Goal: Task Accomplishment & Management: Use online tool/utility

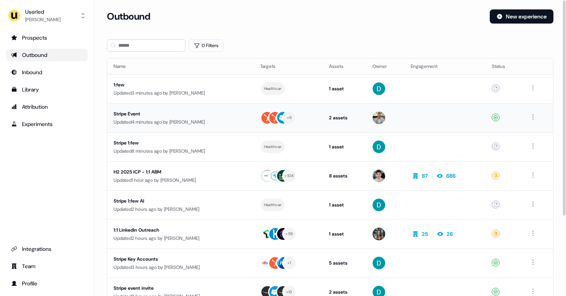
click at [189, 131] on td "Stripe Event Updated 4 minutes ago by Oliver Grogan" at bounding box center [180, 117] width 147 height 29
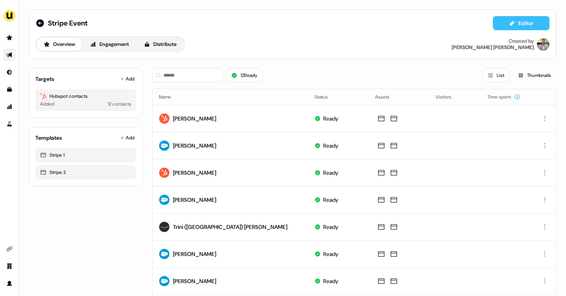
click at [520, 22] on button "Editor" at bounding box center [521, 23] width 57 height 14
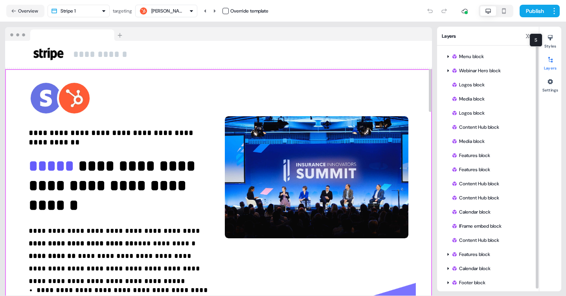
click at [531, 36] on div "S S" at bounding box center [535, 39] width 13 height 13
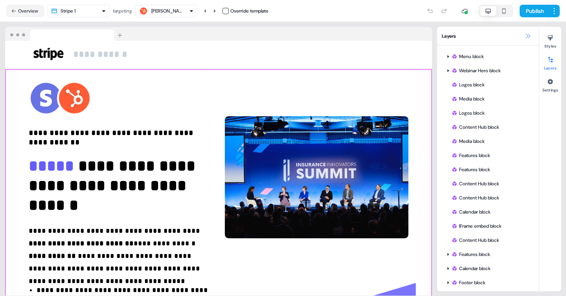
click at [527, 35] on icon at bounding box center [528, 36] width 4 height 4
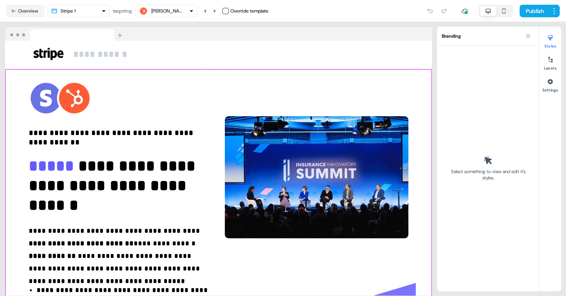
click at [526, 36] on icon at bounding box center [527, 36] width 6 height 6
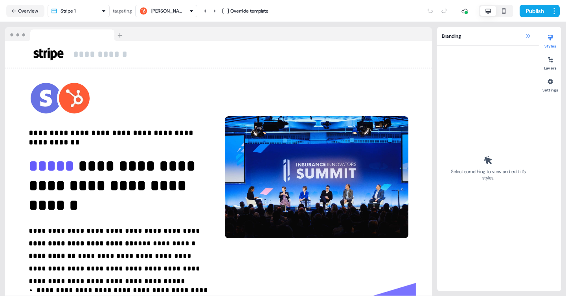
click at [525, 37] on icon at bounding box center [527, 36] width 6 height 6
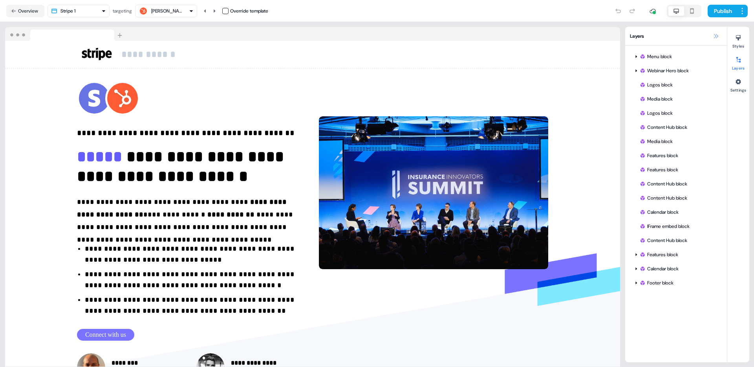
click at [565, 35] on button at bounding box center [715, 35] width 9 height 9
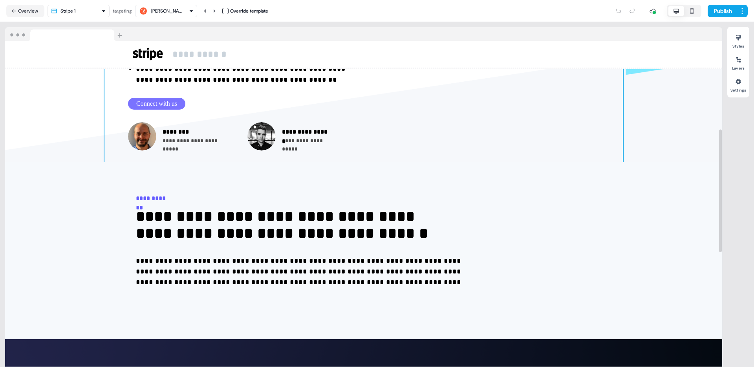
scroll to position [235, 0]
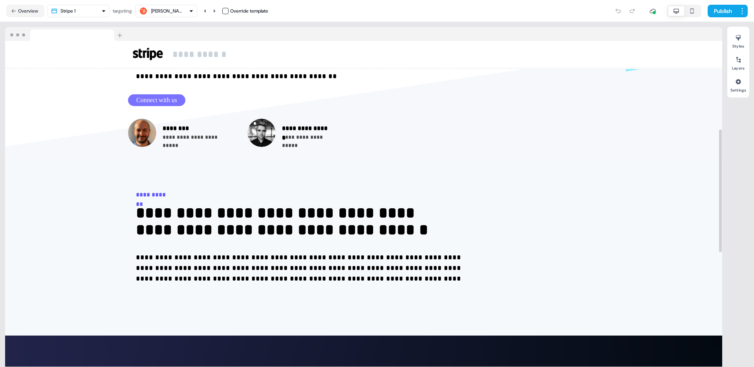
click at [398, 161] on div "Add block" at bounding box center [363, 159] width 717 height 8
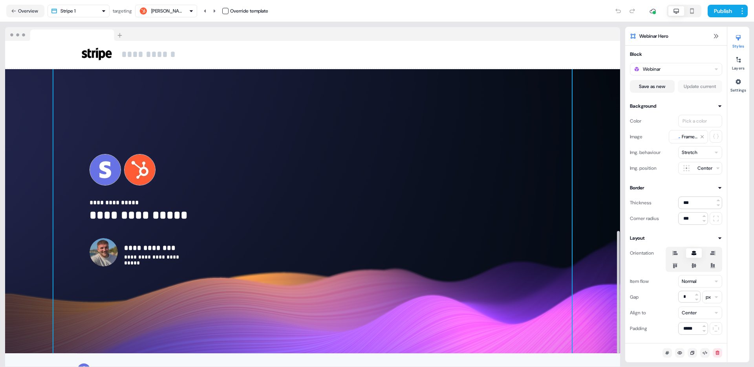
scroll to position [504, 0]
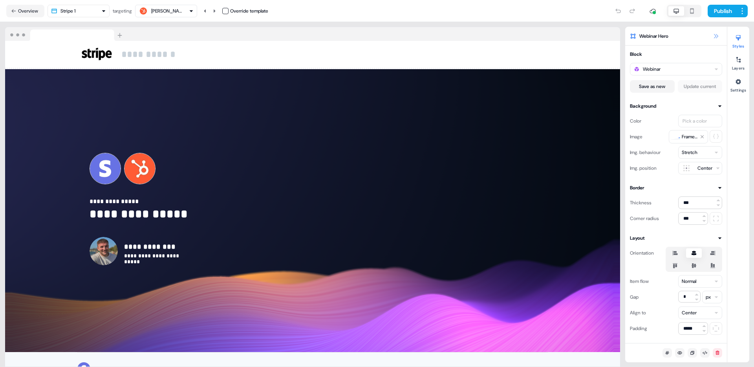
click at [565, 38] on icon at bounding box center [716, 36] width 6 height 6
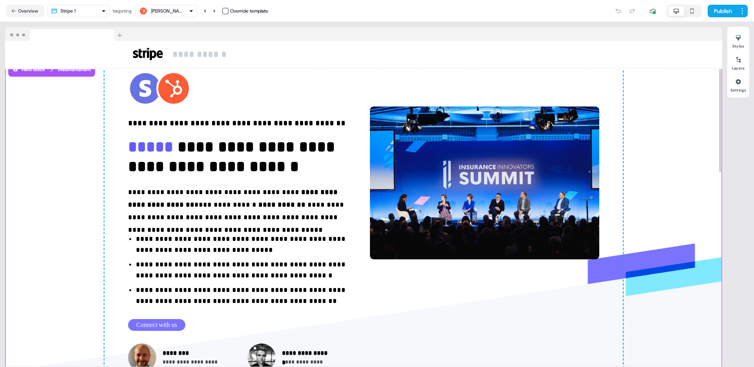
scroll to position [0, 0]
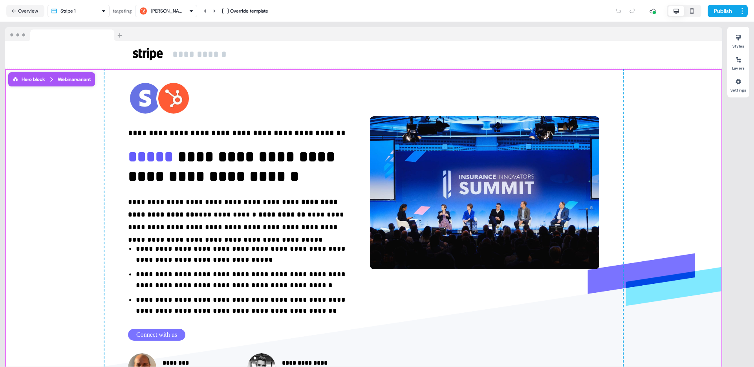
click at [176, 13] on div "[PERSON_NAME]" at bounding box center [166, 11] width 31 height 8
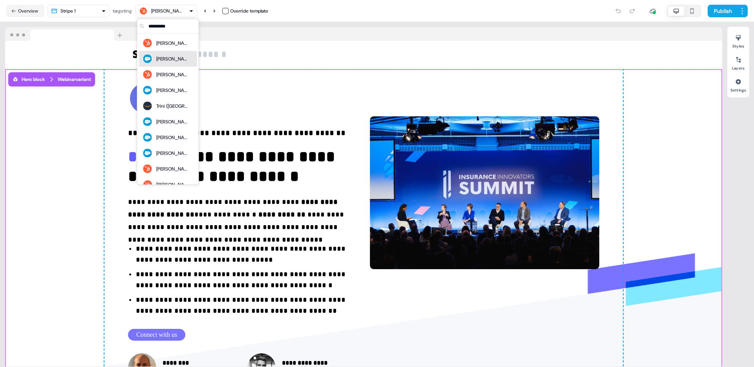
click at [171, 55] on div "Susan Liang" at bounding box center [171, 59] width 31 height 8
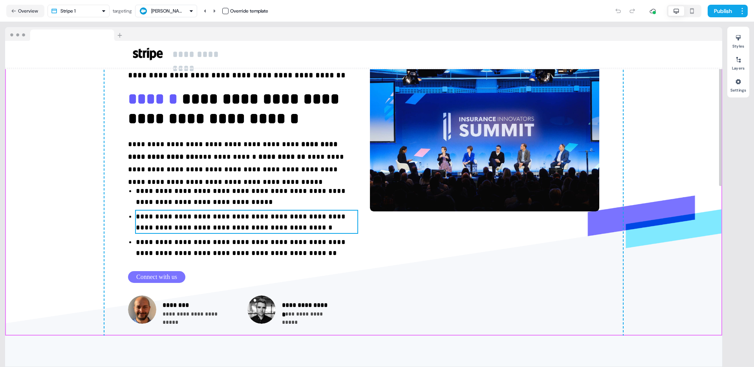
scroll to position [60, 0]
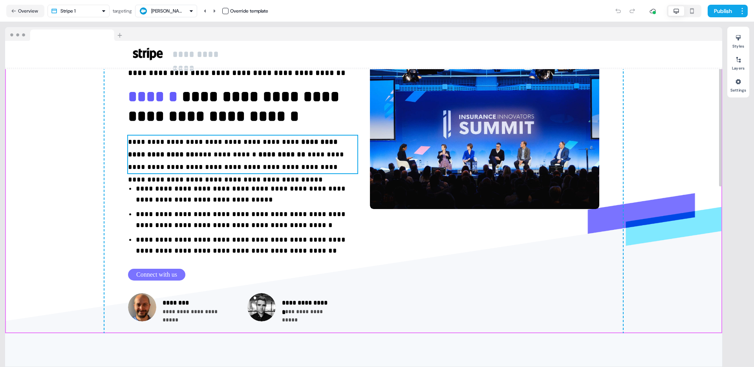
click at [200, 156] on p "**********" at bounding box center [242, 155] width 229 height 38
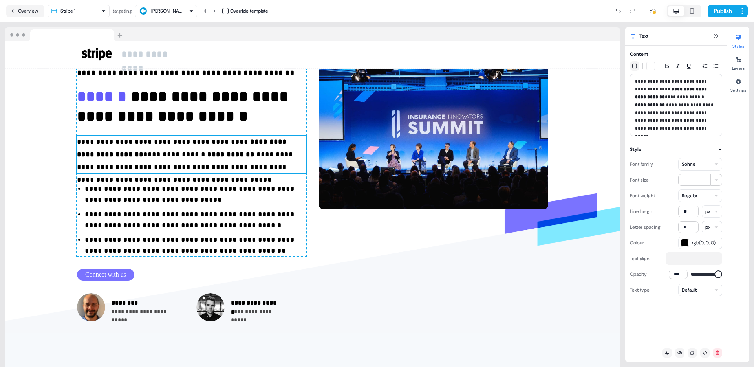
click at [565, 64] on icon "button" at bounding box center [635, 66] width 6 height 6
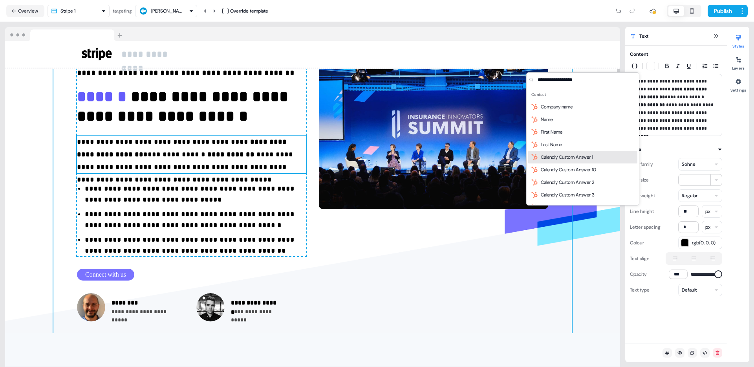
click at [394, 238] on div "**********" at bounding box center [312, 171] width 518 height 324
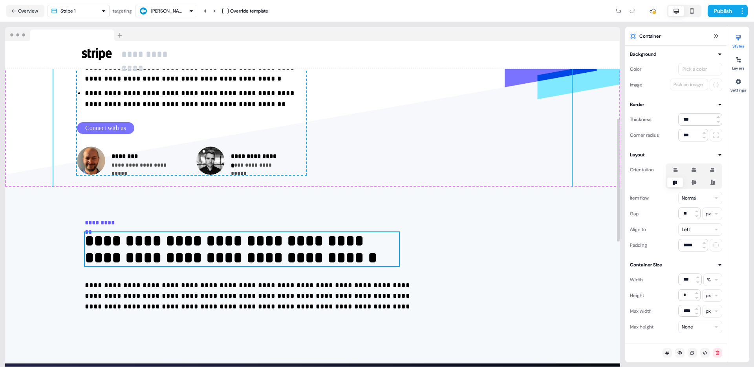
scroll to position [206, 0]
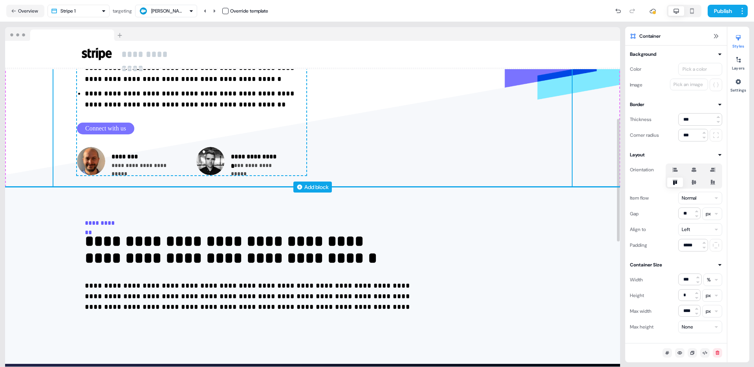
click at [301, 186] on icon at bounding box center [300, 187] width 6 height 6
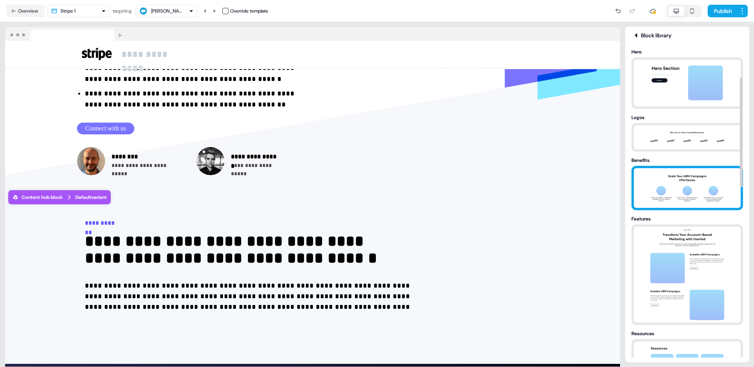
scroll to position [89, 0]
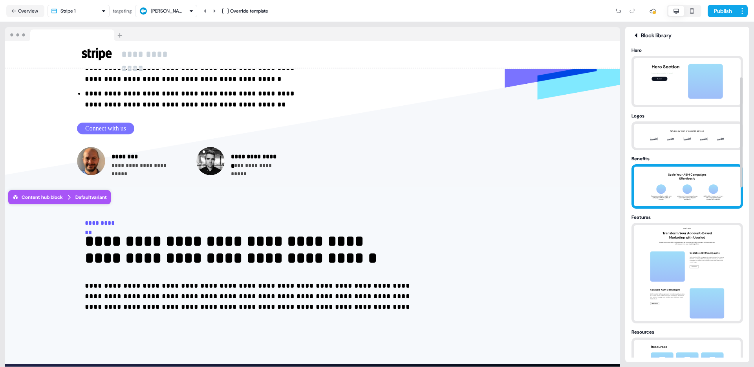
click at [565, 254] on img at bounding box center [687, 273] width 82 height 96
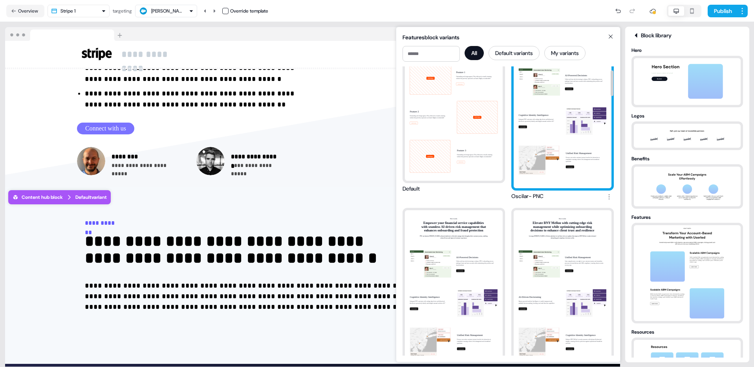
scroll to position [41, 0]
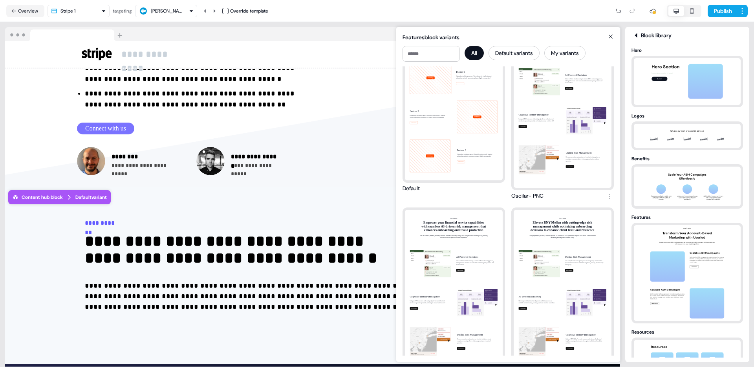
click at [565, 36] on icon at bounding box center [610, 36] width 9 height 6
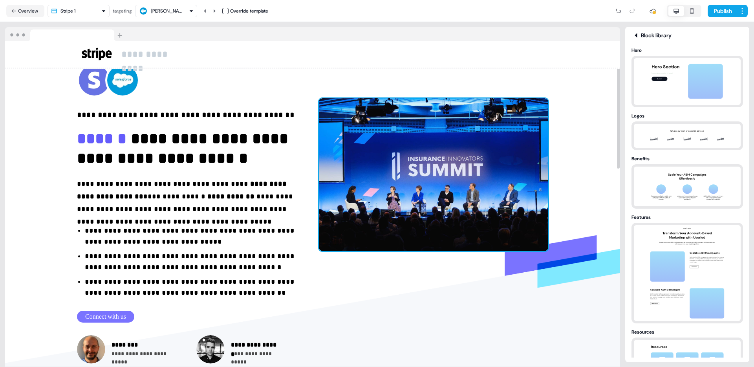
scroll to position [0, 0]
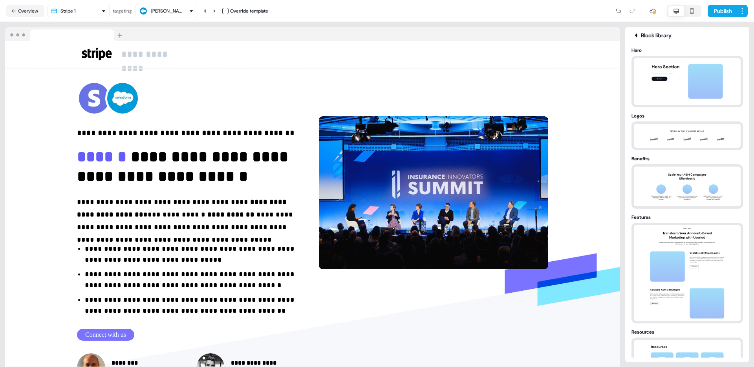
click at [168, 13] on div "Susan Liang" at bounding box center [166, 11] width 31 height 8
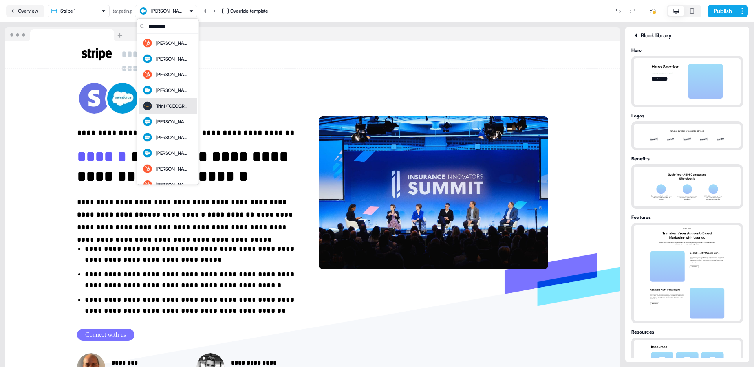
click at [171, 100] on div "Trini (León) Rumore" at bounding box center [168, 106] width 58 height 16
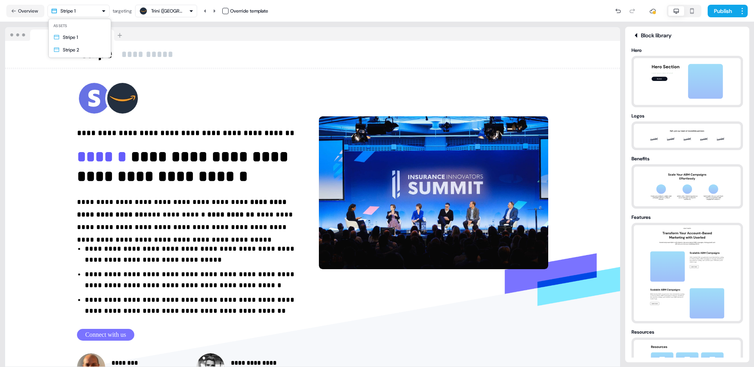
click at [101, 12] on html "**********" at bounding box center [377, 183] width 754 height 367
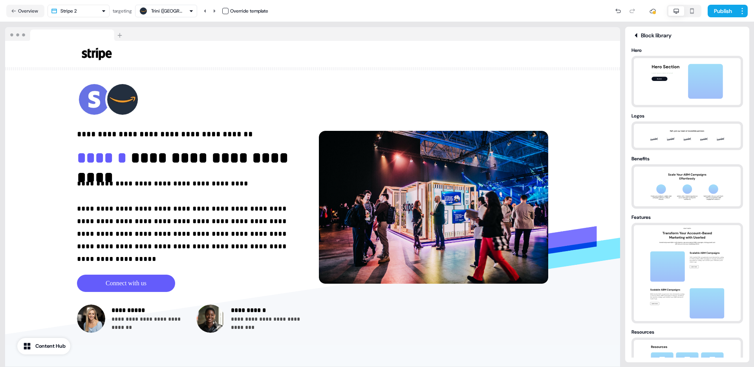
click at [185, 15] on div "Trini (León) Rumore" at bounding box center [166, 10] width 55 height 9
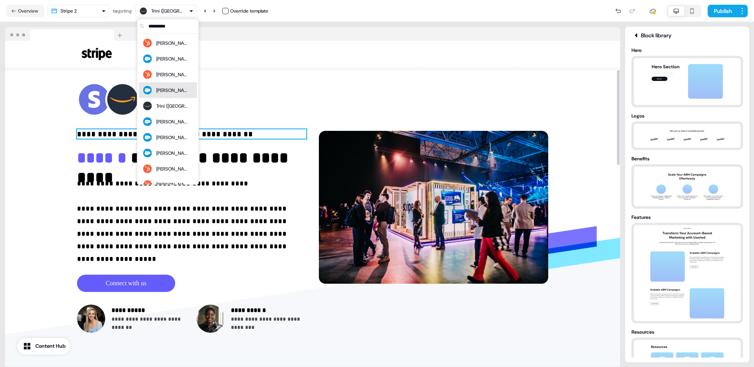
click at [306, 135] on p "**********" at bounding box center [191, 133] width 229 height 9
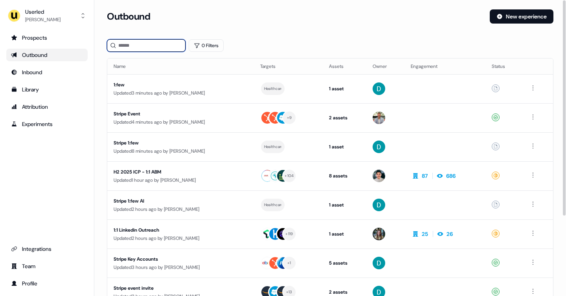
click at [135, 47] on input at bounding box center [146, 45] width 79 height 13
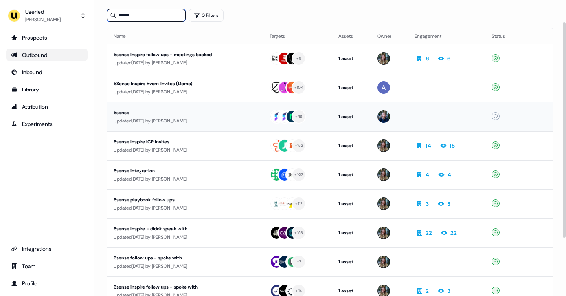
scroll to position [33, 0]
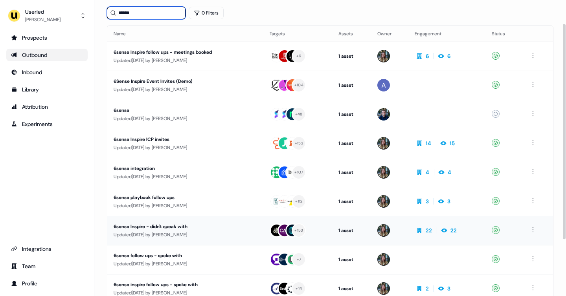
type input "******"
click at [198, 230] on div "6sense Inspire - didn't speak with" at bounding box center [184, 227] width 141 height 8
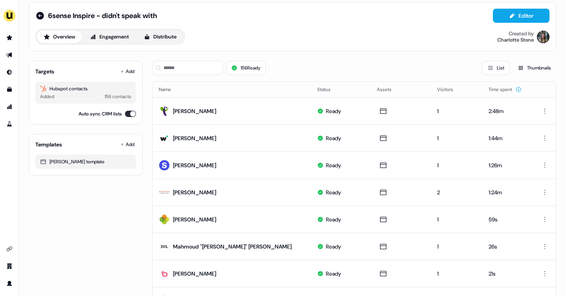
scroll to position [12, 0]
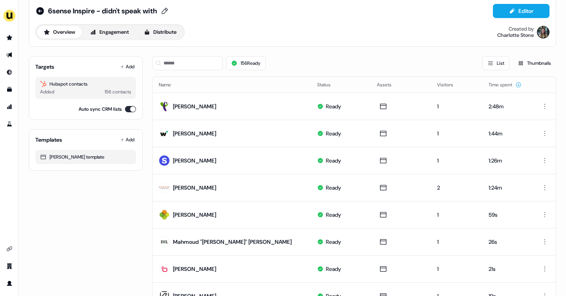
click at [169, 11] on icon at bounding box center [164, 11] width 9 height 8
click at [115, 12] on input "**********" at bounding box center [91, 11] width 86 height 8
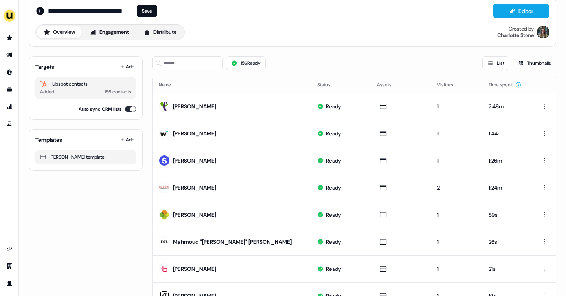
scroll to position [0, 4]
type input "**********"
click at [238, 24] on div "**********" at bounding box center [292, 22] width 514 height 36
click at [151, 12] on button "Save" at bounding box center [147, 11] width 20 height 13
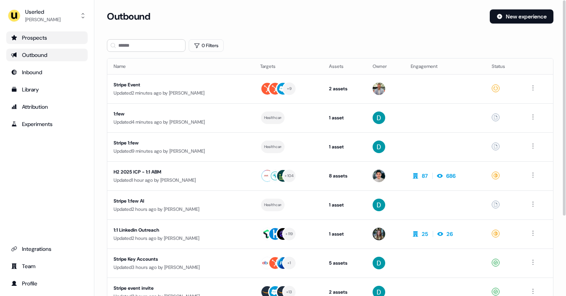
click at [59, 38] on div "Prospects" at bounding box center [47, 38] width 72 height 8
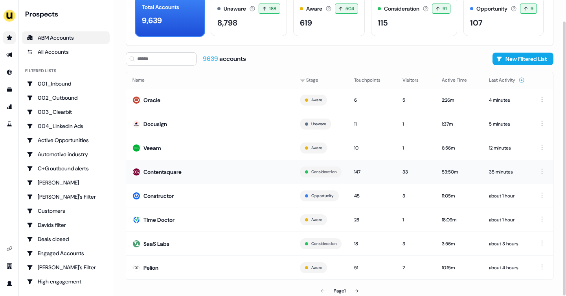
scroll to position [48, 0]
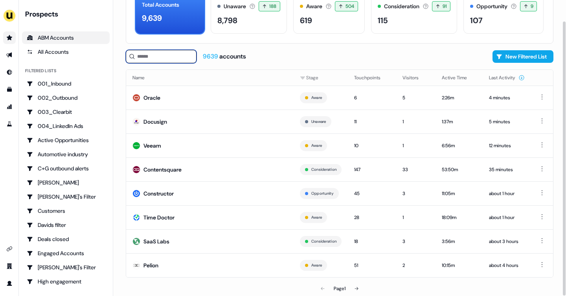
click at [147, 59] on input at bounding box center [161, 56] width 71 height 13
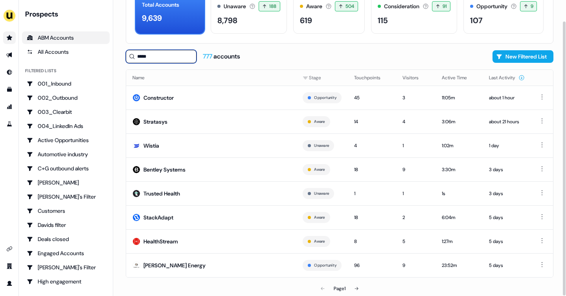
scroll to position [22, 0]
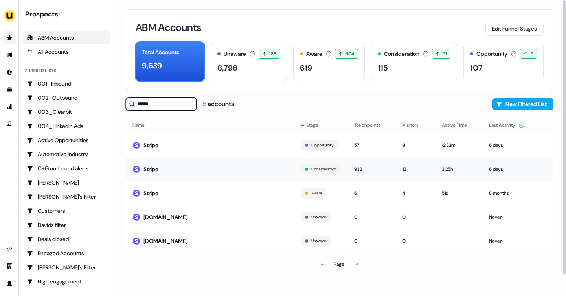
type input "******"
click at [148, 161] on td "Stripe" at bounding box center [209, 169] width 167 height 24
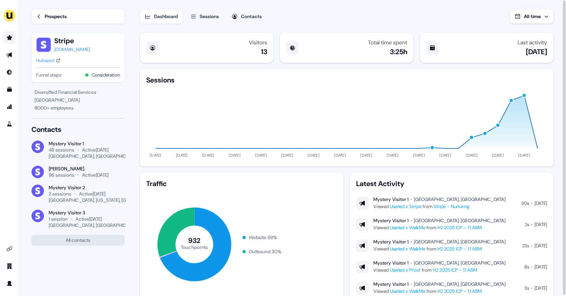
click at [45, 15] on div "Prospects" at bounding box center [56, 17] width 22 height 8
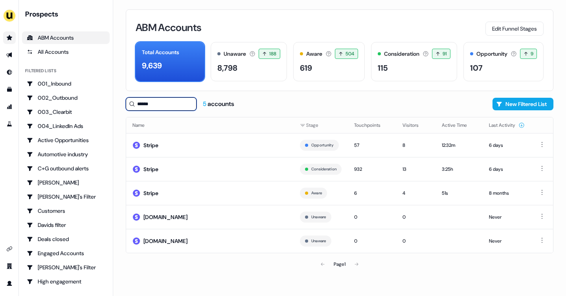
click at [150, 106] on input "******" at bounding box center [161, 103] width 71 height 13
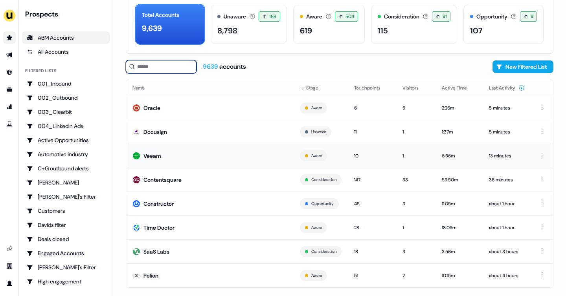
scroll to position [48, 0]
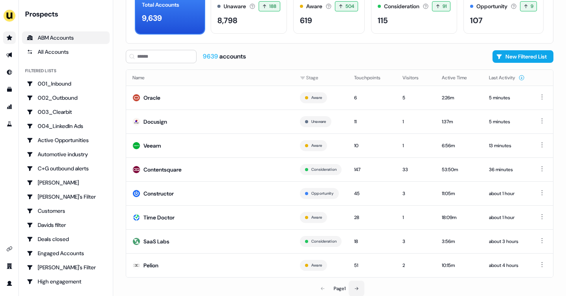
click at [355, 290] on icon at bounding box center [356, 288] width 5 height 5
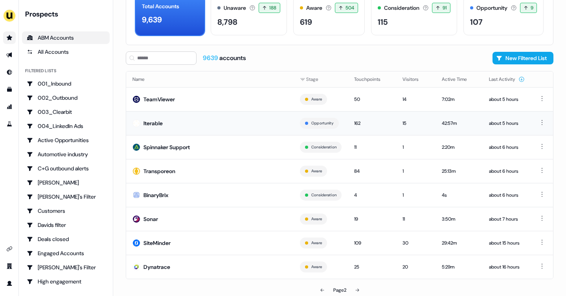
scroll to position [48, 0]
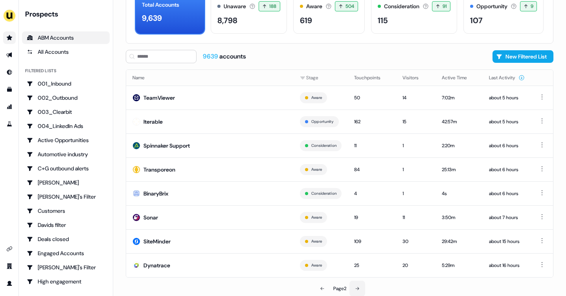
click at [358, 288] on icon at bounding box center [357, 288] width 4 height 3
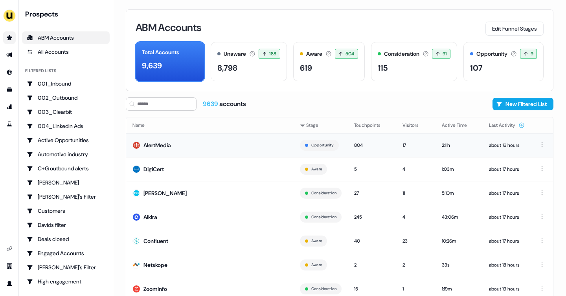
click at [231, 152] on td "AlertMedia" at bounding box center [209, 145] width 167 height 24
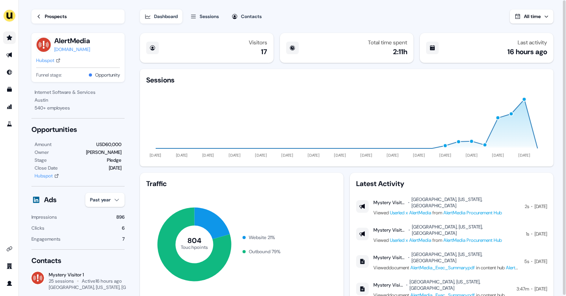
scroll to position [26, 0]
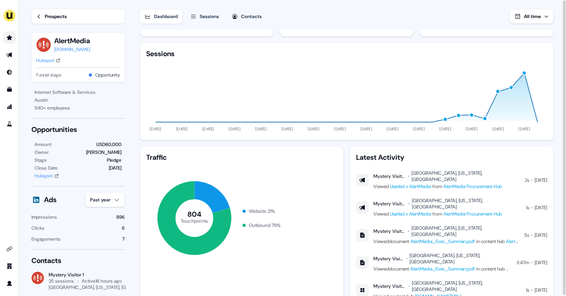
click at [48, 14] on div "Prospects" at bounding box center [56, 17] width 22 height 8
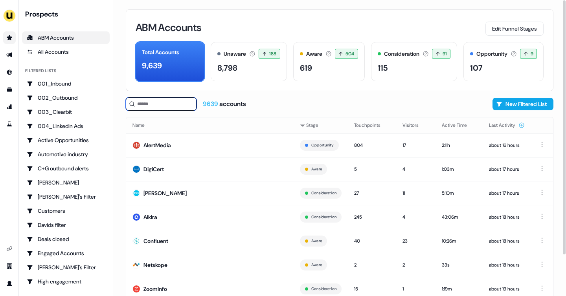
click at [157, 108] on input at bounding box center [161, 103] width 71 height 13
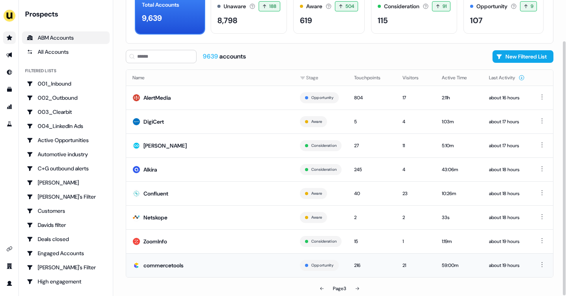
click at [251, 259] on td "commercetools" at bounding box center [209, 265] width 167 height 24
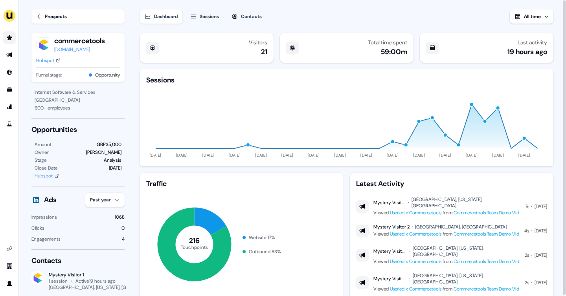
click at [44, 19] on link "Prospects" at bounding box center [77, 16] width 93 height 14
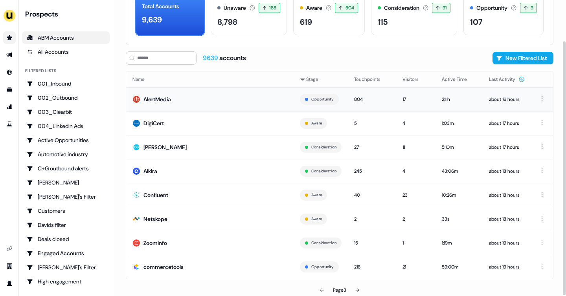
scroll to position [48, 0]
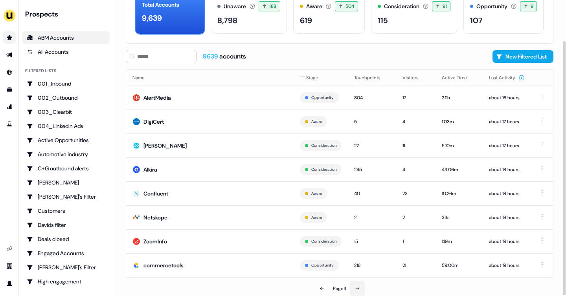
click at [360, 287] on button at bounding box center [357, 289] width 16 height 16
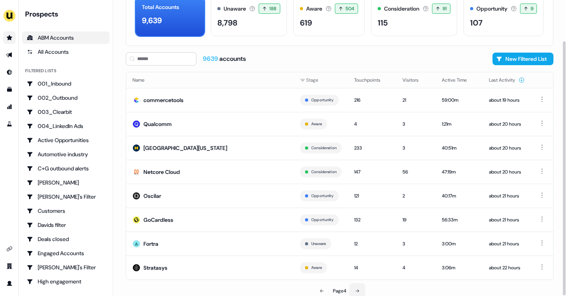
scroll to position [48, 0]
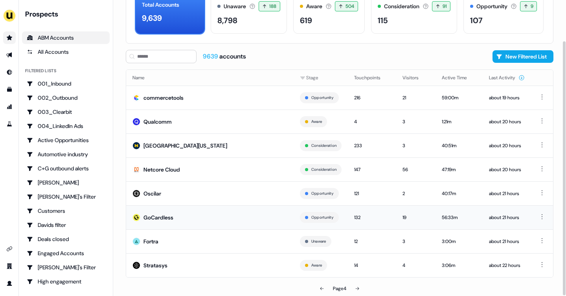
click at [242, 220] on td "GoCardless" at bounding box center [209, 217] width 167 height 24
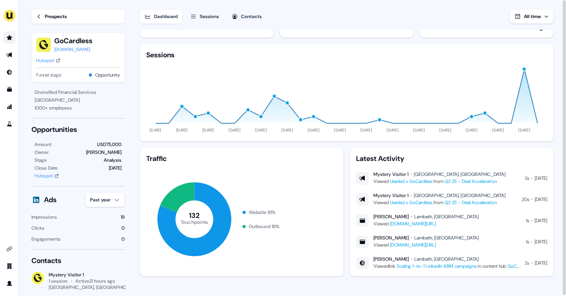
scroll to position [27, 0]
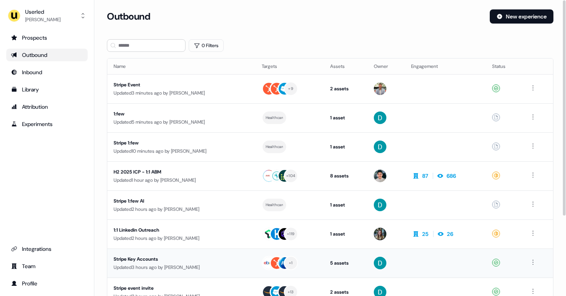
click at [192, 256] on div "Stripe Key Accounts" at bounding box center [182, 259] width 136 height 8
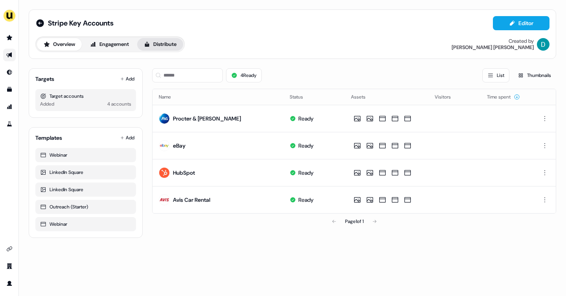
click at [161, 42] on button "Distribute" at bounding box center [160, 44] width 46 height 13
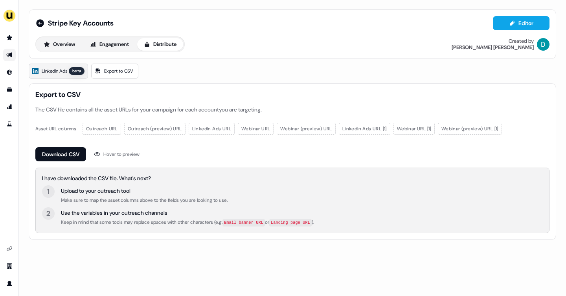
click at [56, 73] on span "LinkedIn Ads" at bounding box center [55, 71] width 26 height 8
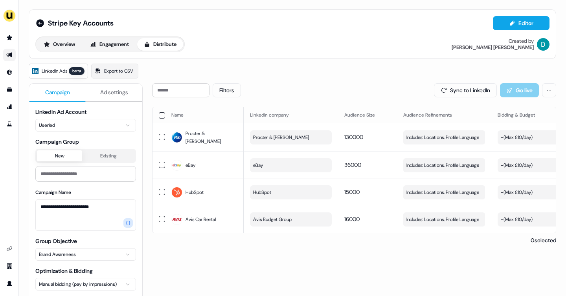
click at [102, 89] on span "Ad settings" at bounding box center [114, 92] width 28 height 8
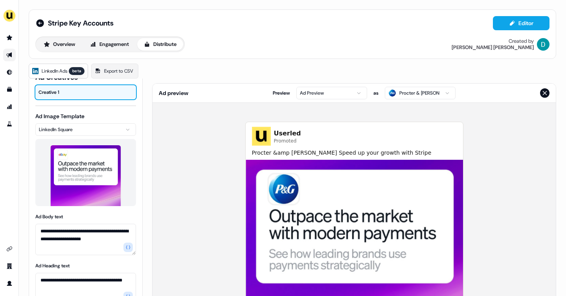
scroll to position [55, 0]
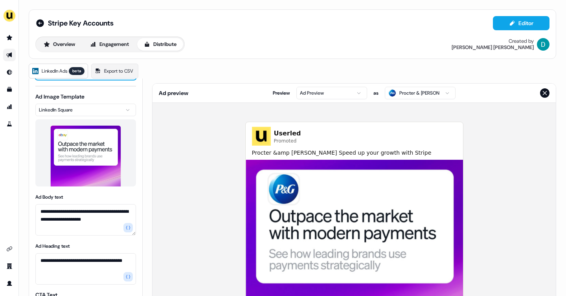
click at [417, 92] on html "**********" at bounding box center [283, 148] width 566 height 296
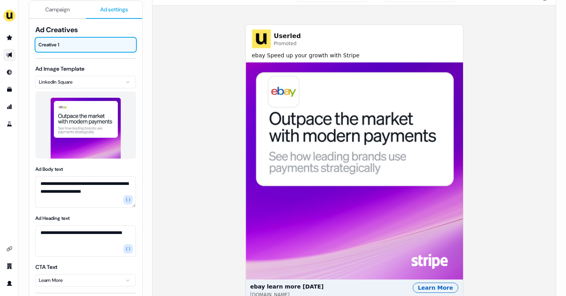
scroll to position [0, 0]
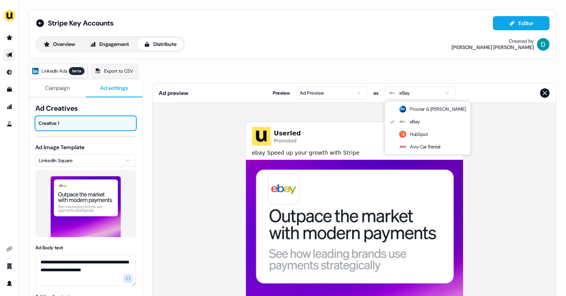
click at [401, 93] on html "**********" at bounding box center [283, 148] width 566 height 296
click at [335, 94] on html "**********" at bounding box center [283, 148] width 566 height 296
click at [71, 119] on html "**********" at bounding box center [283, 148] width 566 height 296
click at [71, 119] on div "Creative 1" at bounding box center [85, 123] width 101 height 14
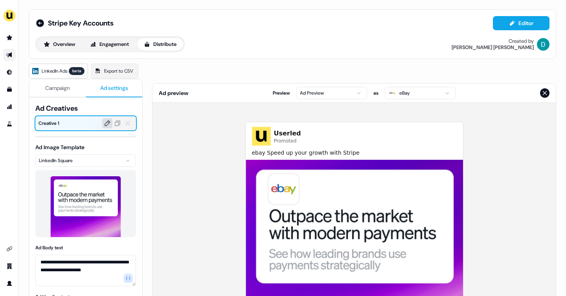
click at [106, 122] on icon at bounding box center [107, 123] width 6 height 6
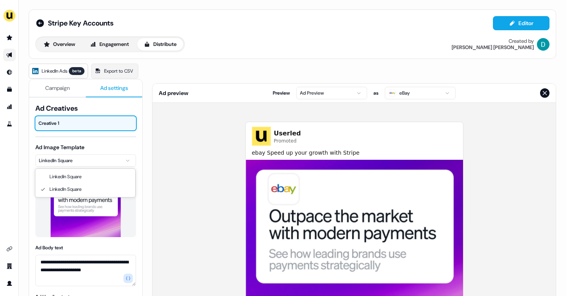
click at [102, 161] on html "**********" at bounding box center [283, 148] width 566 height 296
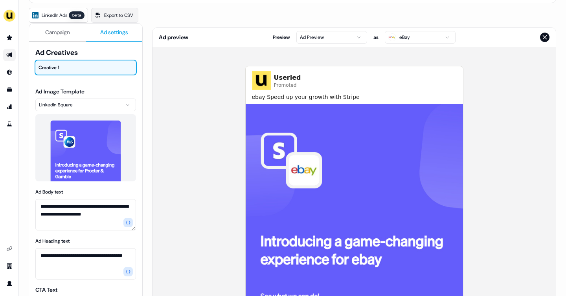
scroll to position [57, 0]
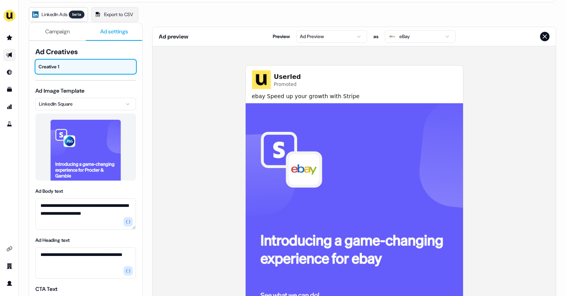
click at [88, 104] on html "**********" at bounding box center [283, 148] width 566 height 296
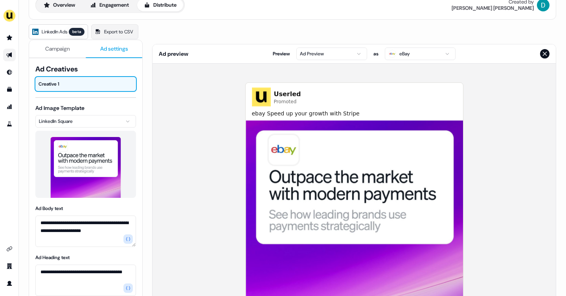
scroll to position [28, 0]
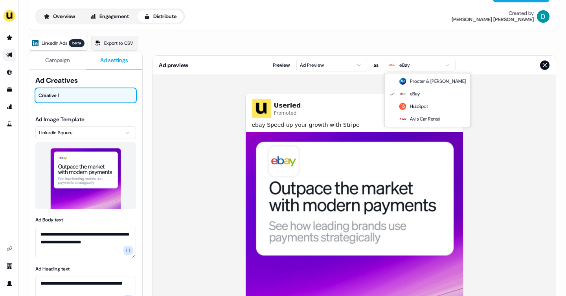
click at [412, 64] on html "**********" at bounding box center [283, 148] width 566 height 296
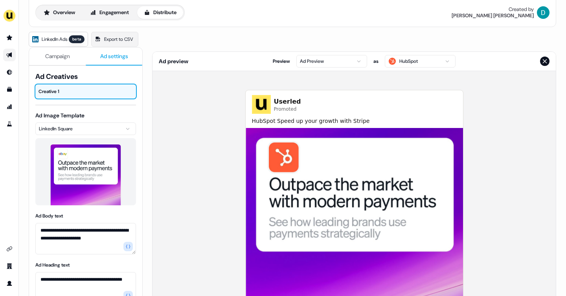
scroll to position [24, 0]
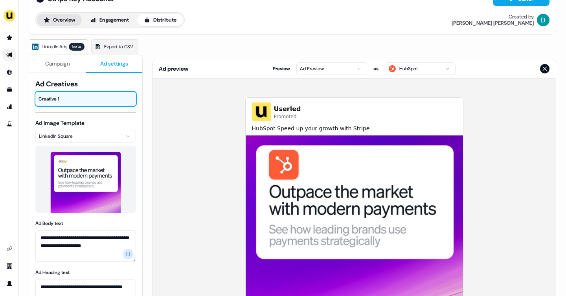
click at [58, 20] on button "Overview" at bounding box center [59, 20] width 45 height 13
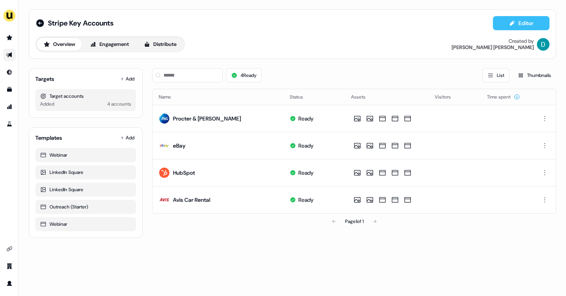
click at [509, 19] on button "Editor" at bounding box center [521, 23] width 57 height 14
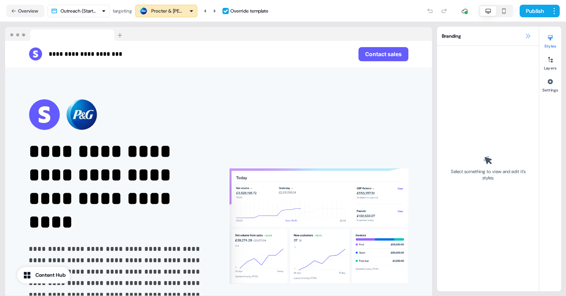
click at [527, 34] on icon at bounding box center [527, 36] width 6 height 6
click at [526, 38] on icon at bounding box center [527, 36] width 6 height 6
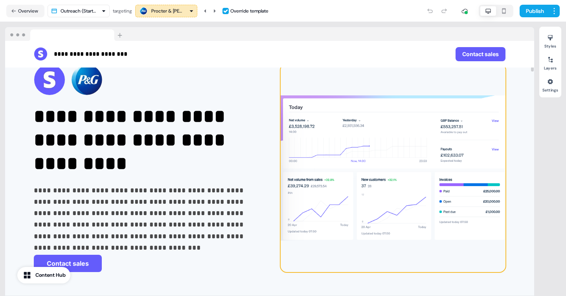
scroll to position [35, 0]
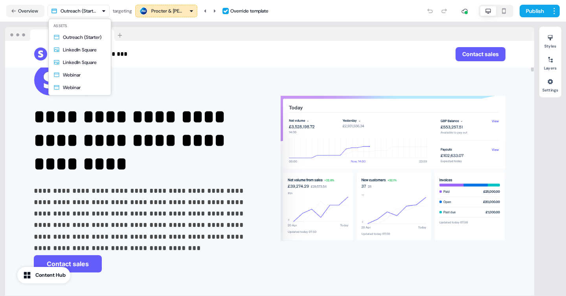
click at [103, 10] on html "**********" at bounding box center [283, 148] width 566 height 296
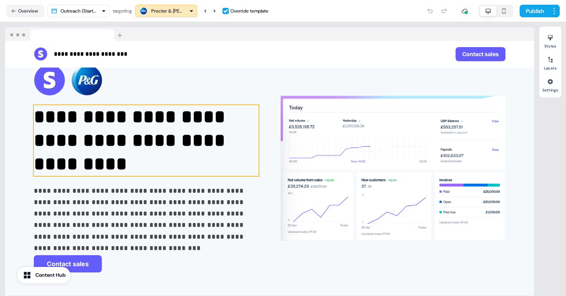
click at [162, 135] on html "**********" at bounding box center [283, 148] width 566 height 296
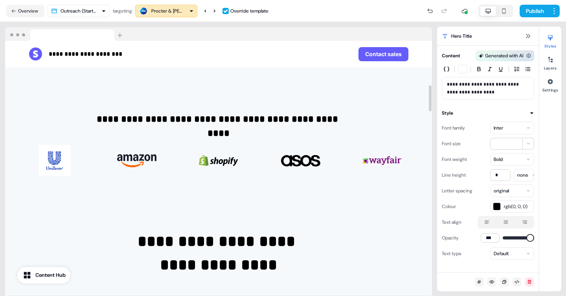
scroll to position [0, 0]
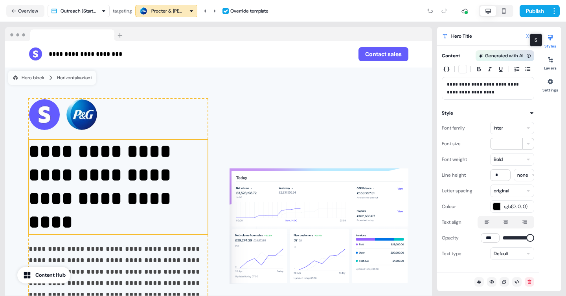
click at [528, 35] on icon at bounding box center [527, 36] width 6 height 6
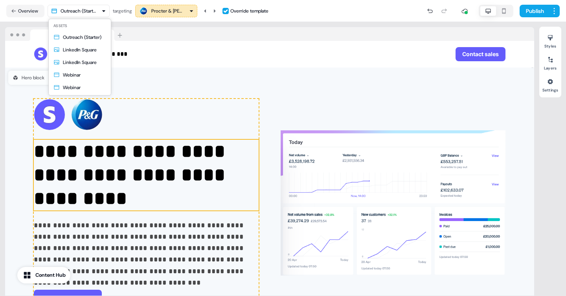
click at [102, 12] on html "**********" at bounding box center [283, 148] width 566 height 296
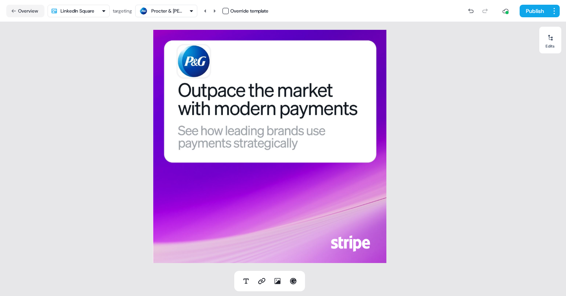
click at [83, 11] on html "For the best experience switch devices to a bigger screen. Go to Userled.io Str…" at bounding box center [283, 148] width 566 height 296
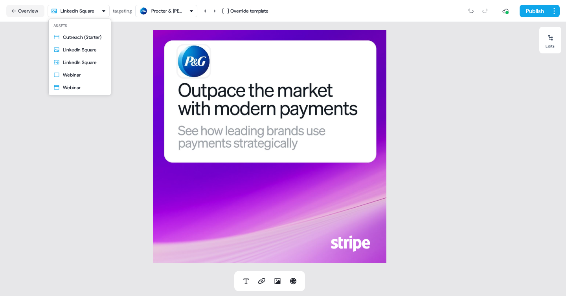
click at [75, 14] on html "For the best experience switch devices to a bigger screen. Go to Userled.io Str…" at bounding box center [283, 148] width 566 height 296
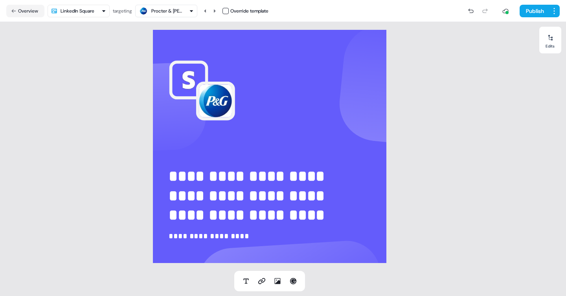
click at [107, 15] on html "**********" at bounding box center [283, 148] width 566 height 296
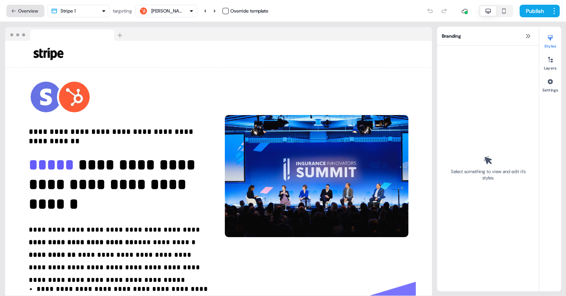
click at [35, 15] on button "Overview" at bounding box center [25, 11] width 38 height 13
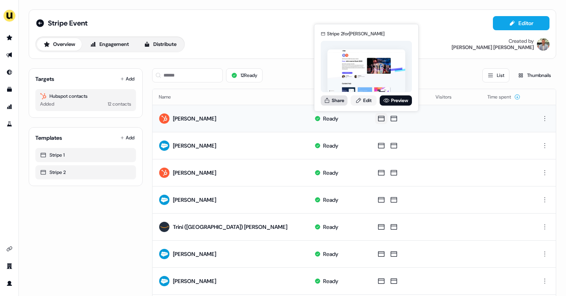
click at [340, 99] on button "Share" at bounding box center [334, 100] width 27 height 10
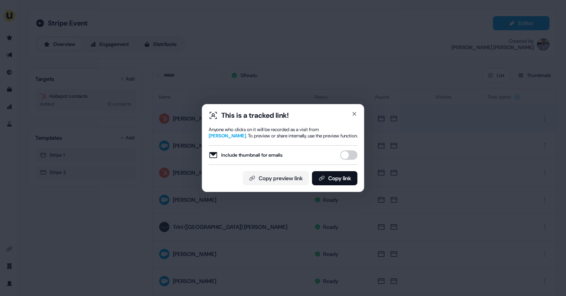
click at [352, 154] on button "Include thumbnail for emails" at bounding box center [348, 154] width 17 height 9
click at [342, 179] on button "Copy link" at bounding box center [335, 178] width 46 height 14
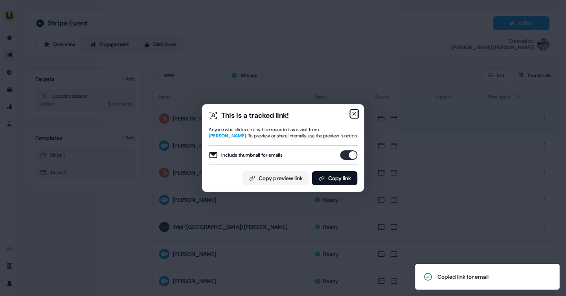
click at [354, 112] on icon "button" at bounding box center [354, 114] width 6 height 6
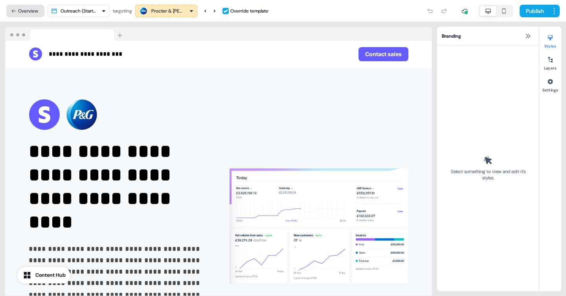
click at [20, 9] on button "Overview" at bounding box center [25, 11] width 38 height 13
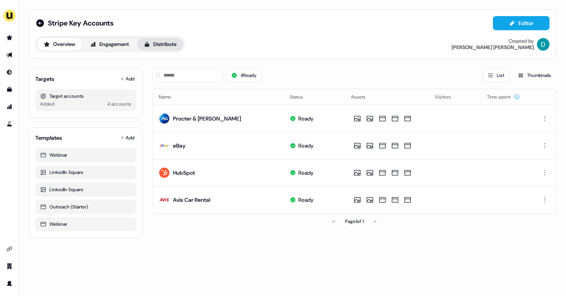
click at [160, 43] on button "Distribute" at bounding box center [160, 44] width 46 height 13
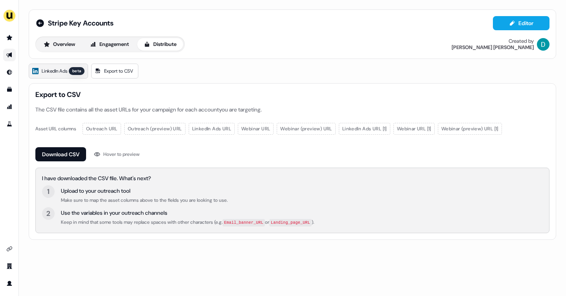
click at [55, 71] on span "LinkedIn Ads" at bounding box center [55, 71] width 26 height 8
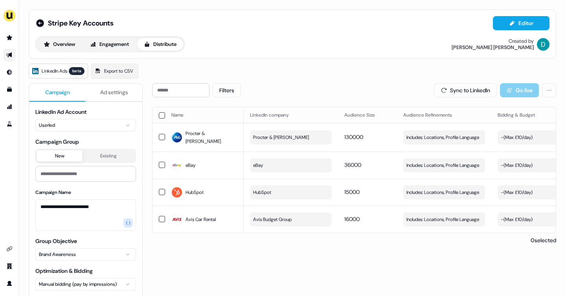
click at [159, 115] on button "button" at bounding box center [162, 115] width 6 height 6
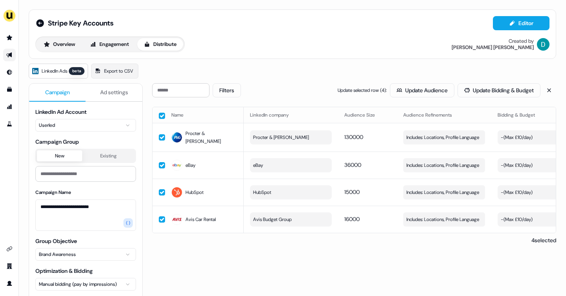
click at [118, 96] on span "Ad settings" at bounding box center [114, 92] width 28 height 8
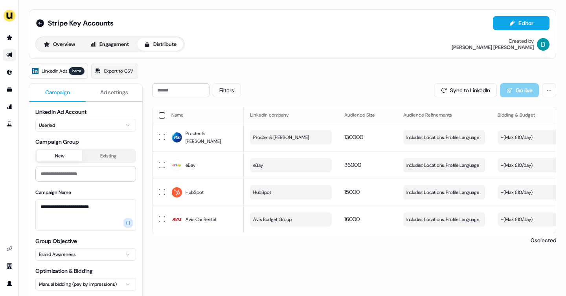
click at [51, 95] on span "Campaign" at bounding box center [57, 92] width 25 height 8
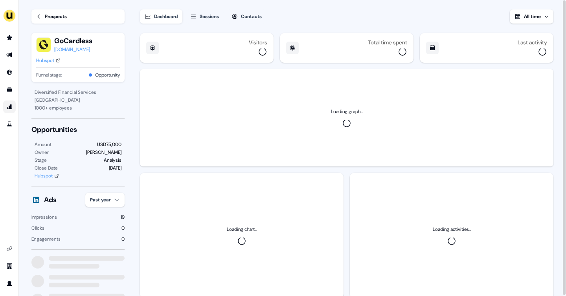
click at [9, 102] on link "Go to attribution" at bounding box center [9, 107] width 13 height 13
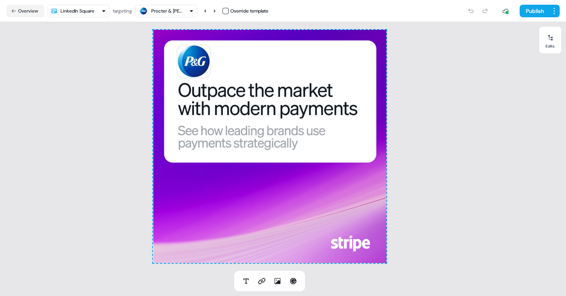
click at [26, 3] on nav "Overview LinkedIn Square targeting Procter & [PERSON_NAME] Override template Pu…" at bounding box center [283, 11] width 566 height 22
click at [25, 13] on button "Overview" at bounding box center [25, 11] width 38 height 13
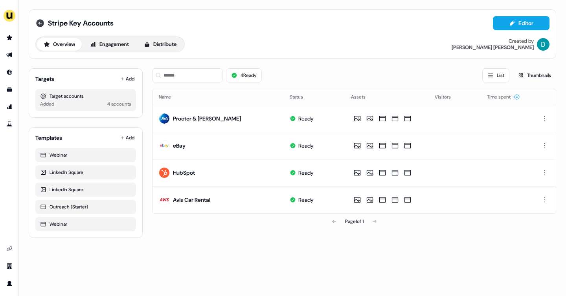
click at [41, 24] on icon at bounding box center [40, 23] width 8 height 8
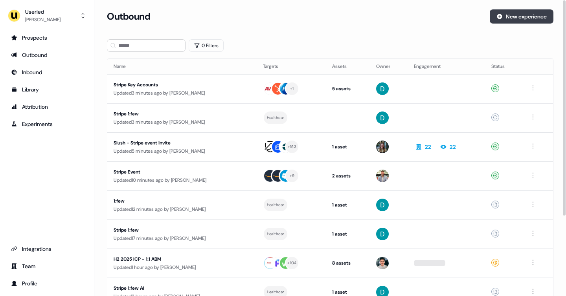
click at [500, 18] on icon at bounding box center [499, 16] width 6 height 6
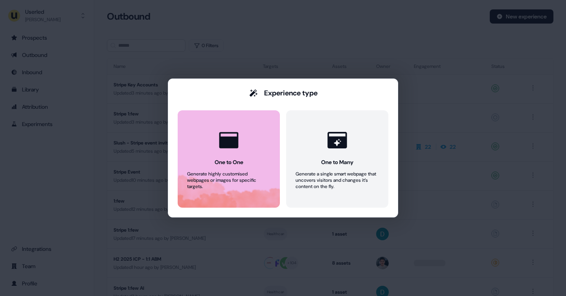
click at [227, 161] on div "One to One" at bounding box center [228, 162] width 29 height 8
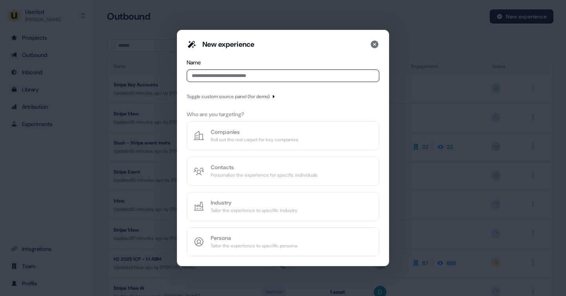
click at [211, 76] on input at bounding box center [283, 76] width 192 height 13
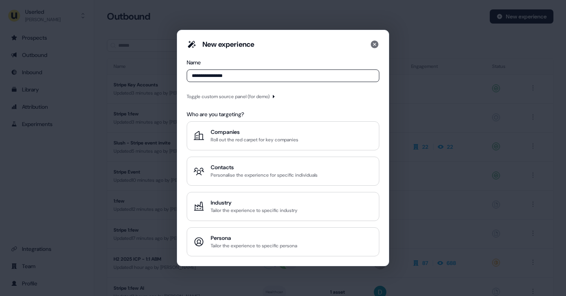
type input "**********"
click at [275, 97] on icon "button" at bounding box center [273, 96] width 5 height 5
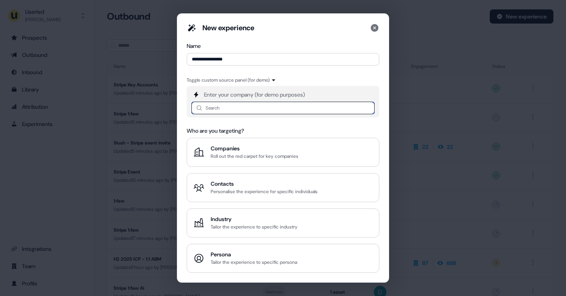
click at [232, 106] on input at bounding box center [282, 108] width 183 height 13
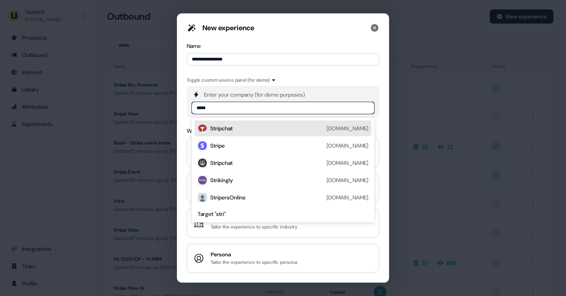
type input "******"
click at [216, 127] on div "Stripe" at bounding box center [217, 129] width 15 height 8
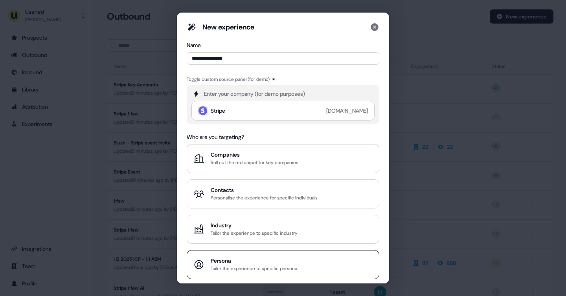
click at [234, 260] on div "Persona" at bounding box center [254, 261] width 86 height 8
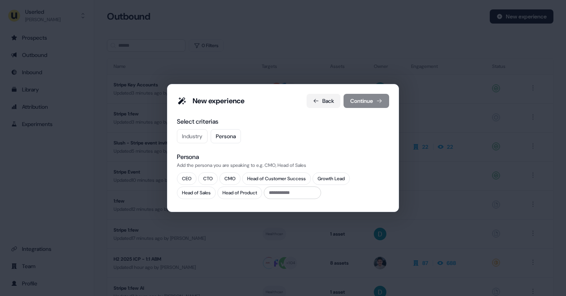
click at [316, 102] on icon at bounding box center [316, 101] width 6 height 6
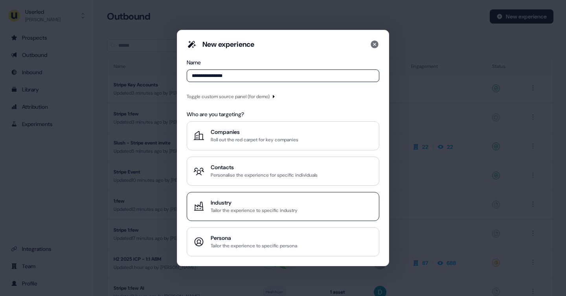
click at [232, 210] on div "Tailor the experience to specific industry" at bounding box center [254, 211] width 87 height 8
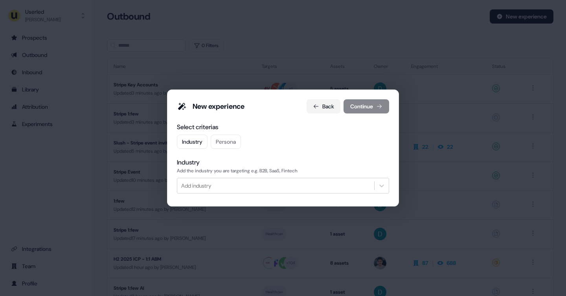
click at [322, 104] on button "Back" at bounding box center [323, 106] width 34 height 14
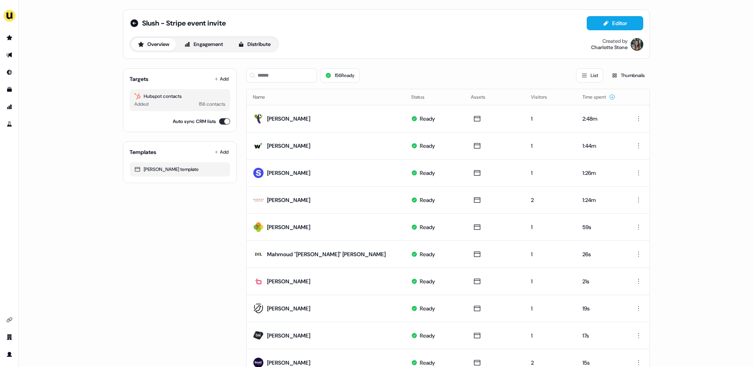
scroll to position [12, 0]
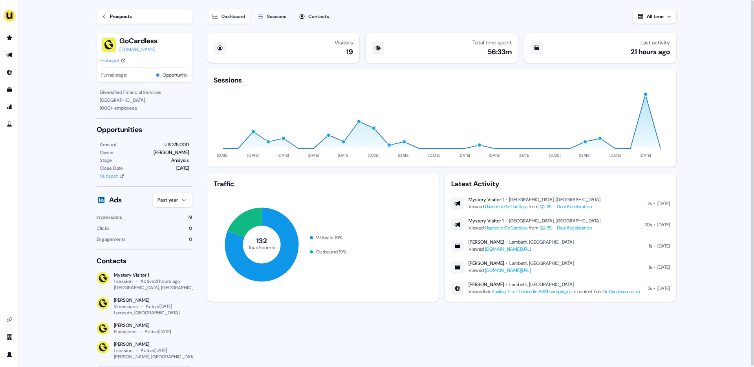
click at [282, 15] on div "Sessions" at bounding box center [276, 17] width 19 height 8
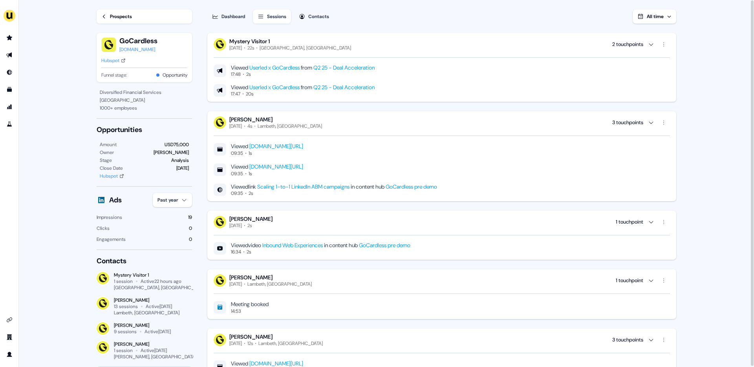
click at [226, 12] on button "Dashboard" at bounding box center [228, 16] width 42 height 14
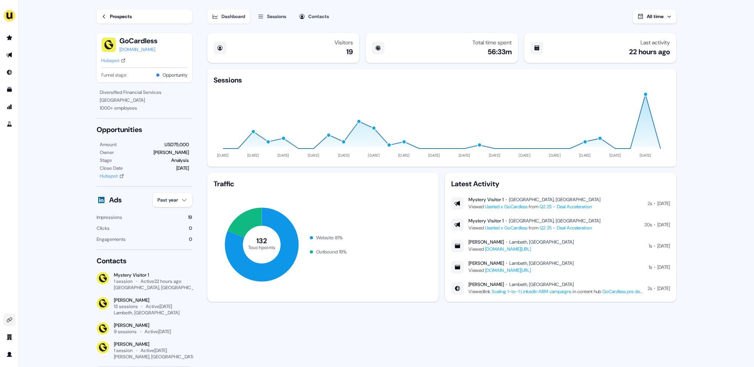
click at [11, 320] on icon "Go to integrations" at bounding box center [9, 319] width 5 height 5
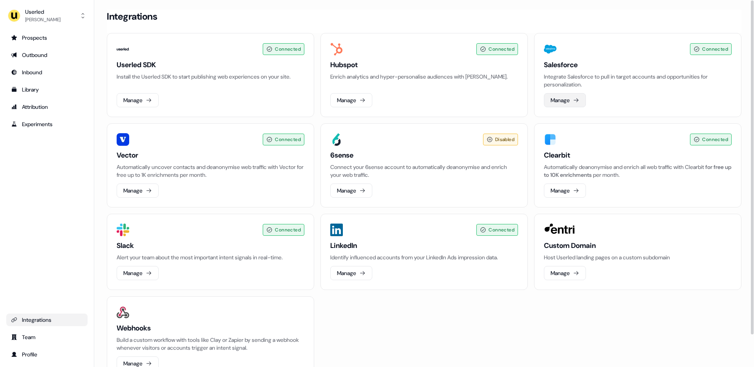
click at [575, 101] on icon at bounding box center [576, 100] width 6 height 6
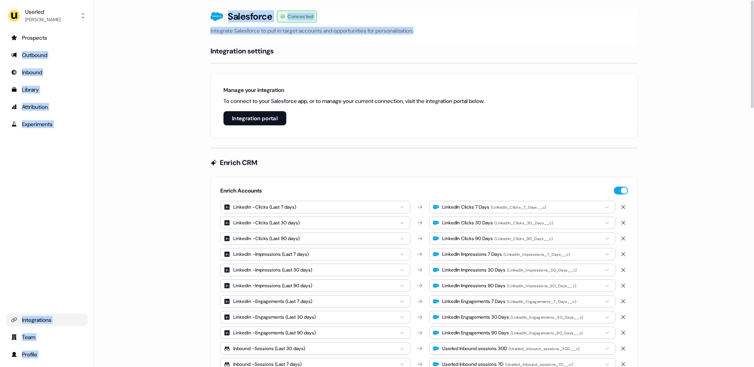
drag, startPoint x: 69, startPoint y: 56, endPoint x: 114, endPoint y: 63, distance: 45.3
click at [114, 63] on div "Userled Yann Sarfati Prospects Outbound Inbound Library Attribution Experiments…" at bounding box center [377, 183] width 754 height 367
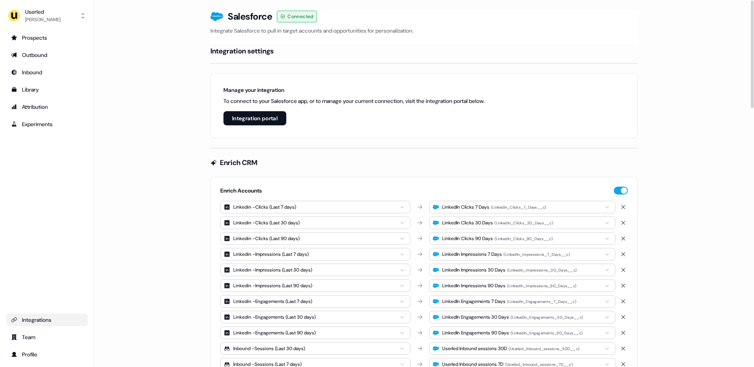
click at [49, 42] on link "Prospects" at bounding box center [46, 37] width 81 height 13
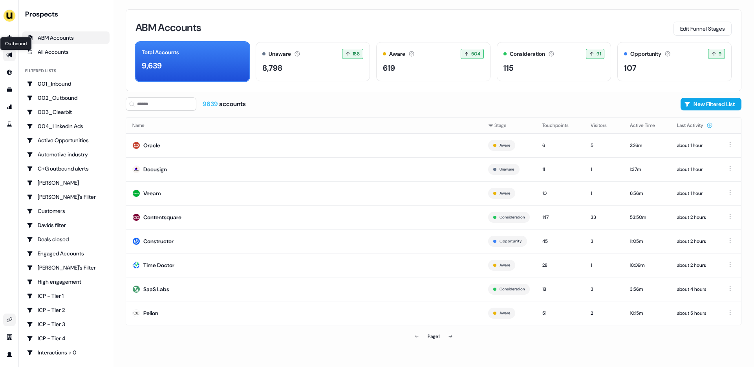
click at [7, 55] on icon "Go to outbound experience" at bounding box center [9, 55] width 6 height 6
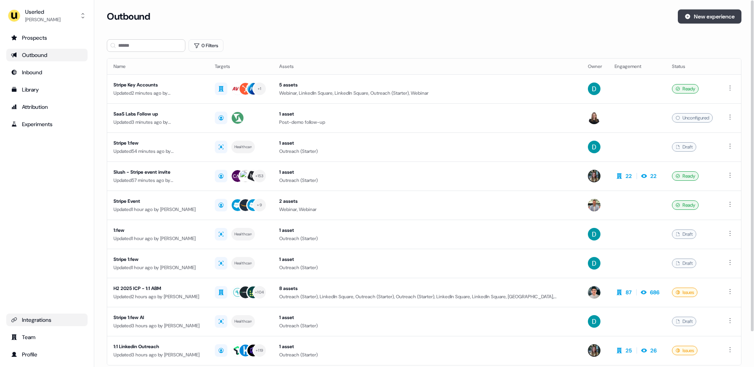
click at [716, 20] on button "New experience" at bounding box center [710, 16] width 64 height 14
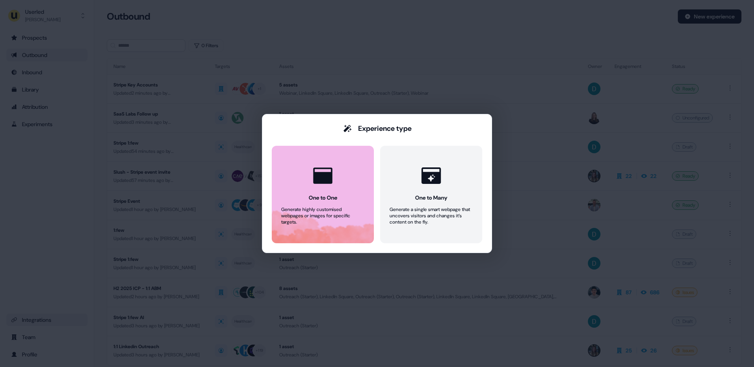
click at [298, 196] on button "One to One Generate highly customised webpages or images for specific targets." at bounding box center [323, 194] width 102 height 97
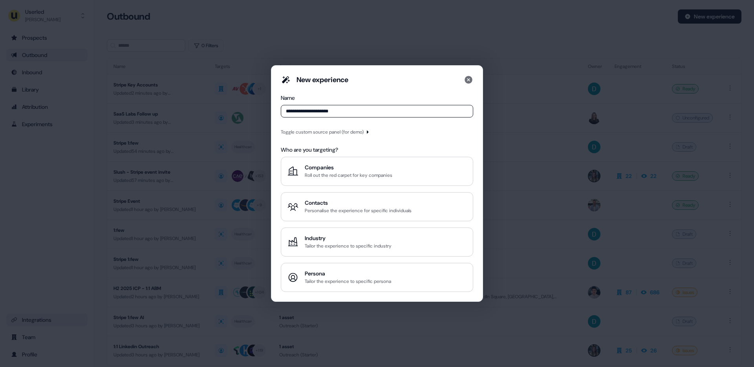
type input "**********"
click at [331, 129] on div "Toggle custom source panel (for demo)" at bounding box center [322, 132] width 83 height 8
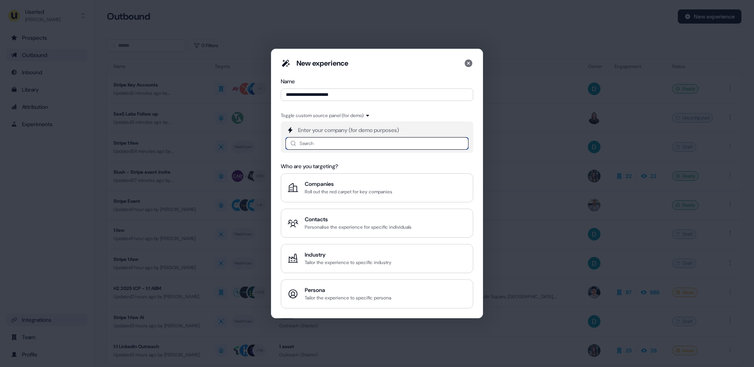
click at [308, 143] on input at bounding box center [377, 143] width 183 height 13
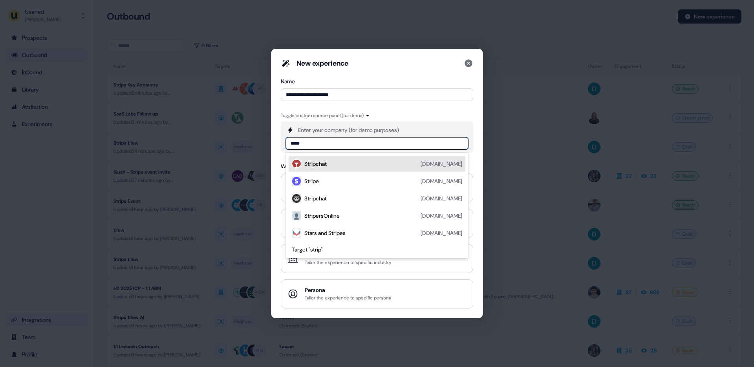
type input "******"
click at [309, 161] on div "Stripe" at bounding box center [311, 164] width 15 height 8
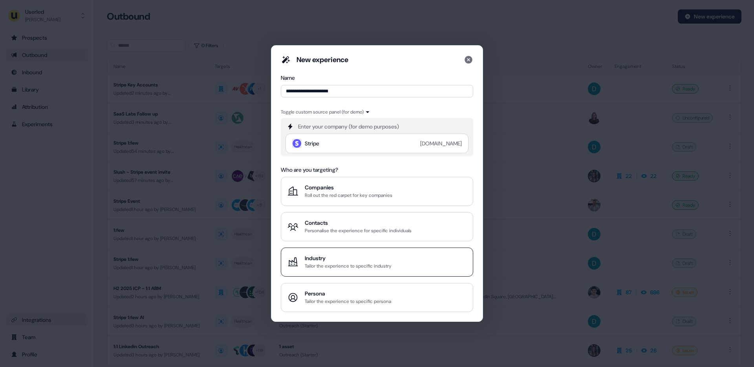
click at [335, 262] on div "Tailor the experience to specific industry" at bounding box center [348, 266] width 87 height 8
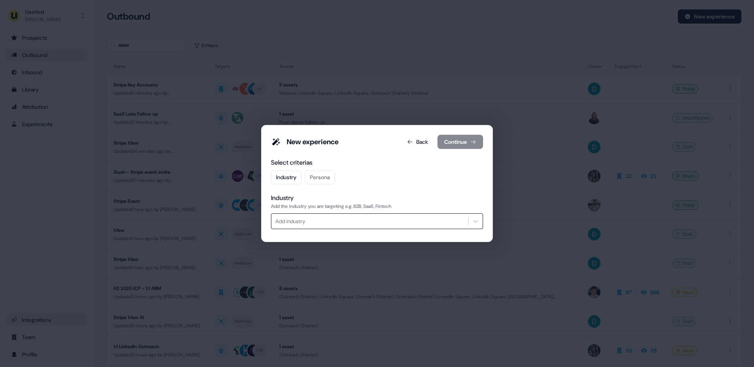
click at [294, 219] on div at bounding box center [369, 221] width 189 height 10
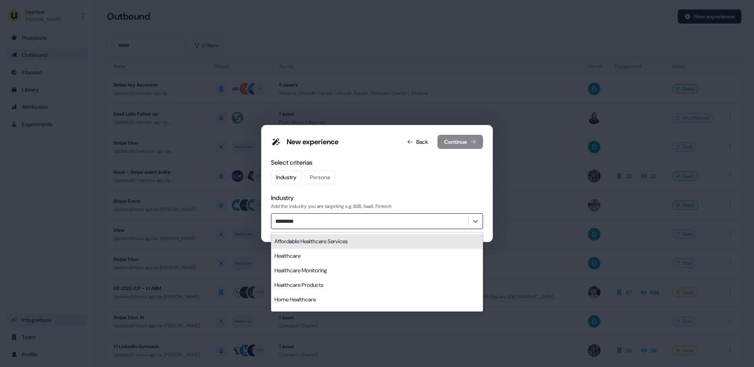
type input "**********"
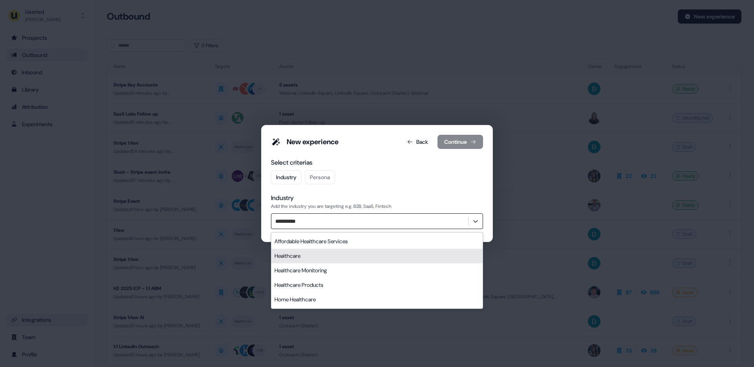
click at [304, 258] on div "Healthcare" at bounding box center [376, 256] width 211 height 15
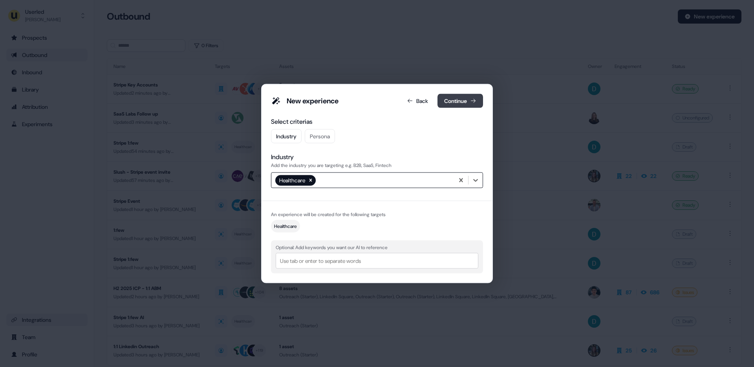
click at [457, 101] on button "Continue" at bounding box center [461, 101] width 46 height 14
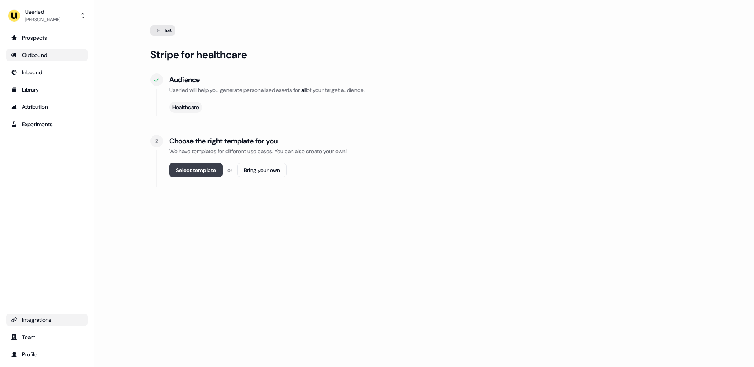
click at [213, 176] on button "Select template" at bounding box center [195, 170] width 53 height 14
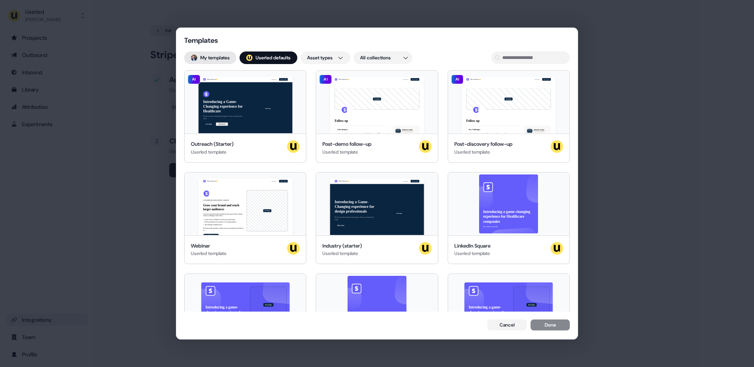
click at [212, 57] on button "My templates" at bounding box center [210, 57] width 52 height 13
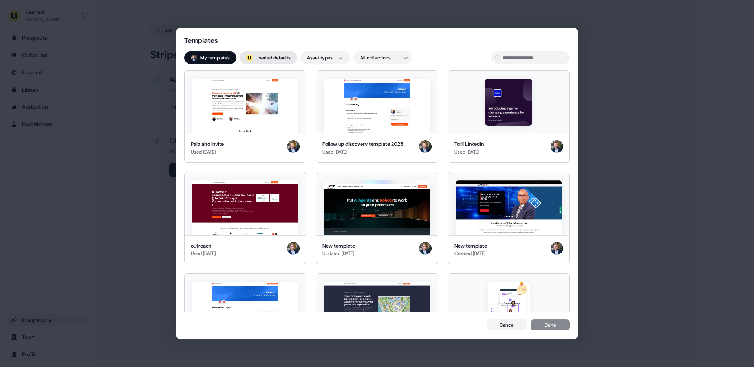
click at [279, 56] on button "; Userled defaults" at bounding box center [269, 57] width 58 height 13
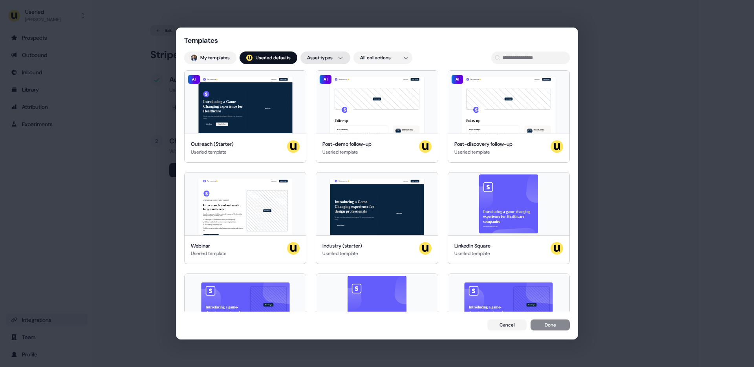
click at [342, 59] on div "Templates My templates ; Userled defaults Asset types All collections Nice to m…" at bounding box center [377, 183] width 754 height 367
click at [377, 60] on div "Templates My templates ; Userled defaults Asset types All collections Nice to m…" at bounding box center [377, 183] width 754 height 367
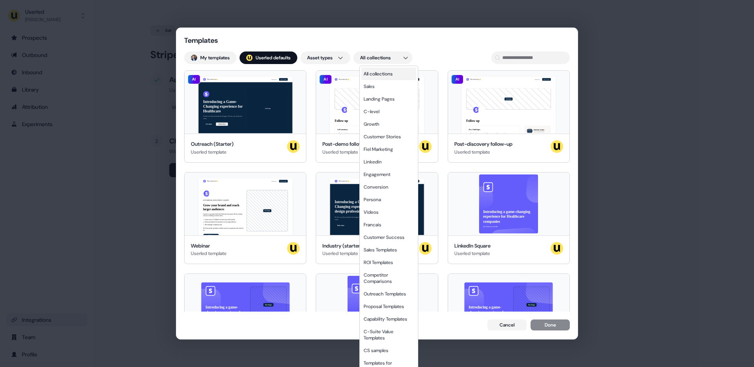
click at [379, 73] on span "All collections" at bounding box center [378, 74] width 29 height 6
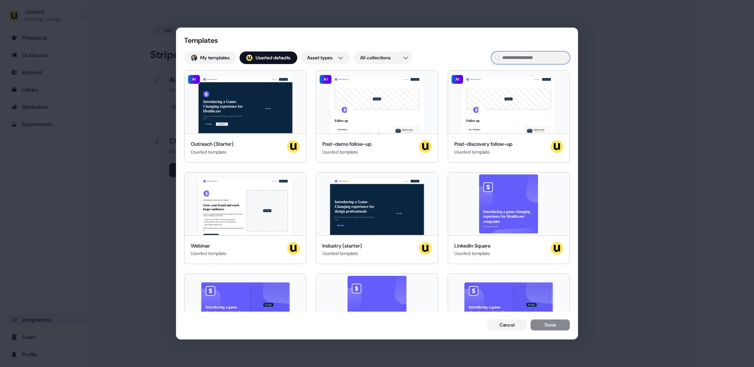
click at [507, 59] on input at bounding box center [530, 57] width 79 height 13
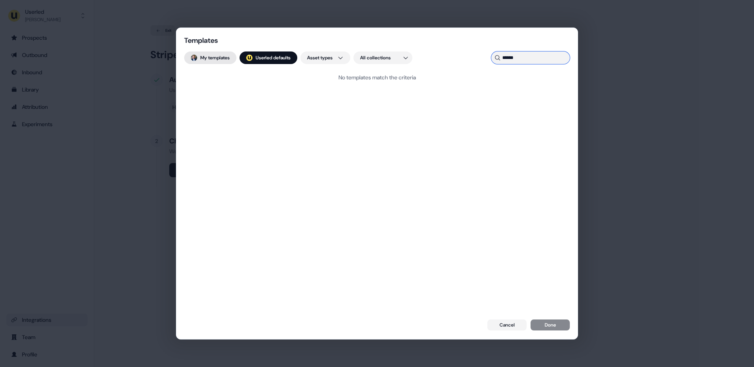
type input "******"
click at [213, 58] on button "My templates" at bounding box center [210, 57] width 52 height 13
click at [516, 57] on input "******" at bounding box center [530, 57] width 79 height 13
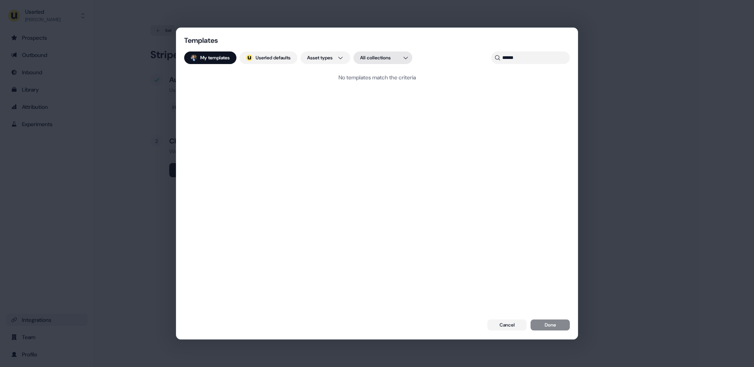
click at [378, 54] on div "Templates My templates ; Userled defaults Asset types All collections ****** No…" at bounding box center [377, 183] width 754 height 367
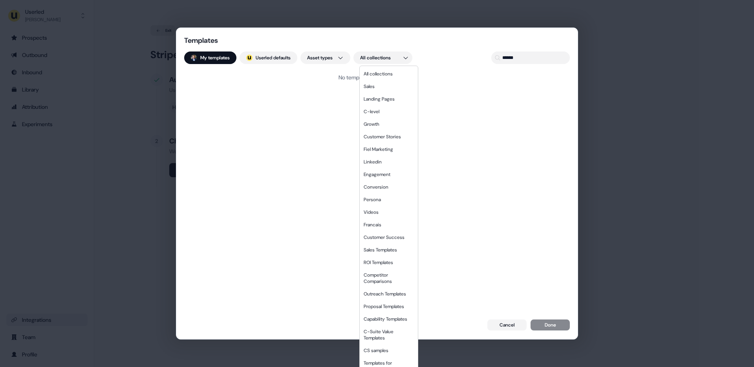
click at [276, 55] on div "Templates My templates ; Userled defaults Asset types All collections ****** No…" at bounding box center [377, 183] width 754 height 367
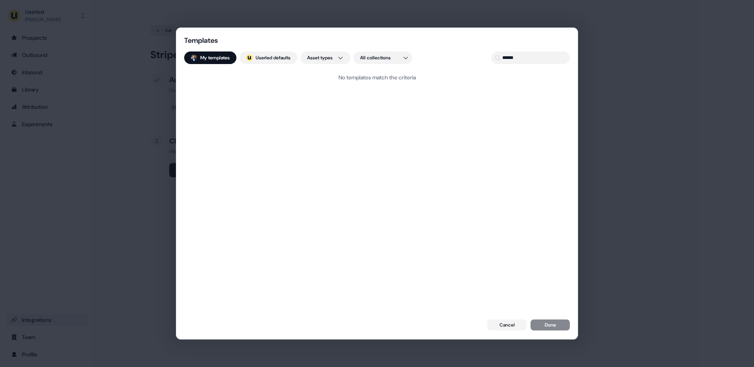
click at [276, 55] on button "; Userled defaults" at bounding box center [269, 57] width 58 height 13
click at [334, 60] on div "Templates My templates ; Userled defaults Asset types All collections ****** No…" at bounding box center [377, 183] width 754 height 367
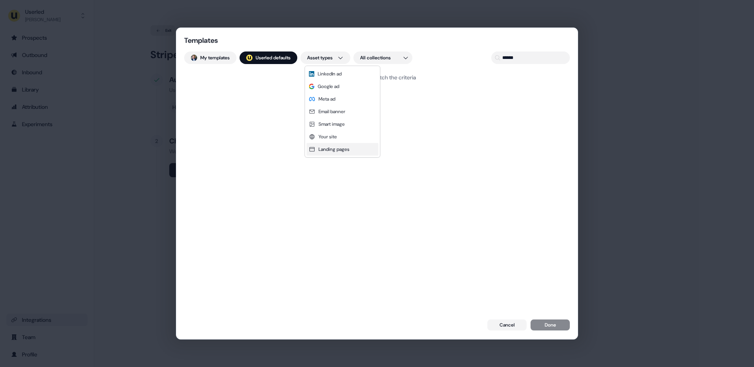
click at [330, 154] on div "Landing pages" at bounding box center [343, 149] width 72 height 13
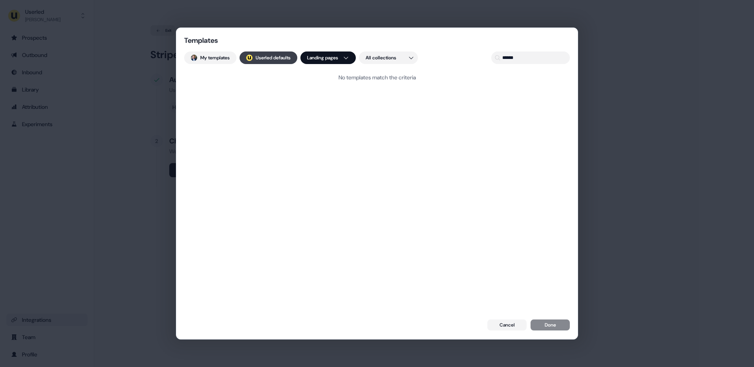
click at [260, 59] on button "; Userled defaults" at bounding box center [269, 57] width 58 height 13
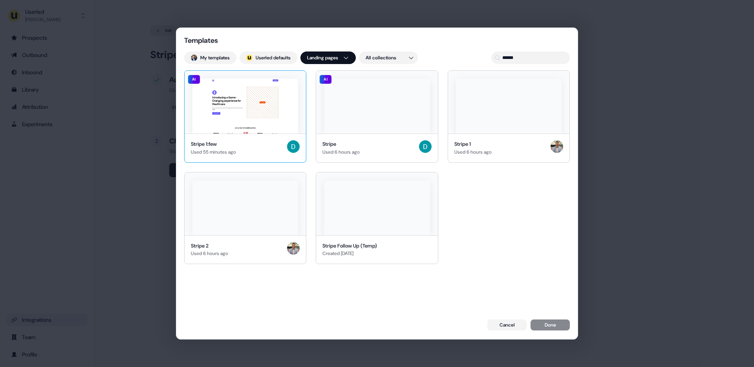
click at [256, 112] on img at bounding box center [245, 106] width 106 height 55
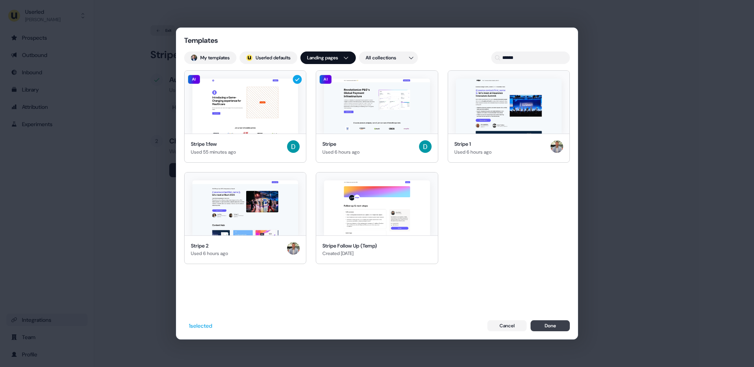
click at [536, 321] on button "Done" at bounding box center [550, 325] width 39 height 11
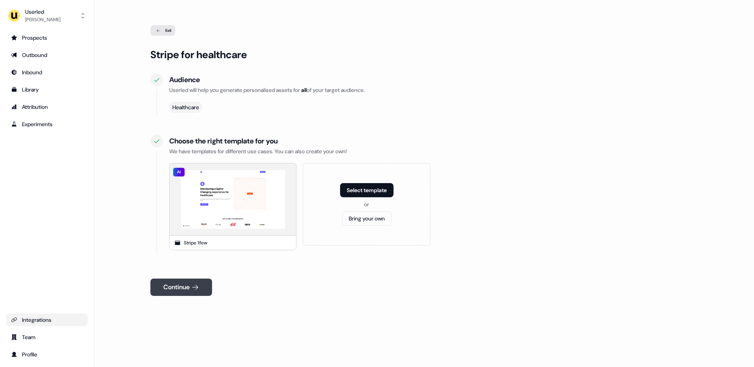
click at [178, 285] on button "Continue" at bounding box center [181, 286] width 62 height 17
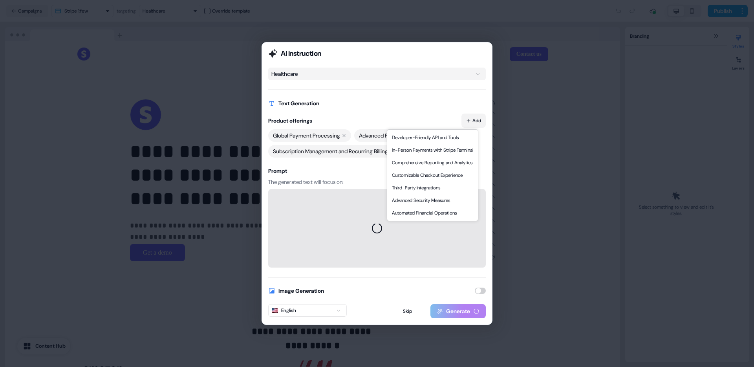
click at [468, 121] on icon "button" at bounding box center [469, 121] width 4 height 4
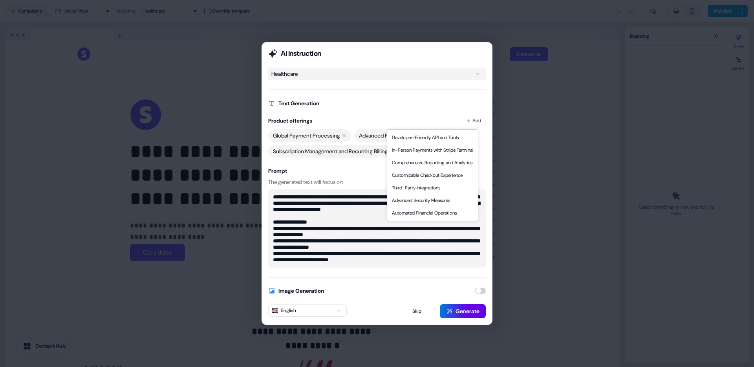
click at [408, 111] on div "**********" at bounding box center [377, 168] width 218 height 200
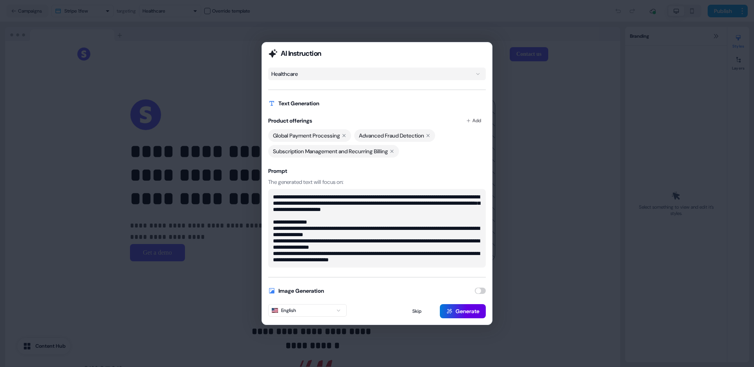
click at [482, 288] on button "button" at bounding box center [480, 291] width 11 height 6
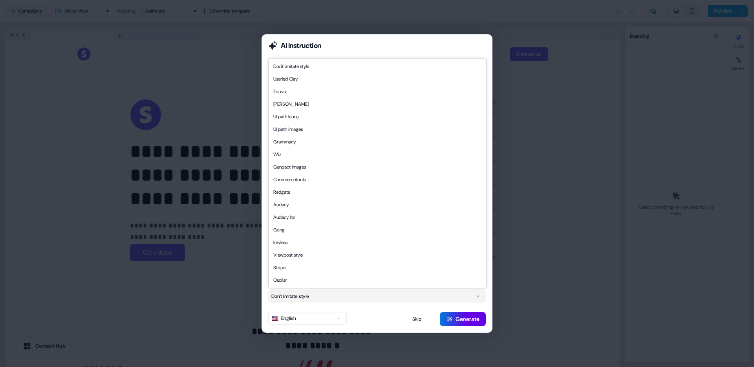
click at [356, 296] on button "Don't imitate style" at bounding box center [377, 296] width 218 height 13
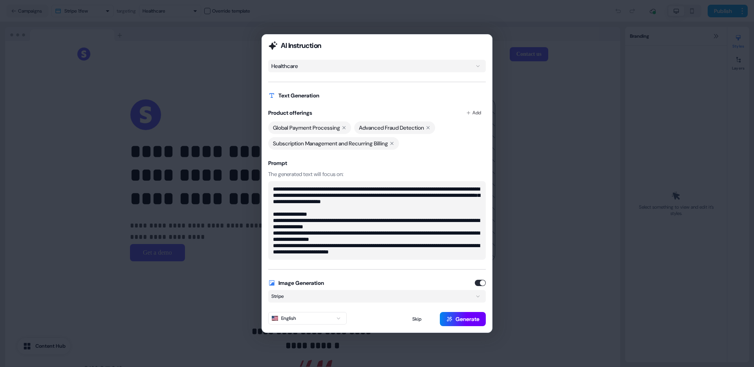
click at [460, 317] on button "Generate" at bounding box center [463, 319] width 46 height 14
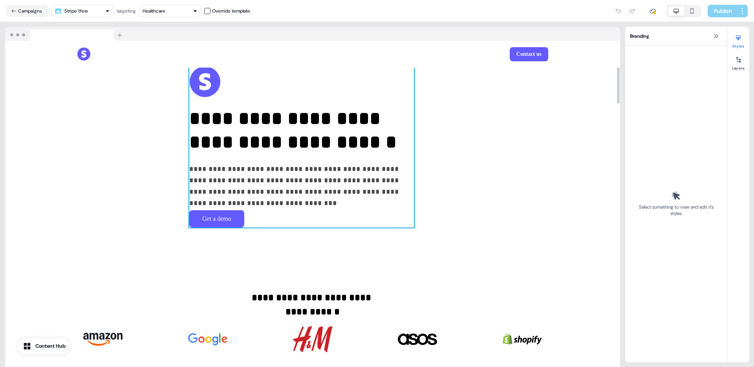
scroll to position [72, 0]
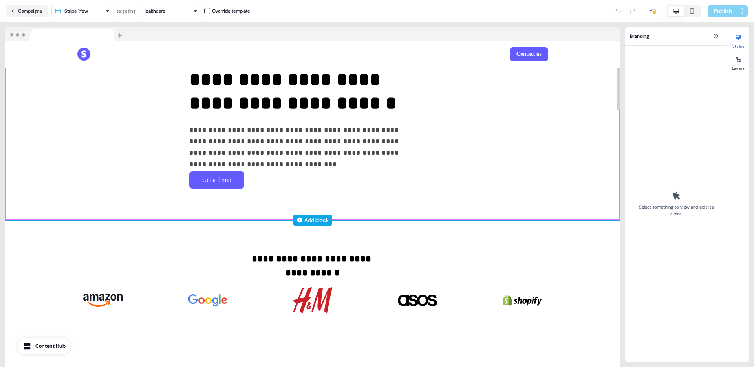
click at [305, 221] on div "Add block" at bounding box center [316, 220] width 24 height 8
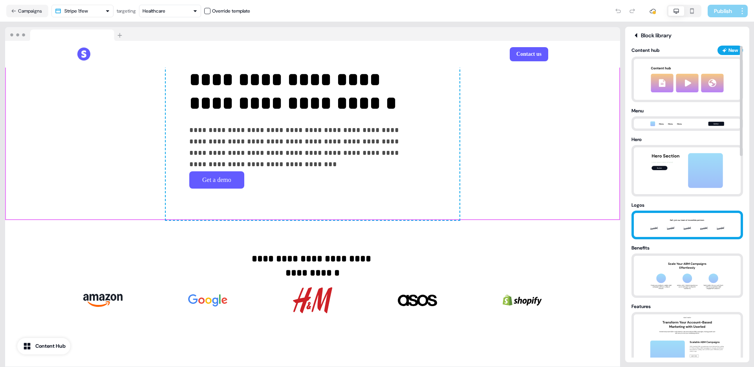
click at [650, 229] on img at bounding box center [687, 225] width 82 height 24
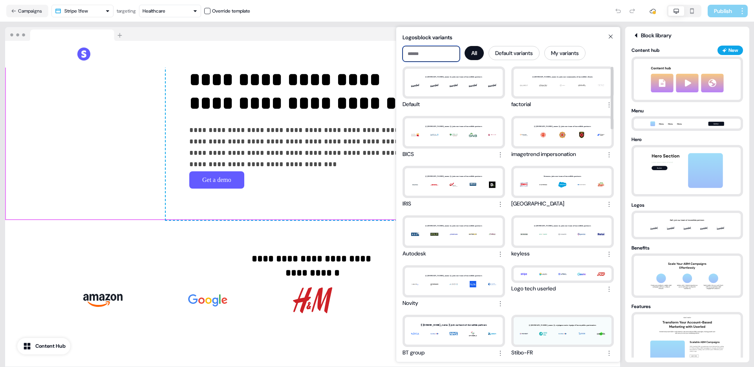
click at [420, 57] on input at bounding box center [431, 54] width 57 height 16
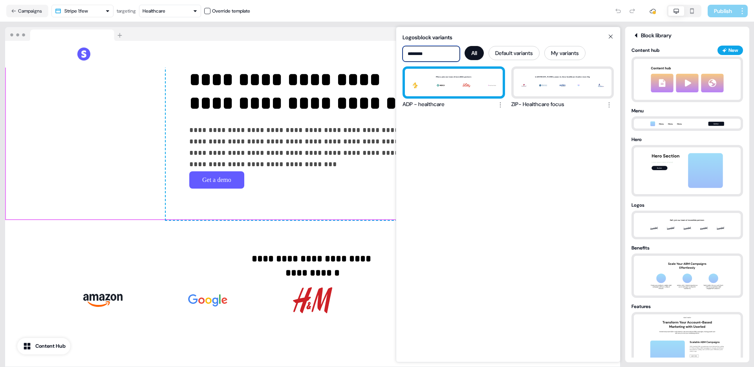
type input "********"
click at [432, 83] on div "Pfizer, join our team of incredible partners" at bounding box center [454, 82] width 98 height 27
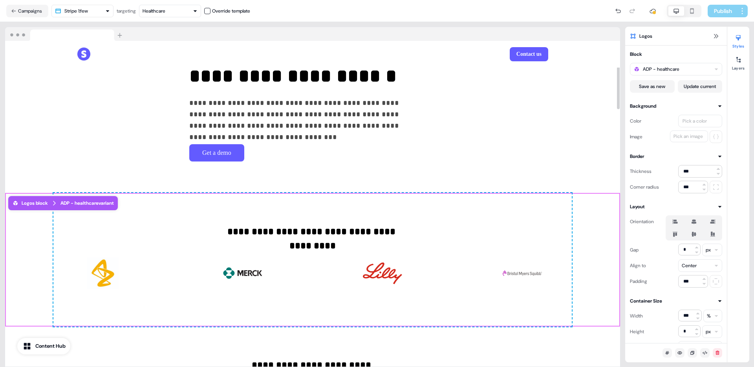
scroll to position [112, 0]
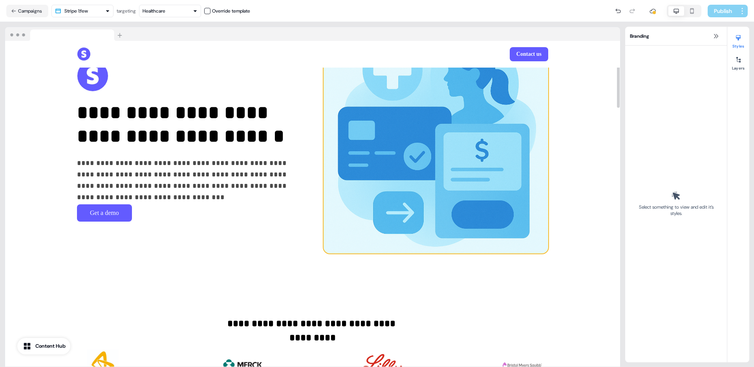
scroll to position [64, 0]
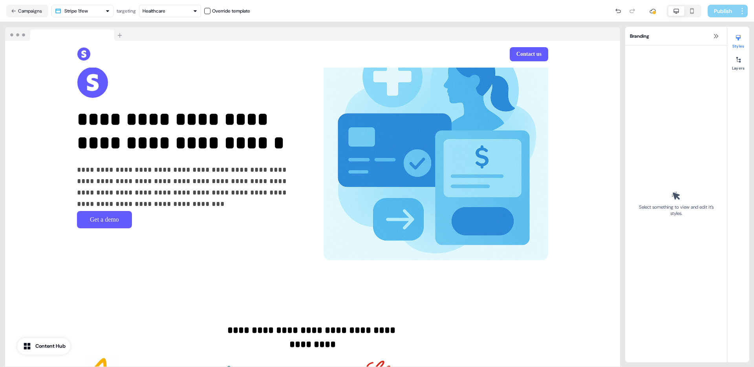
click at [687, 9] on icon "button" at bounding box center [691, 11] width 9 height 6
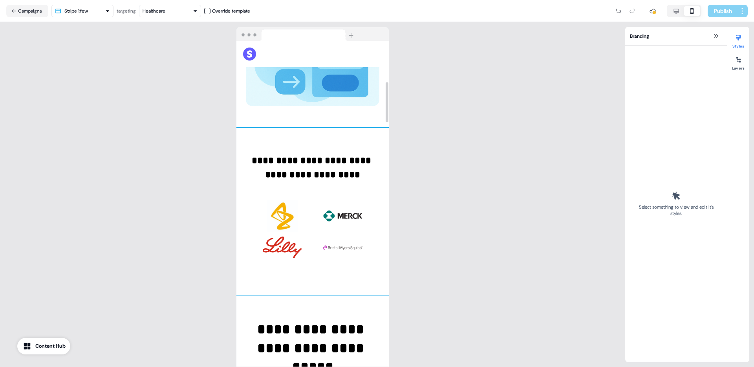
scroll to position [329, 0]
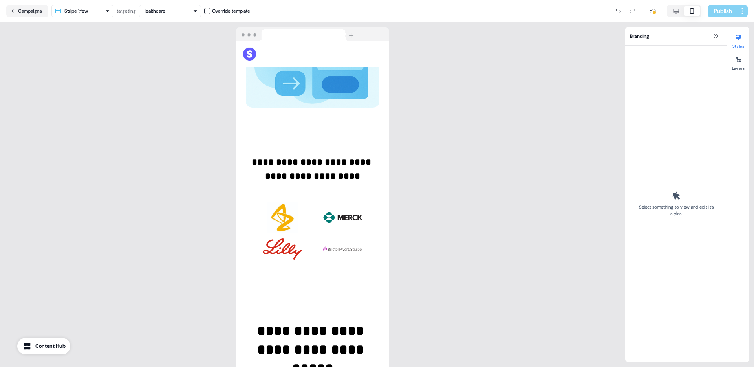
click at [674, 11] on icon "button" at bounding box center [676, 11] width 5 height 5
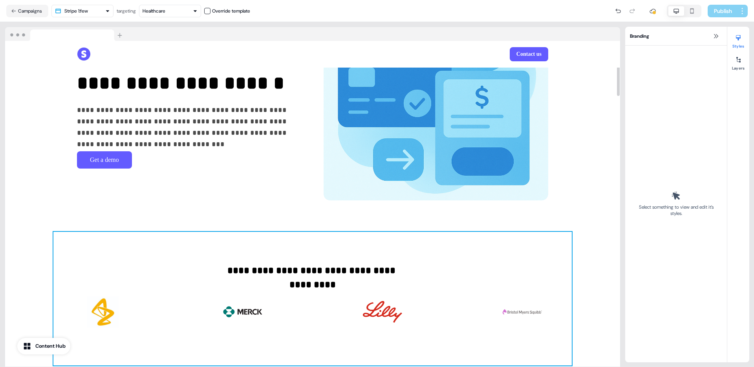
scroll to position [0, 0]
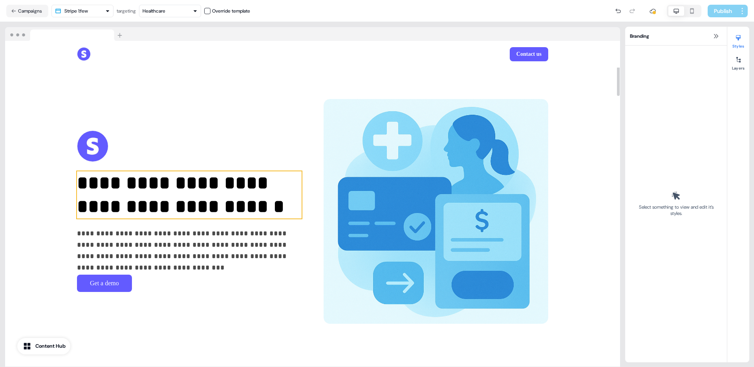
click at [244, 189] on p "**********" at bounding box center [189, 194] width 225 height 47
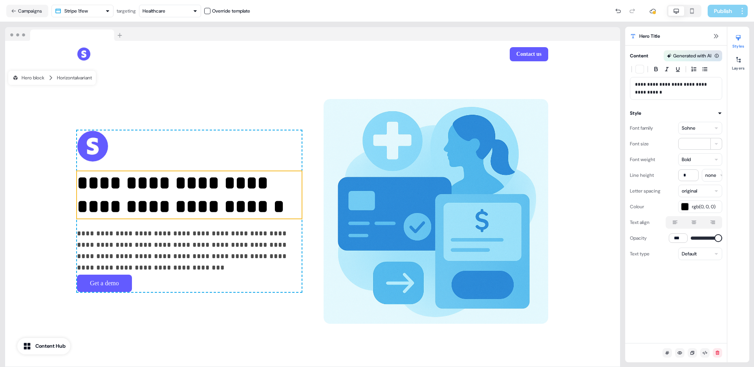
click at [663, 95] on p "**********" at bounding box center [676, 89] width 82 height 16
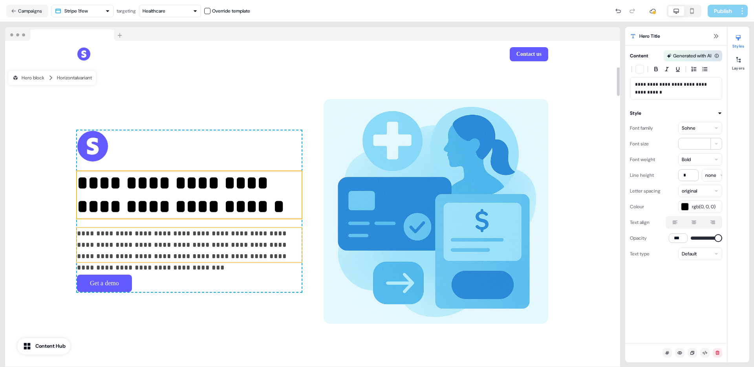
click at [211, 242] on p "**********" at bounding box center [189, 245] width 225 height 35
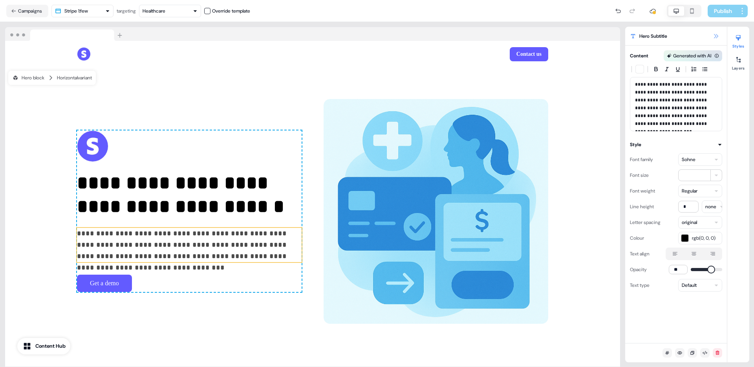
click at [712, 38] on button at bounding box center [715, 35] width 9 height 9
click at [714, 35] on icon at bounding box center [716, 36] width 6 height 6
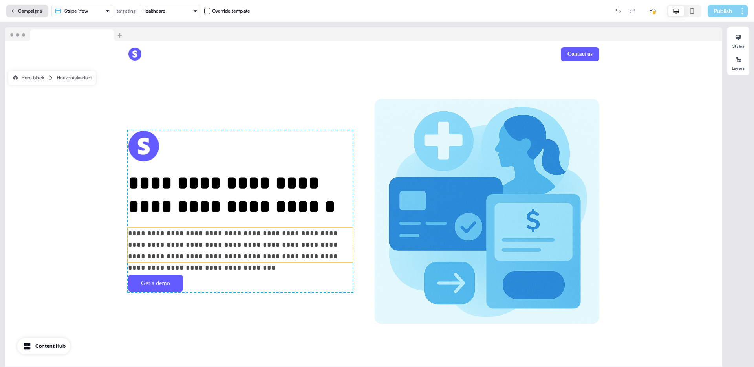
click at [42, 16] on button "Campaigns" at bounding box center [27, 11] width 42 height 13
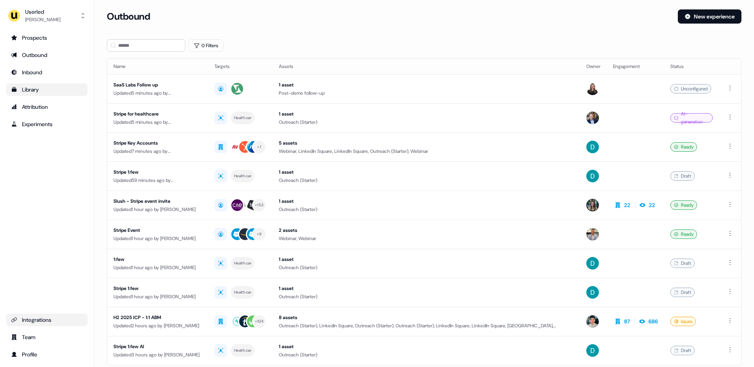
click at [37, 88] on div "Library" at bounding box center [47, 90] width 72 height 8
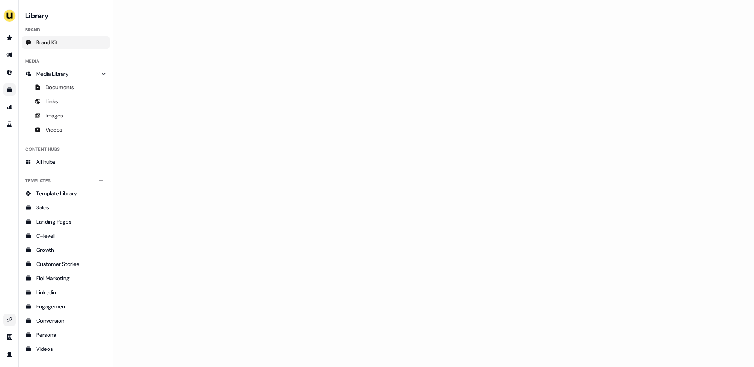
click at [67, 43] on link "Brand Kit" at bounding box center [66, 42] width 88 height 13
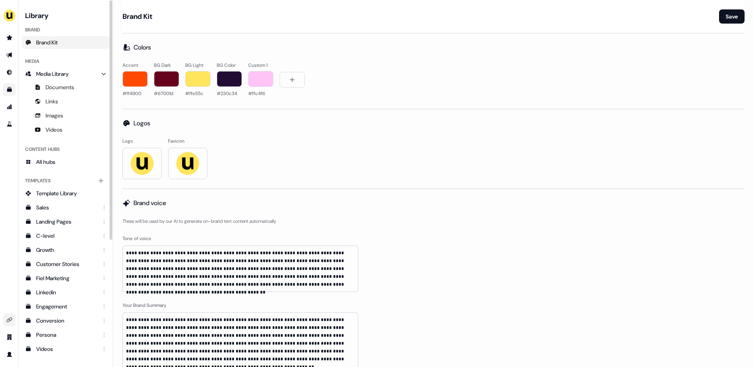
drag, startPoint x: 67, startPoint y: 43, endPoint x: 184, endPoint y: 115, distance: 137.9
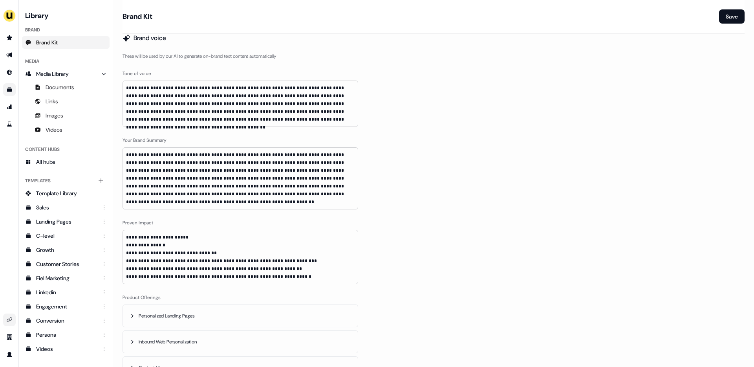
scroll to position [168, 0]
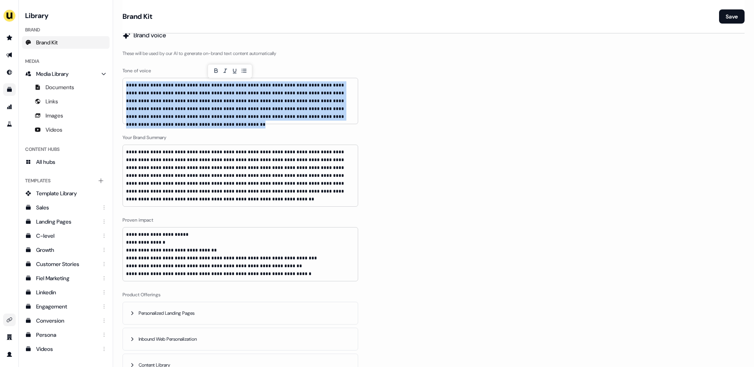
drag, startPoint x: 126, startPoint y: 85, endPoint x: 348, endPoint y: 118, distance: 224.8
click at [348, 118] on p "**********" at bounding box center [240, 100] width 229 height 39
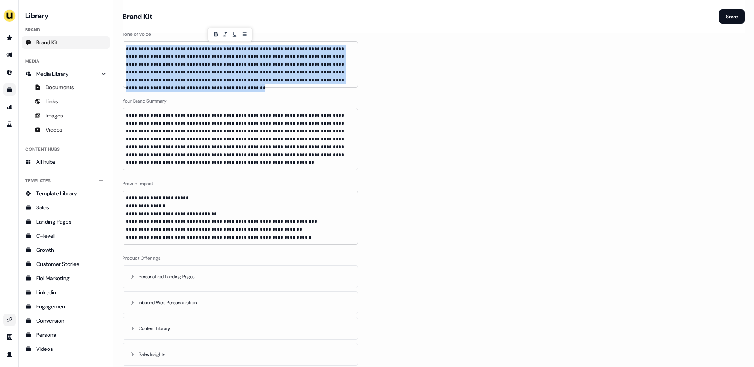
scroll to position [213, 0]
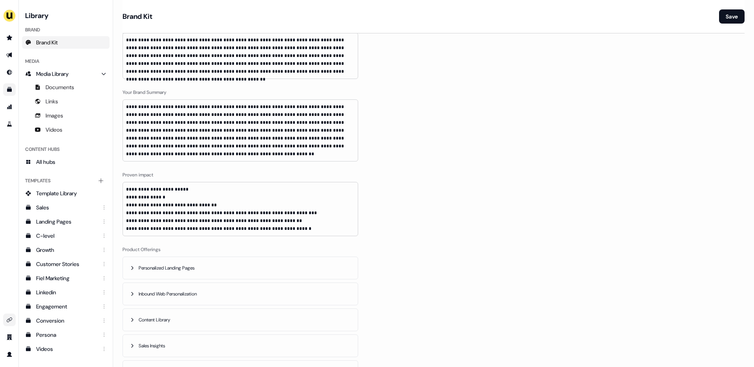
click at [167, 92] on label "Your Brand Summary" at bounding box center [241, 92] width 236 height 8
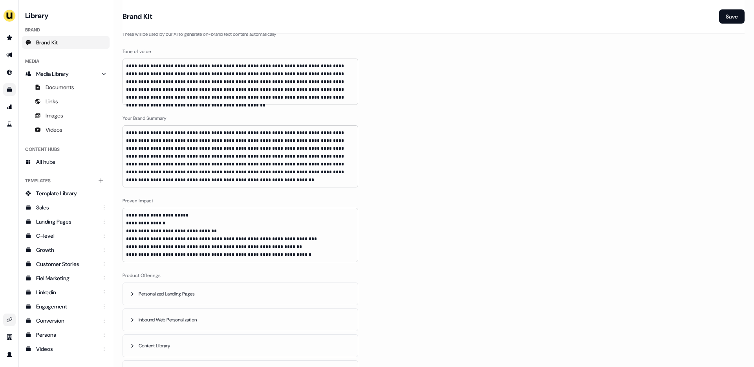
scroll to position [185, 0]
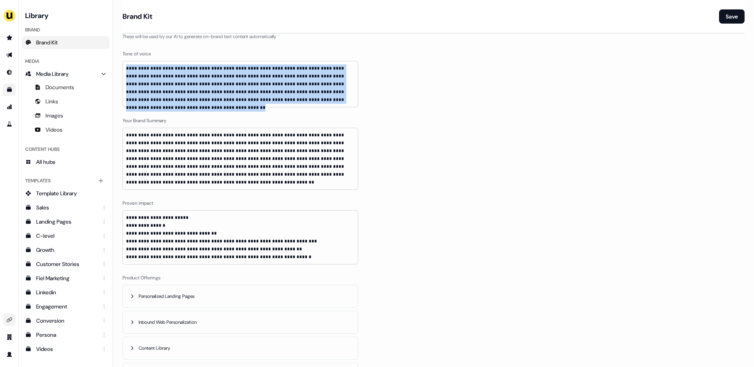
drag, startPoint x: 335, startPoint y: 101, endPoint x: 124, endPoint y: 64, distance: 214.4
click at [124, 64] on div "**********" at bounding box center [241, 84] width 236 height 46
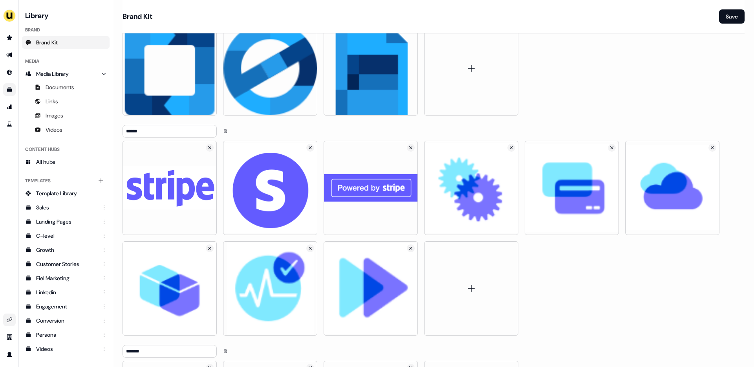
scroll to position [2983, 0]
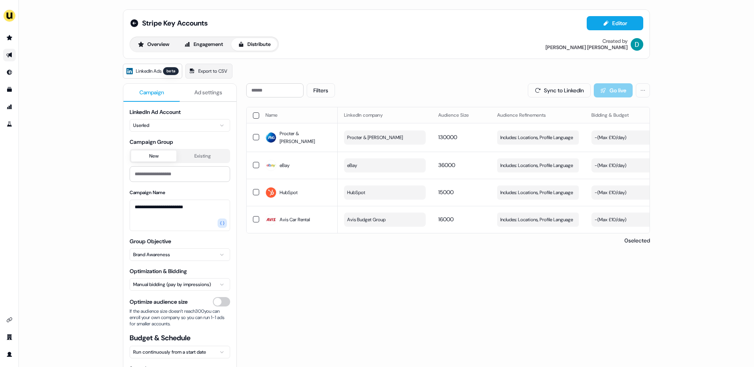
click at [209, 90] on span "Ad settings" at bounding box center [208, 92] width 28 height 8
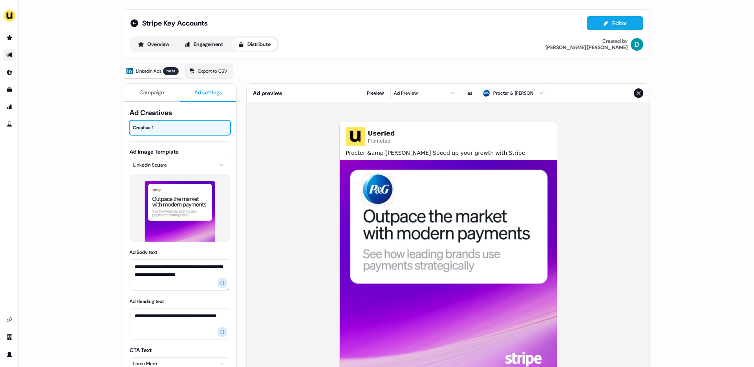
click at [504, 95] on html "**********" at bounding box center [377, 183] width 754 height 367
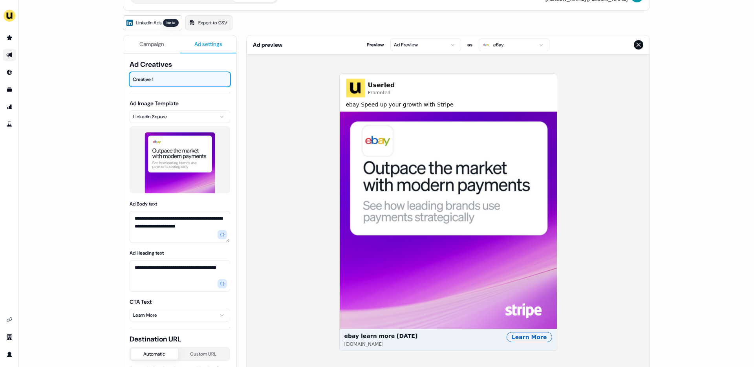
scroll to position [49, 0]
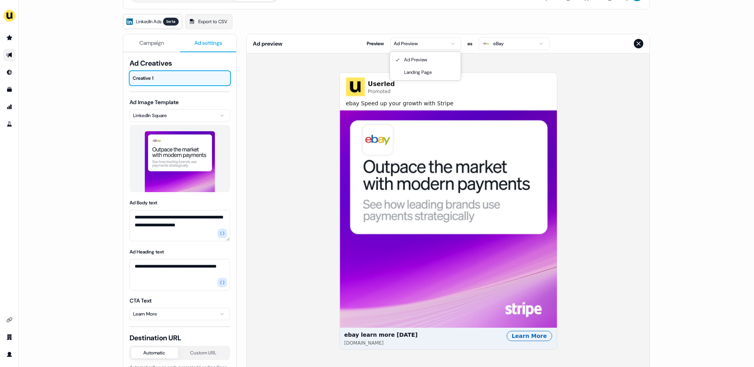
click at [432, 46] on html "**********" at bounding box center [377, 183] width 754 height 367
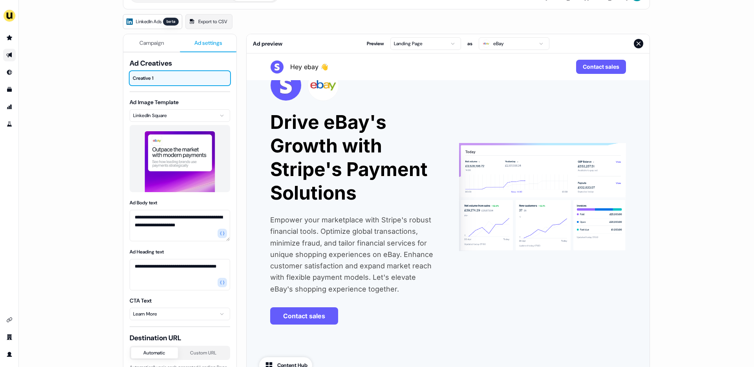
scroll to position [0, 0]
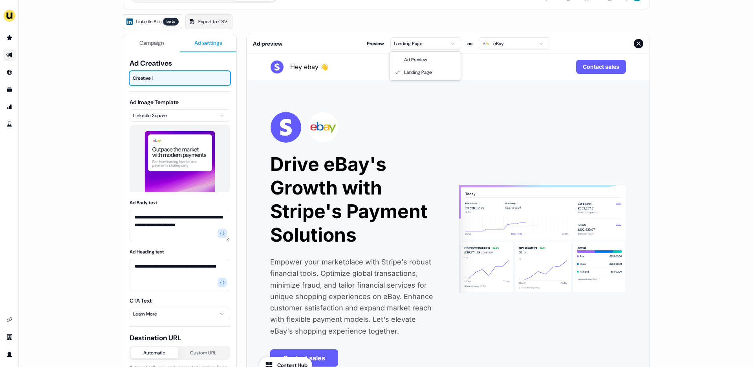
click at [443, 42] on html "**********" at bounding box center [377, 183] width 754 height 367
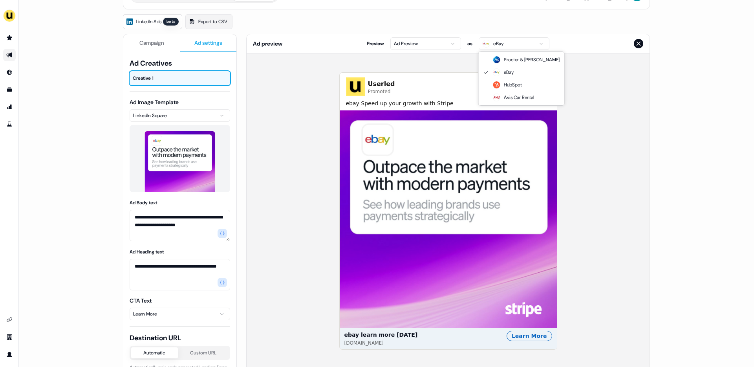
click at [485, 42] on html "**********" at bounding box center [377, 183] width 754 height 367
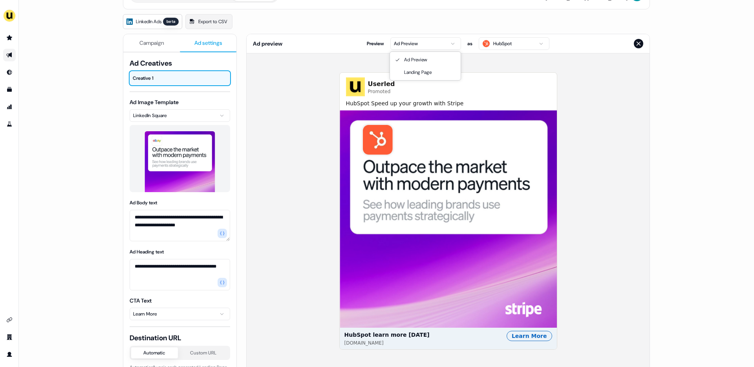
click at [412, 42] on html "**********" at bounding box center [377, 183] width 754 height 367
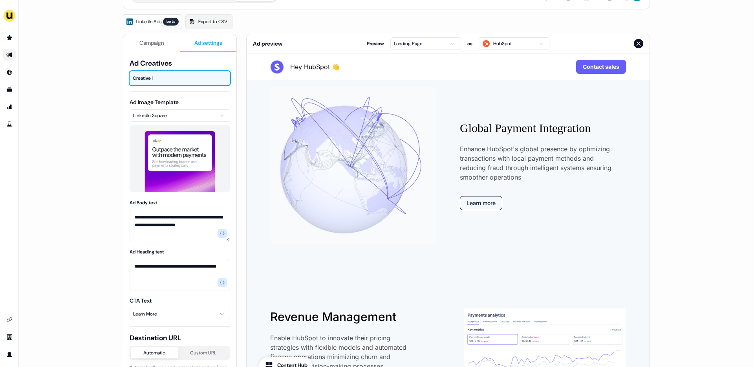
scroll to position [1220, 0]
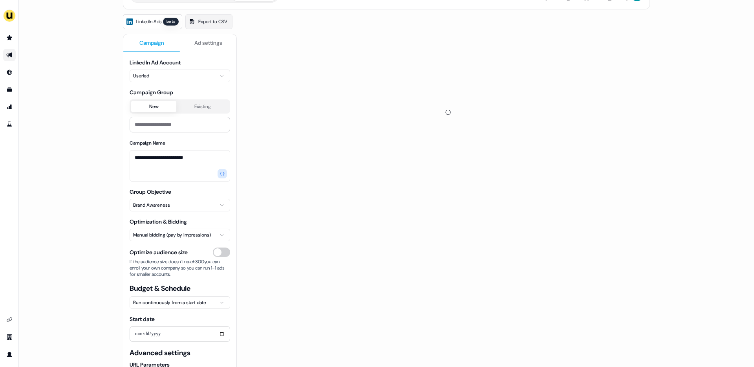
click at [156, 43] on span "Campaign" at bounding box center [151, 43] width 25 height 8
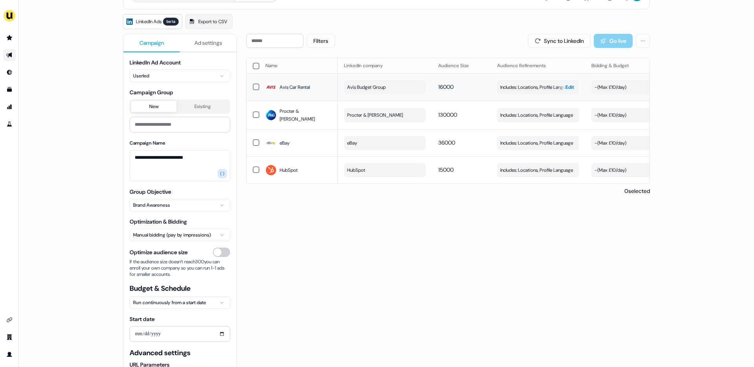
click at [522, 89] on span "Includes: Locations, Profile Language" at bounding box center [536, 87] width 73 height 8
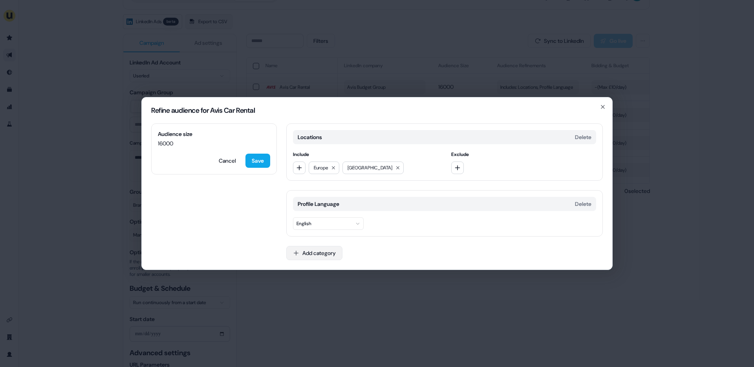
click at [305, 252] on button "Add category" at bounding box center [314, 253] width 56 height 14
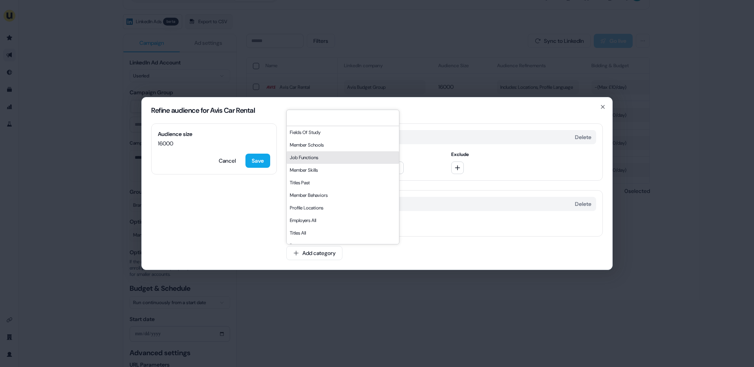
click at [309, 155] on div "Job Functions" at bounding box center [343, 157] width 112 height 13
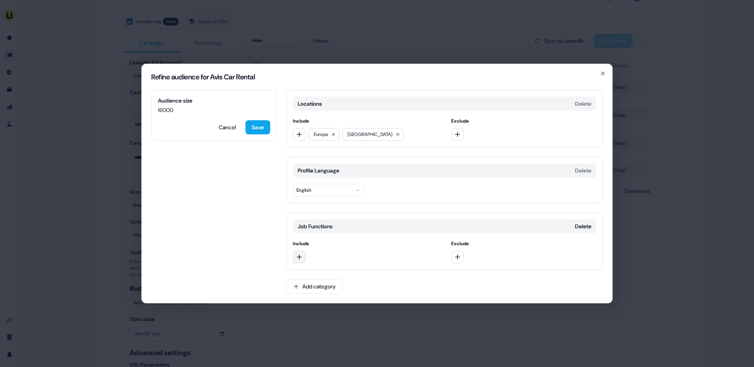
click at [299, 254] on icon "button" at bounding box center [299, 257] width 6 height 6
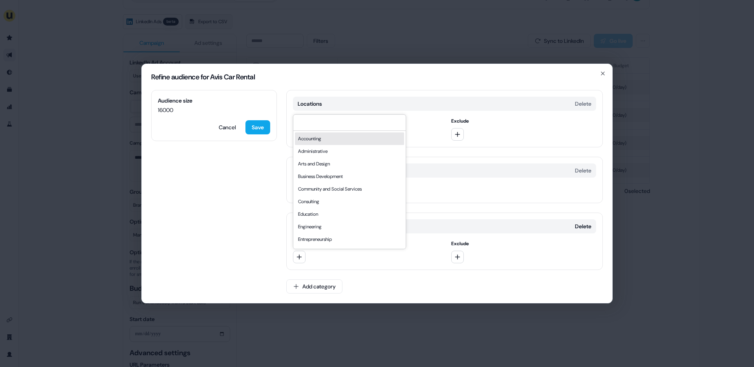
click at [336, 34] on div "Refine audience for Avis Car Rental Audience size 16000 Cancel Save Locations D…" at bounding box center [377, 183] width 754 height 367
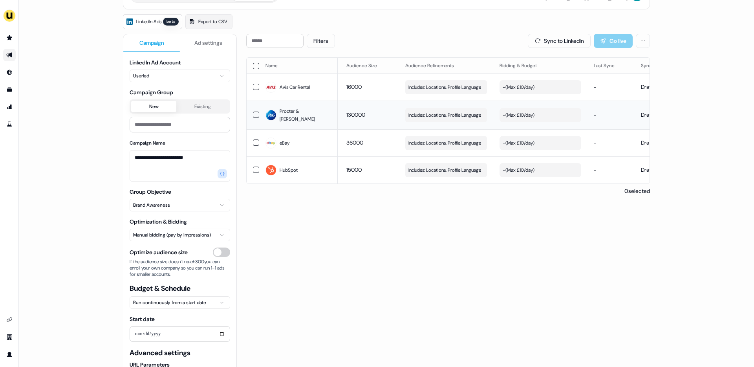
scroll to position [0, 95]
click at [523, 90] on div "- ( Max £10/day )" at bounding box center [515, 87] width 32 height 8
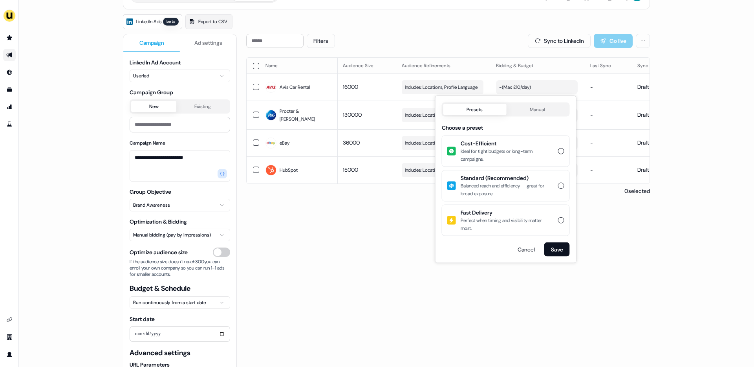
click at [562, 220] on button "Fast Delivery Perfect when timing and visibility matter most." at bounding box center [561, 220] width 6 height 6
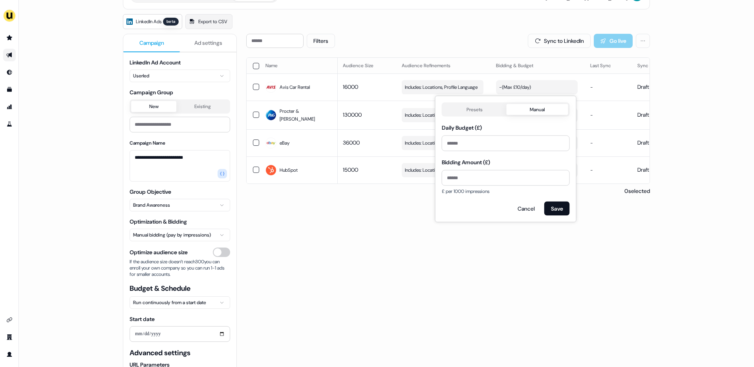
click at [528, 108] on button "Manual" at bounding box center [537, 109] width 62 height 11
click at [254, 66] on button "button" at bounding box center [256, 66] width 6 height 6
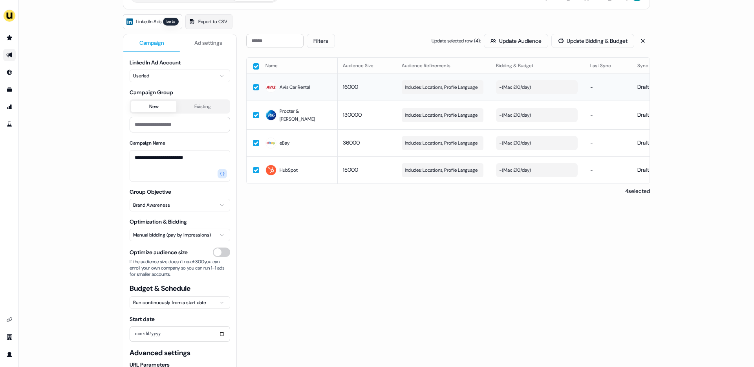
click at [518, 84] on div "- ( Max £10/day )" at bounding box center [515, 87] width 32 height 8
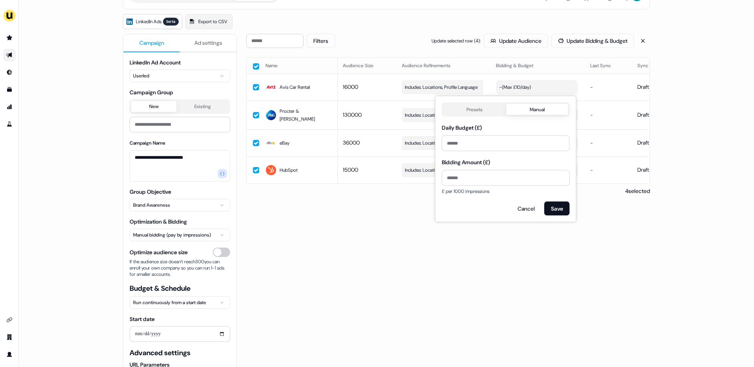
click at [542, 106] on button "Manual" at bounding box center [537, 109] width 62 height 11
click at [457, 138] on input "**" at bounding box center [506, 144] width 128 height 16
type input "****"
click at [557, 208] on button "Save" at bounding box center [557, 209] width 26 height 14
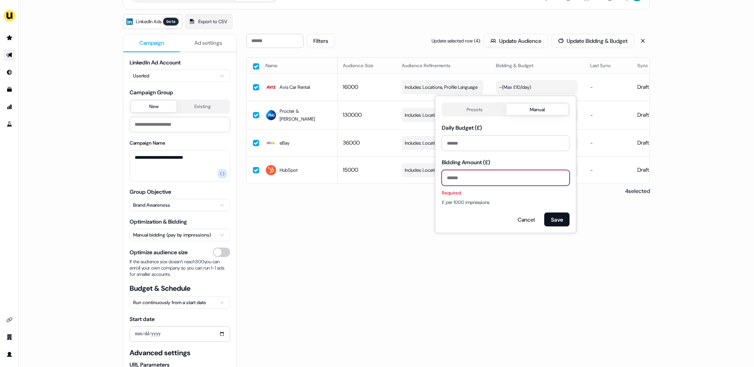
click at [470, 178] on input "Bidding Amount (£)" at bounding box center [506, 178] width 128 height 16
type input "*"
click at [558, 213] on button "Save" at bounding box center [557, 209] width 26 height 14
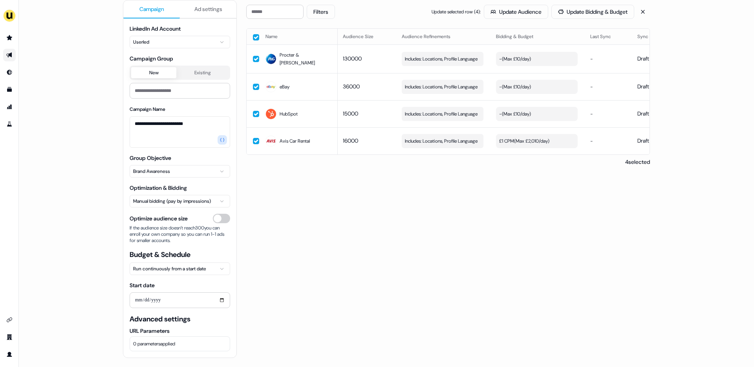
scroll to position [0, 0]
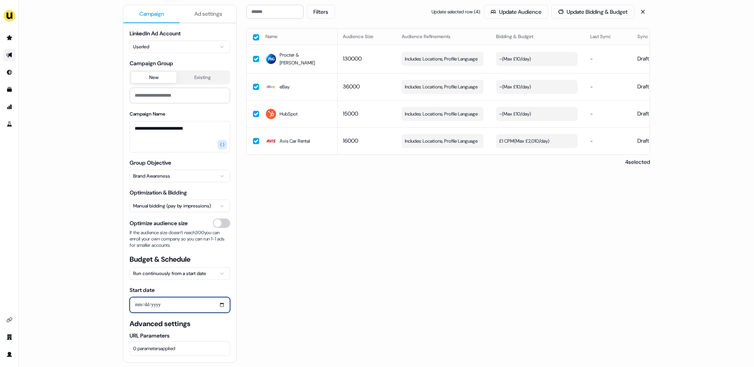
click at [214, 307] on input "Start date" at bounding box center [180, 305] width 101 height 16
click at [221, 304] on input "Start date" at bounding box center [180, 305] width 101 height 16
type input "**********"
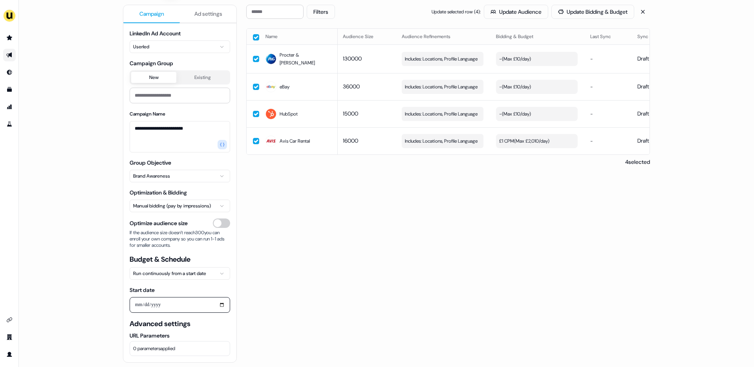
click at [255, 300] on div "Filters Update selected row ( 4 ): Update Audience Update Bidding & Budget Name…" at bounding box center [448, 181] width 404 height 353
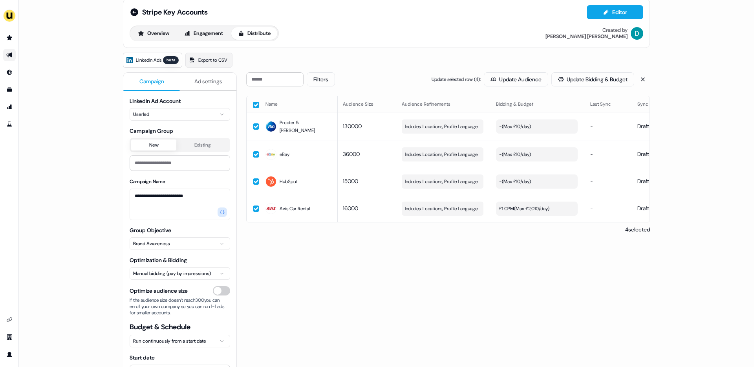
scroll to position [11, 0]
click at [205, 78] on span "Ad settings" at bounding box center [208, 82] width 28 height 8
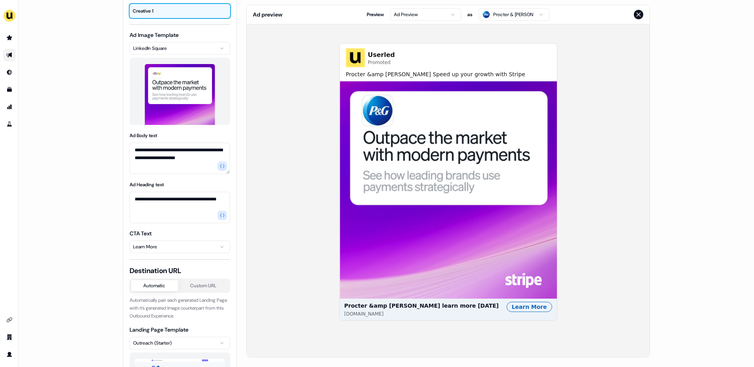
scroll to position [0, 0]
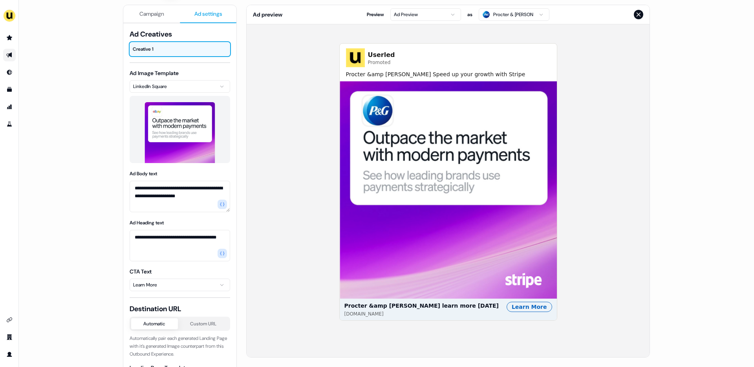
click at [155, 16] on span "Campaign" at bounding box center [151, 14] width 25 height 8
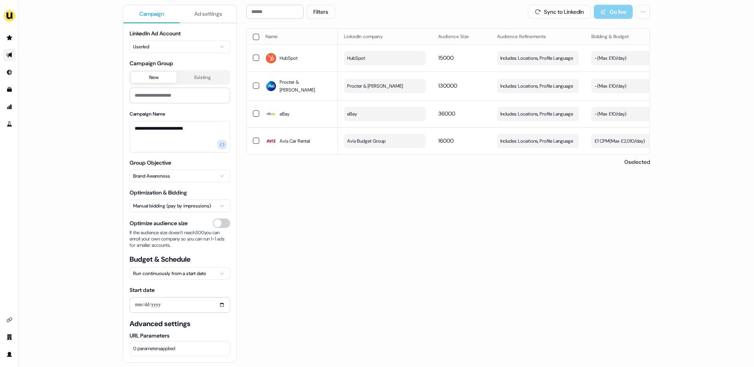
scroll to position [5, 0]
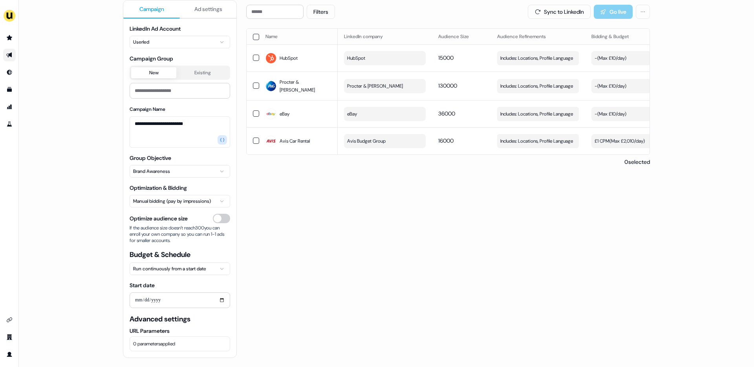
click at [169, 267] on html "**********" at bounding box center [377, 183] width 754 height 367
click at [145, 339] on input "Group Lifetime Budget (£)" at bounding box center [180, 333] width 101 height 16
click at [220, 299] on input "End date" at bounding box center [205, 300] width 49 height 16
type input "**********"
click at [165, 325] on input "Group Lifetime Budget (£)" at bounding box center [180, 333] width 101 height 16
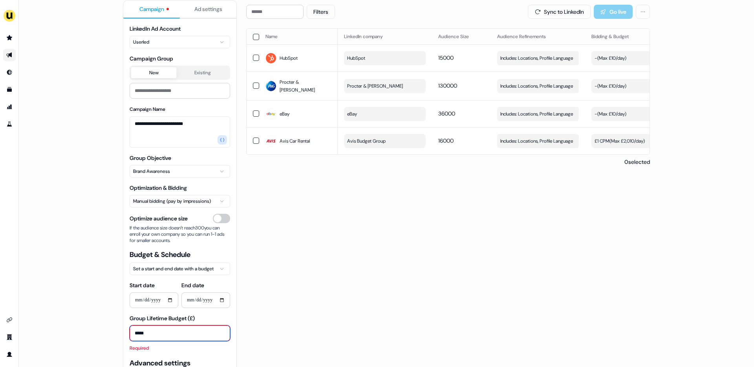
type input "*****"
click at [197, 313] on div "**********" at bounding box center [180, 301] width 101 height 79
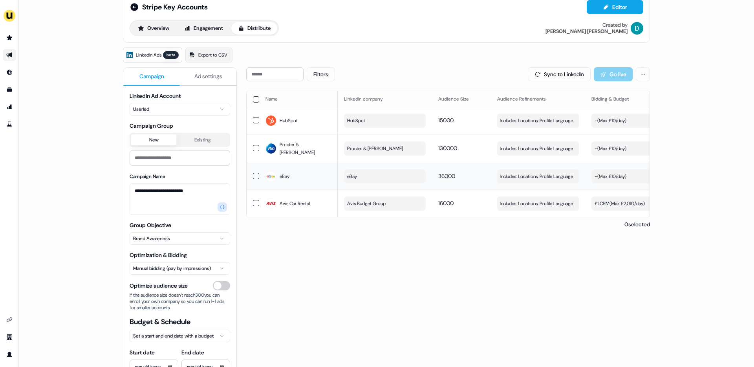
scroll to position [15, 0]
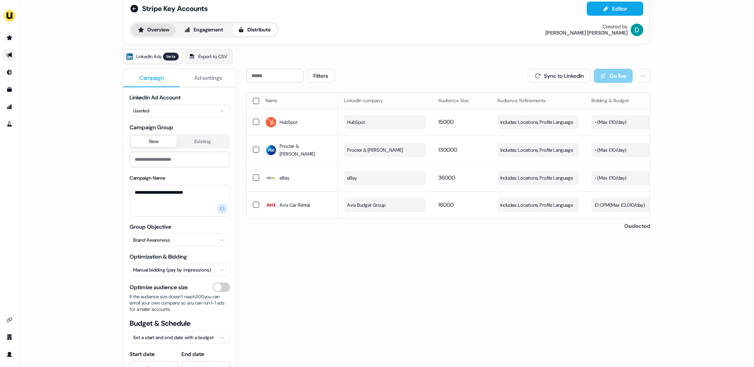
click at [154, 34] on button "Overview" at bounding box center [153, 30] width 45 height 13
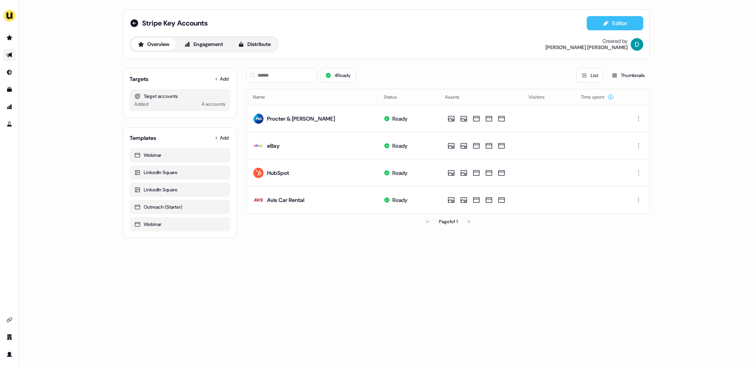
click at [599, 28] on button "Editor" at bounding box center [615, 23] width 57 height 14
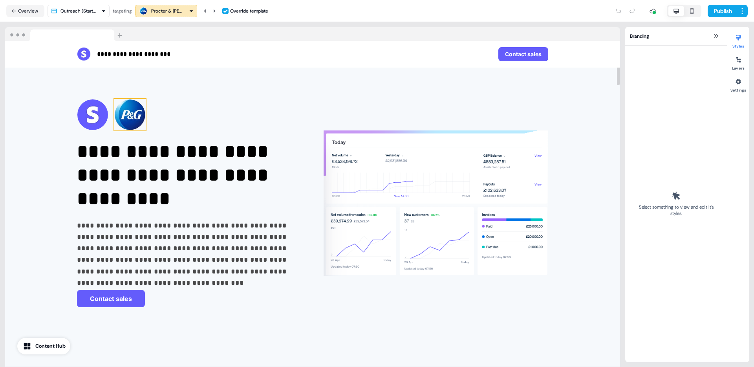
click at [133, 118] on img at bounding box center [129, 114] width 31 height 31
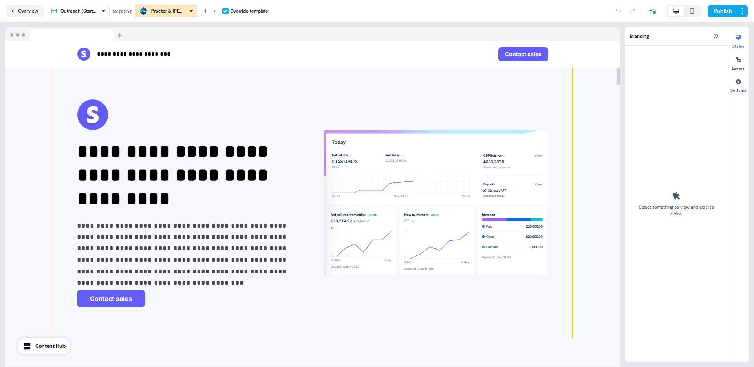
click at [133, 88] on div "**********" at bounding box center [312, 203] width 518 height 271
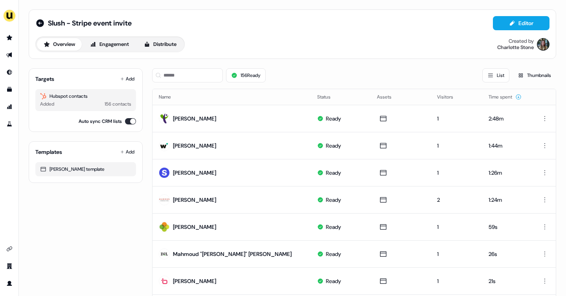
scroll to position [12, 0]
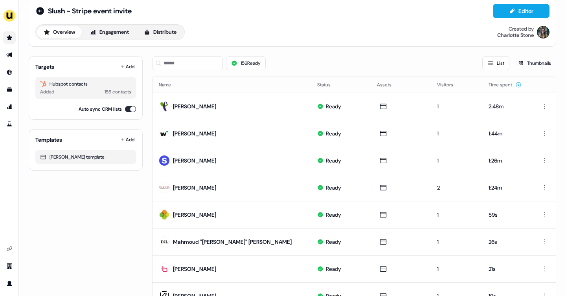
click at [12, 39] on icon "Go to prospects" at bounding box center [9, 38] width 6 height 6
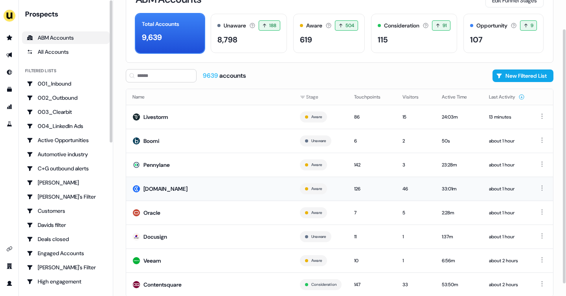
scroll to position [48, 0]
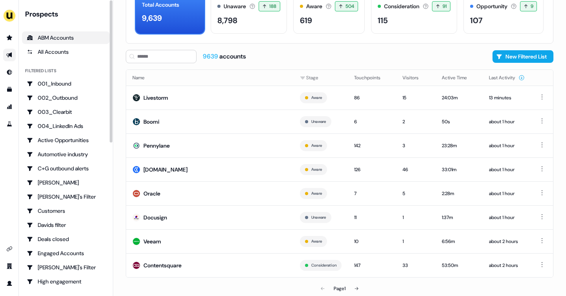
click at [12, 57] on icon "Go to outbound experience" at bounding box center [9, 55] width 6 height 6
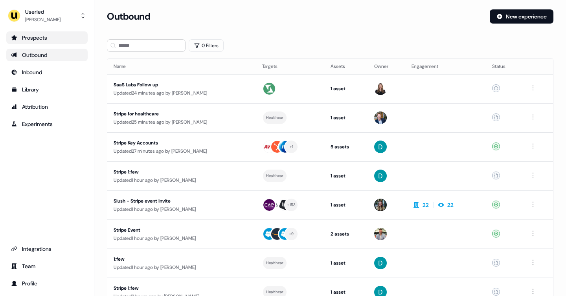
click at [51, 40] on div "Prospects" at bounding box center [47, 38] width 72 height 8
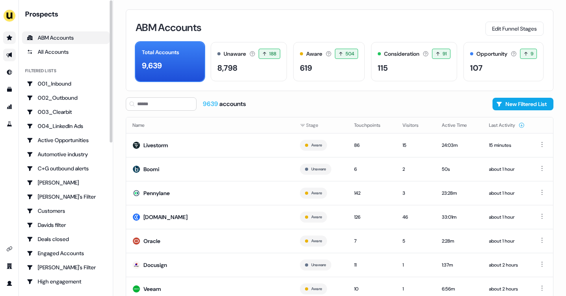
click at [10, 53] on icon "Go to outbound experience" at bounding box center [8, 55] width 5 height 5
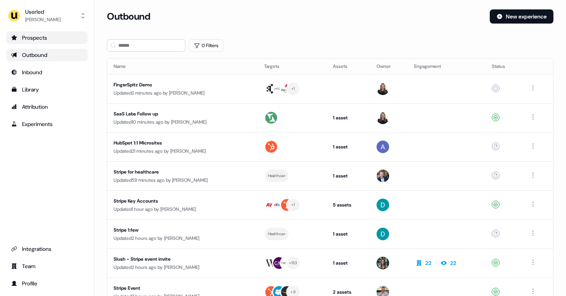
click at [35, 43] on link "Prospects" at bounding box center [46, 37] width 81 height 13
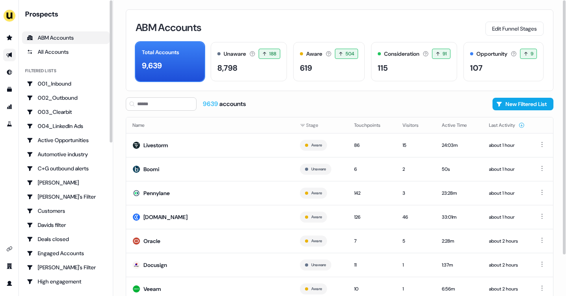
click at [59, 37] on div "ABM Accounts" at bounding box center [66, 38] width 78 height 8
click at [7, 53] on icon "Go to outbound experience" at bounding box center [9, 55] width 6 height 6
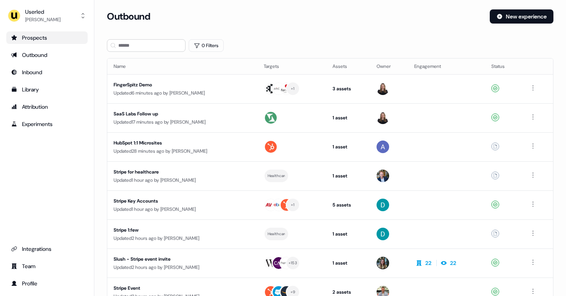
click at [58, 42] on link "Prospects" at bounding box center [46, 37] width 81 height 13
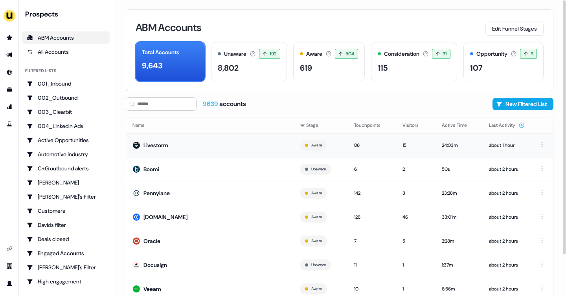
click at [211, 151] on td "Livestorm" at bounding box center [209, 145] width 167 height 24
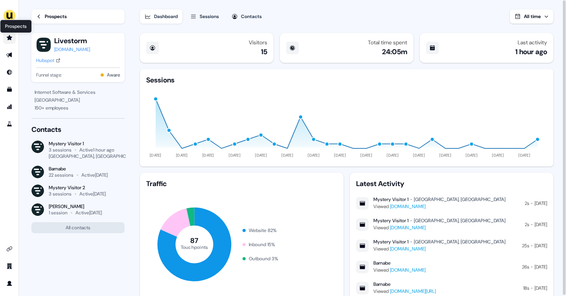
click at [11, 37] on icon "Go to prospects" at bounding box center [9, 37] width 5 height 5
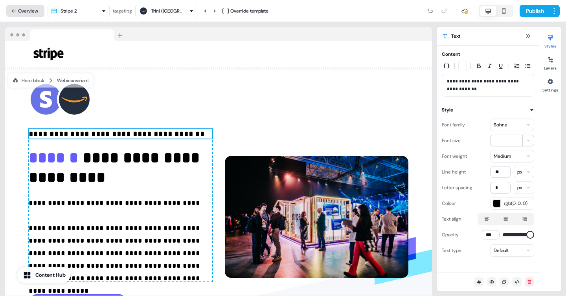
click at [22, 14] on button "Overview" at bounding box center [25, 11] width 38 height 13
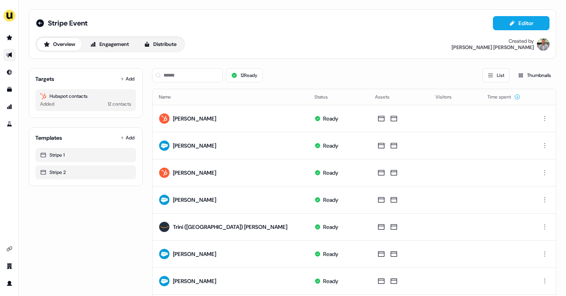
click at [8, 57] on icon "Go to outbound experience" at bounding box center [9, 55] width 6 height 6
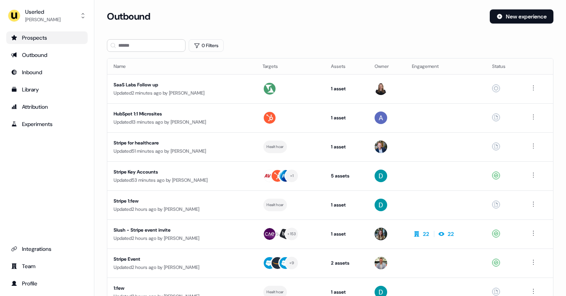
click at [29, 34] on div "Prospects" at bounding box center [47, 38] width 72 height 8
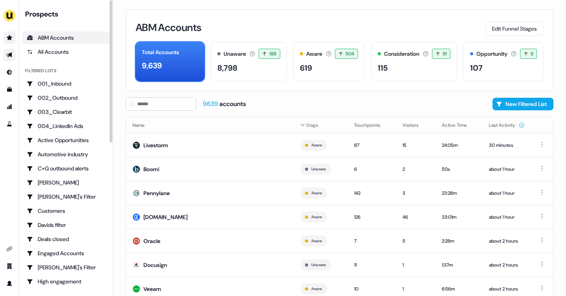
click at [4, 56] on link "Go to outbound experience" at bounding box center [9, 55] width 13 height 13
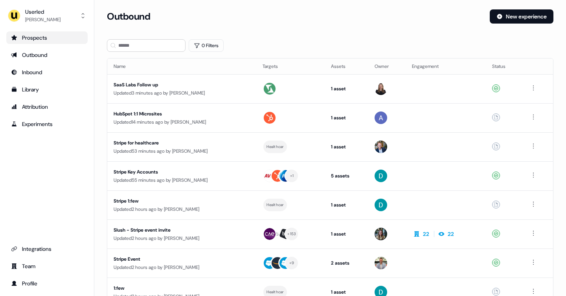
click at [41, 31] on link "Prospects" at bounding box center [46, 37] width 81 height 13
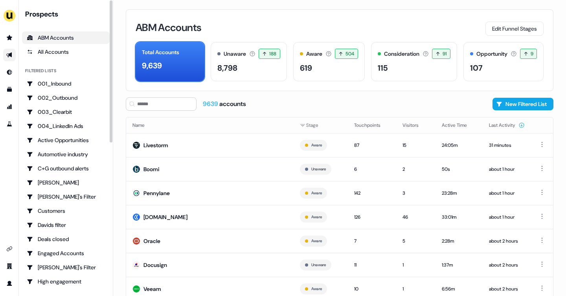
click at [11, 53] on icon "Go to outbound experience" at bounding box center [8, 55] width 5 height 5
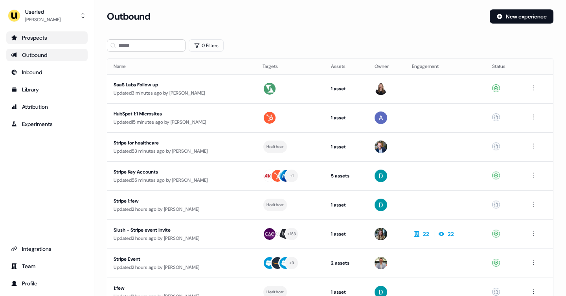
click at [21, 35] on div "Prospects" at bounding box center [47, 38] width 72 height 8
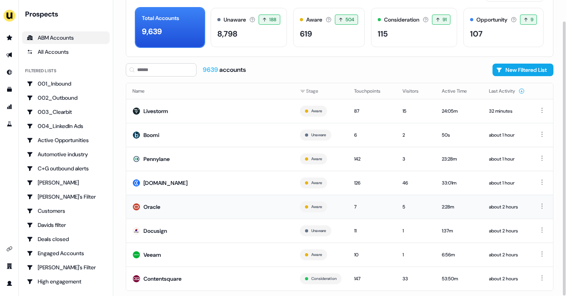
scroll to position [48, 0]
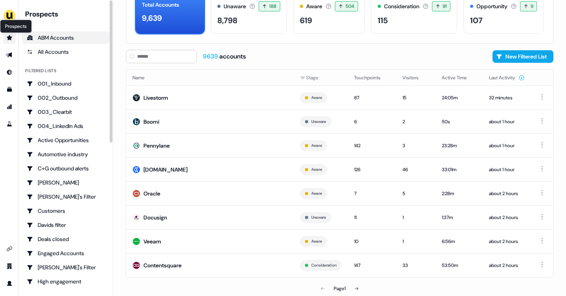
click at [8, 35] on icon "Go to prospects" at bounding box center [9, 38] width 6 height 6
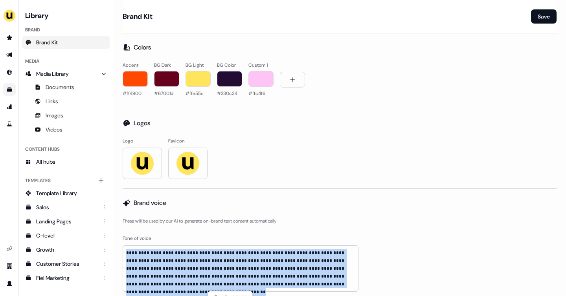
scroll to position [2983, 0]
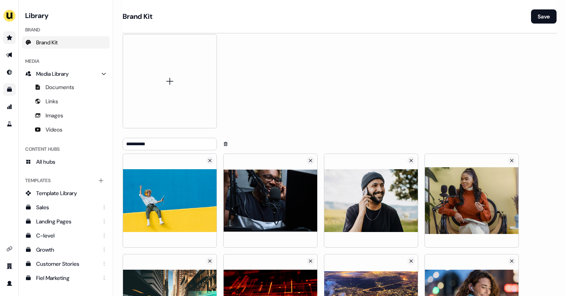
click at [11, 32] on link "Go to prospects" at bounding box center [9, 37] width 13 height 13
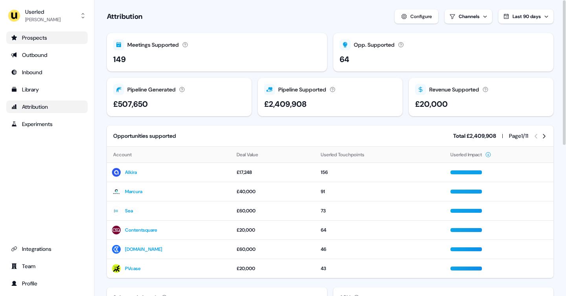
click at [32, 43] on link "Prospects" at bounding box center [46, 37] width 81 height 13
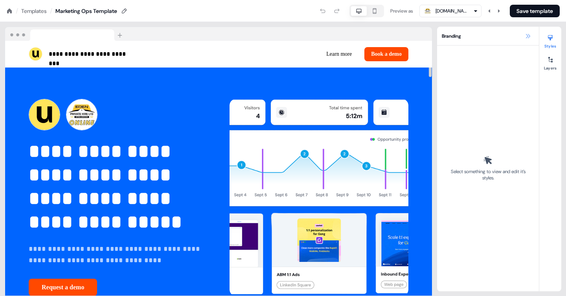
click at [525, 38] on icon at bounding box center [527, 36] width 6 height 6
click at [526, 31] on div "Branding Select something to view and edit it’s styles." at bounding box center [488, 159] width 102 height 265
click at [526, 35] on icon at bounding box center [528, 36] width 4 height 4
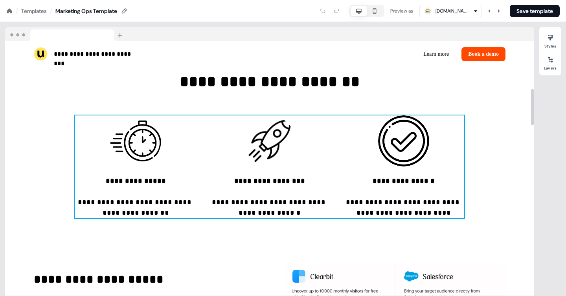
scroll to position [336, 0]
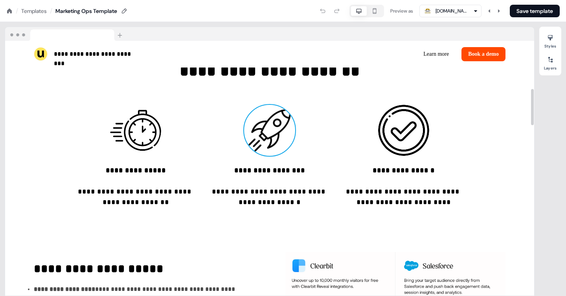
click at [283, 144] on img at bounding box center [269, 130] width 51 height 51
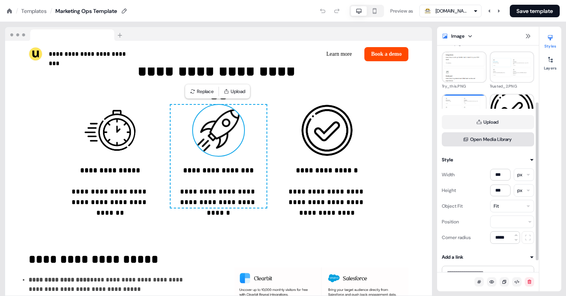
scroll to position [81, 0]
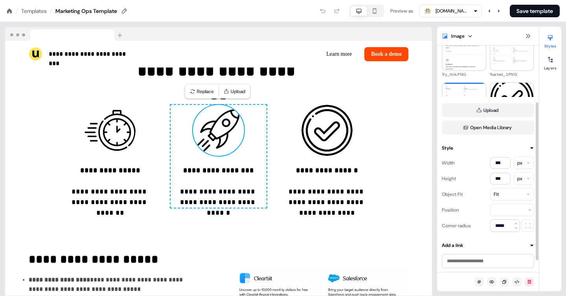
click at [502, 196] on div "Fit" at bounding box center [512, 194] width 44 height 13
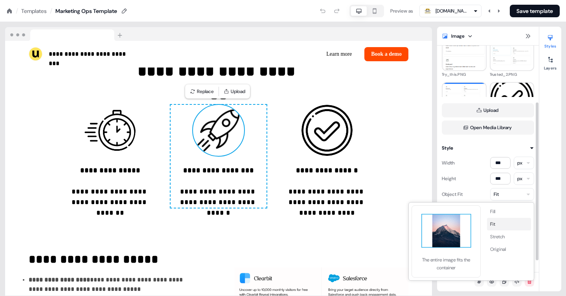
click at [500, 224] on button "Fit" at bounding box center [509, 224] width 44 height 13
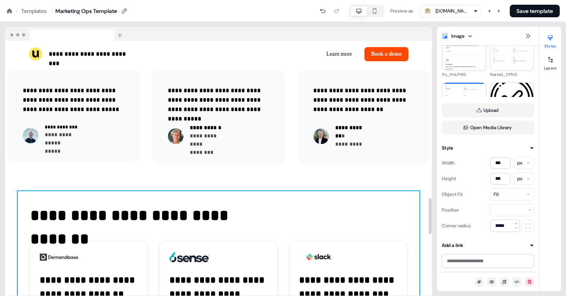
scroll to position [1114, 0]
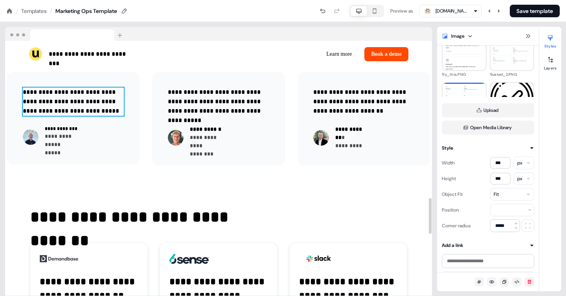
click at [38, 97] on p "**********" at bounding box center [73, 102] width 101 height 28
click at [40, 97] on p "**********" at bounding box center [73, 102] width 101 height 28
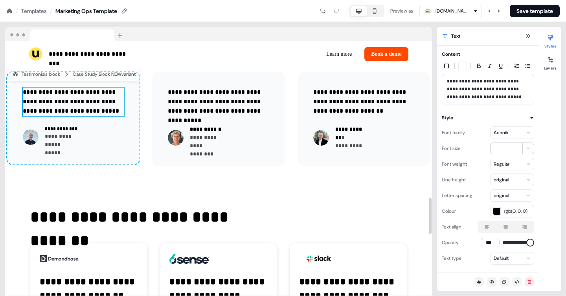
scroll to position [0, 0]
click at [31, 102] on p "**********" at bounding box center [73, 102] width 101 height 28
click at [34, 102] on p "**********" at bounding box center [73, 102] width 101 height 28
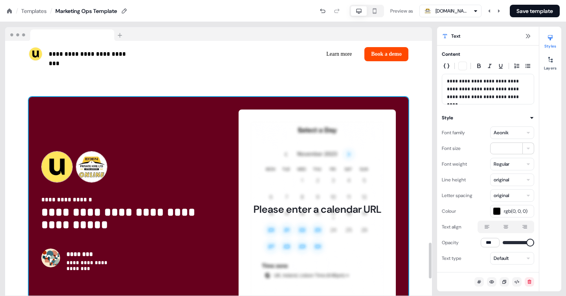
scroll to position [1312, 0]
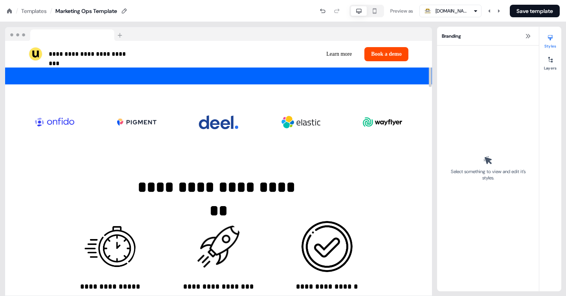
scroll to position [0, 0]
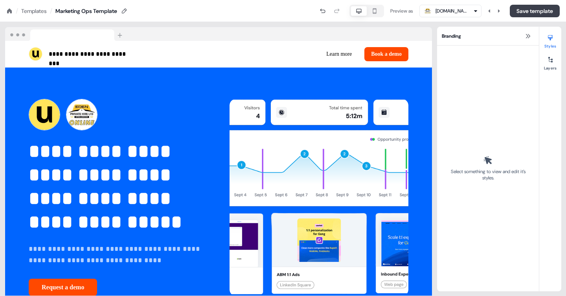
click at [528, 11] on button "Save template" at bounding box center [534, 11] width 50 height 13
click at [534, 12] on button "Save template" at bounding box center [534, 11] width 50 height 13
click at [29, 11] on div "Templates" at bounding box center [34, 11] width 26 height 8
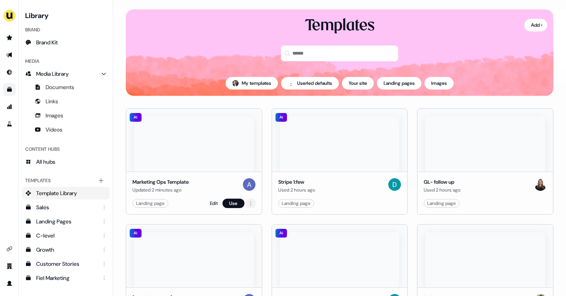
click at [249, 201] on html "For the best experience switch devices to a bigger screen. Go to Userled.io Lib…" at bounding box center [283, 148] width 566 height 296
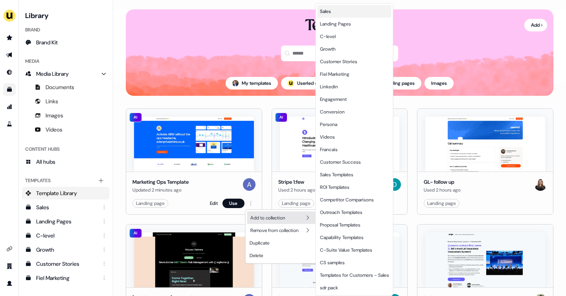
click at [327, 13] on span "Sales" at bounding box center [325, 11] width 11 height 6
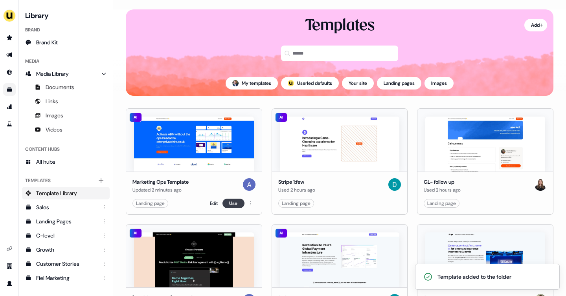
click at [234, 202] on button "Use" at bounding box center [233, 203] width 22 height 9
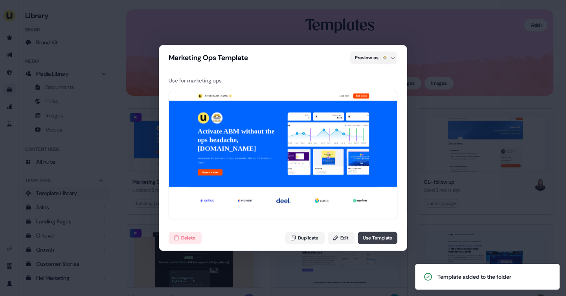
click at [367, 241] on button "Use Template" at bounding box center [377, 238] width 40 height 13
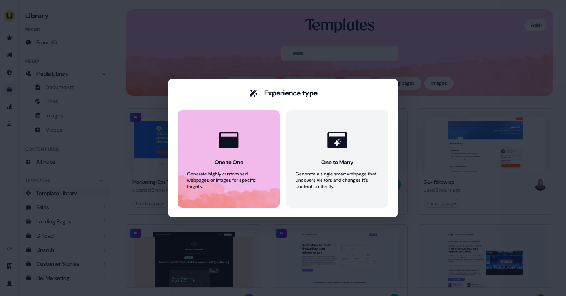
click at [235, 154] on div at bounding box center [229, 140] width 30 height 30
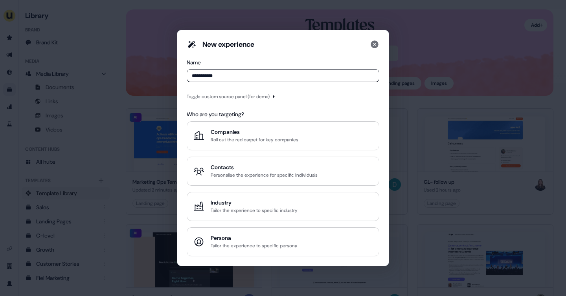
type input "**********"
click at [268, 96] on div "Toggle custom source panel (for demo)" at bounding box center [228, 97] width 83 height 8
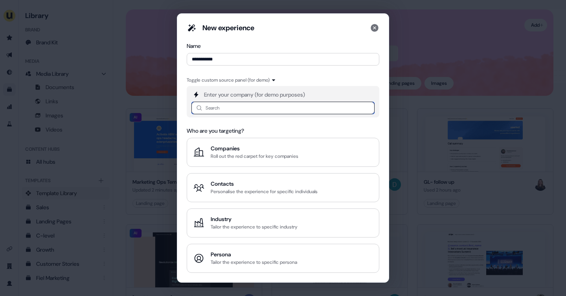
click at [242, 106] on input at bounding box center [282, 108] width 183 height 13
click at [233, 148] on div "Companies" at bounding box center [255, 149] width 88 height 8
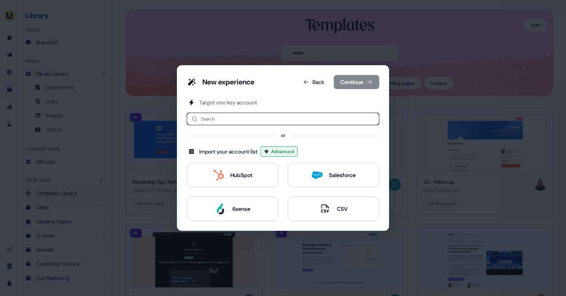
click at [223, 120] on input at bounding box center [283, 119] width 192 height 13
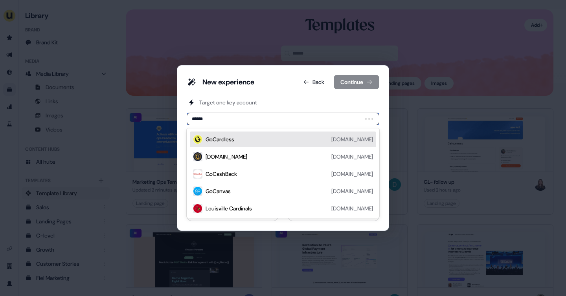
type input "*******"
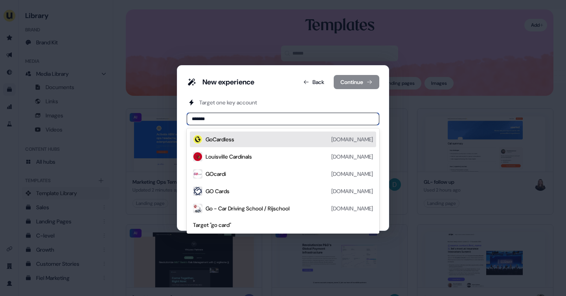
click at [228, 136] on div "GoCardless" at bounding box center [219, 140] width 29 height 8
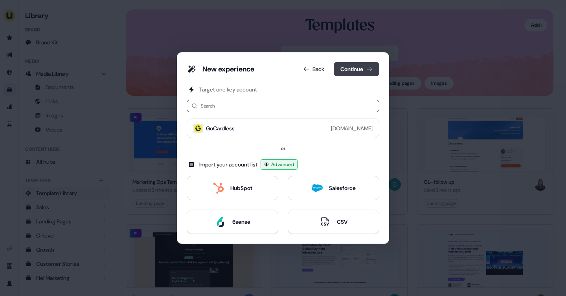
click at [344, 70] on button "Continue" at bounding box center [356, 69] width 46 height 14
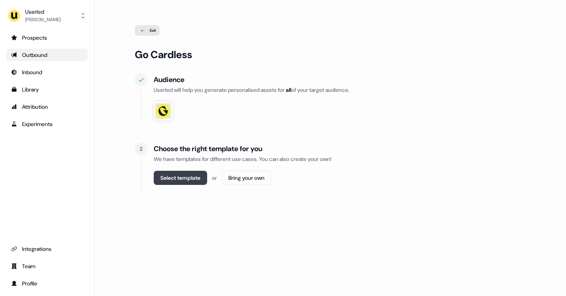
click at [195, 181] on button "Select template" at bounding box center [180, 178] width 53 height 14
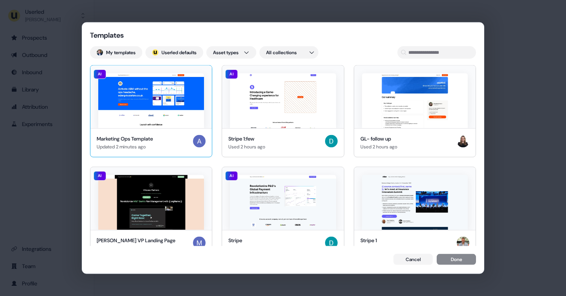
click at [167, 127] on img at bounding box center [151, 100] width 106 height 55
click at [452, 262] on button "Done" at bounding box center [455, 260] width 39 height 11
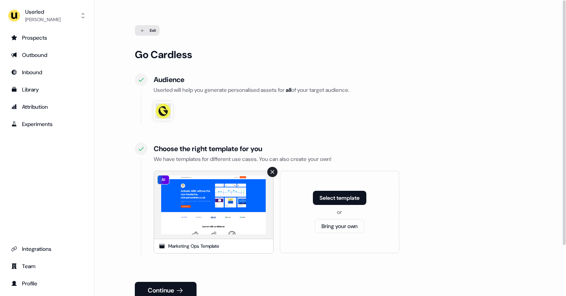
click at [192, 240] on div "Marketing Ops Template" at bounding box center [213, 246] width 119 height 15
click at [174, 284] on button "Continue" at bounding box center [166, 290] width 62 height 17
click at [212, 204] on img at bounding box center [213, 205] width 114 height 68
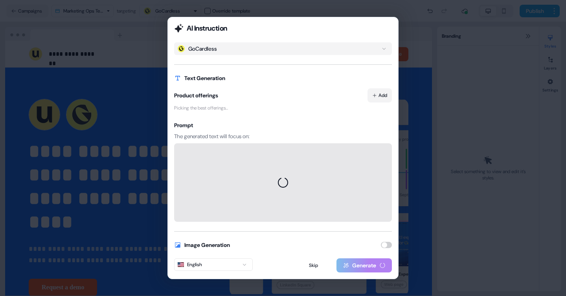
click at [383, 98] on button "Add" at bounding box center [379, 95] width 24 height 14
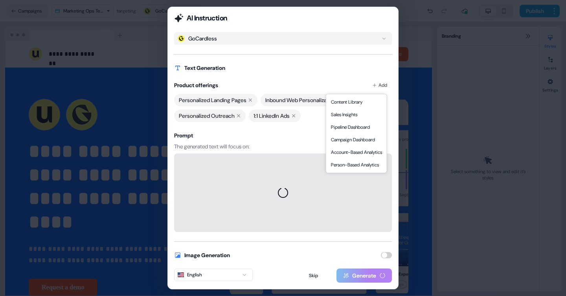
click at [285, 73] on div "GoCardless Text Generation Product offerings Add Personalized Landing Pages Inb…" at bounding box center [283, 132] width 218 height 200
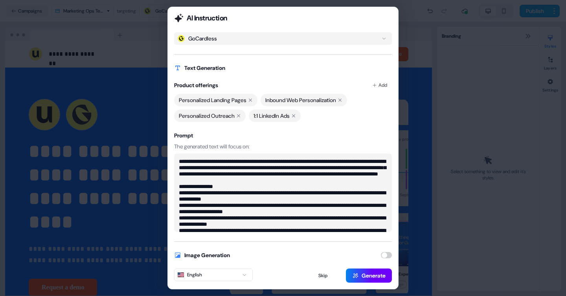
click at [361, 276] on button "Generate" at bounding box center [369, 276] width 46 height 14
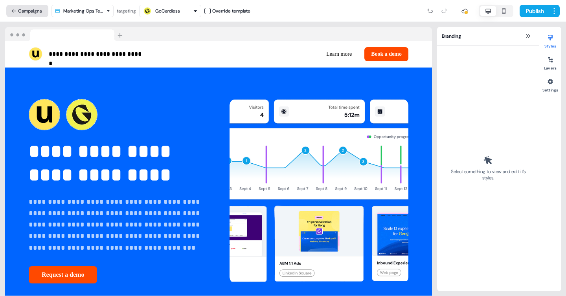
click at [27, 10] on button "Campaigns" at bounding box center [27, 11] width 42 height 13
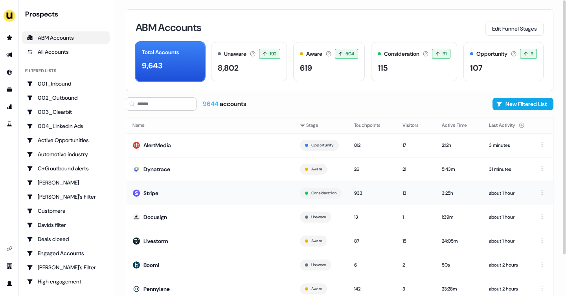
click at [240, 188] on td "Stripe" at bounding box center [209, 193] width 167 height 24
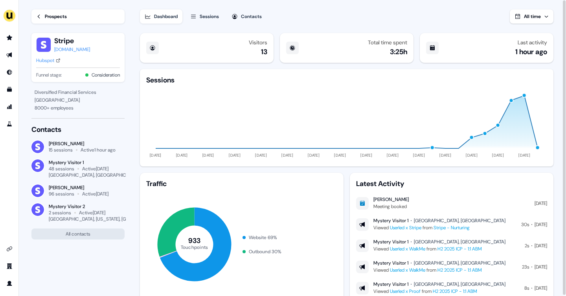
click at [62, 16] on div "Prospects" at bounding box center [56, 17] width 22 height 8
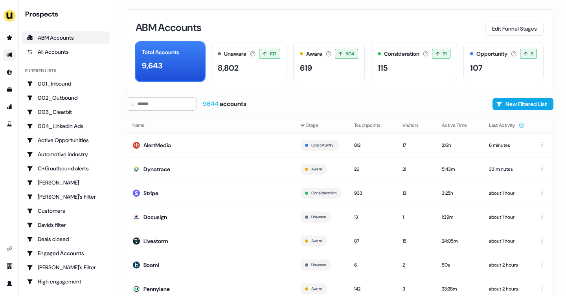
click at [8, 59] on link "Go to outbound experience" at bounding box center [9, 55] width 13 height 13
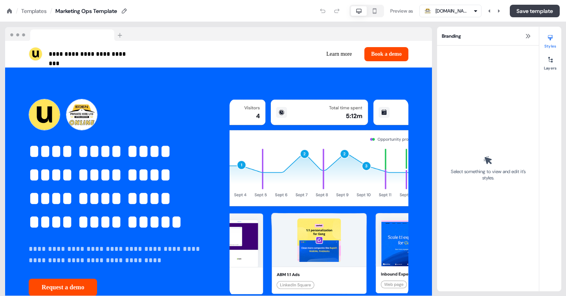
click at [525, 11] on button "Save template" at bounding box center [534, 11] width 50 height 13
click at [38, 9] on div "Templates" at bounding box center [34, 11] width 26 height 8
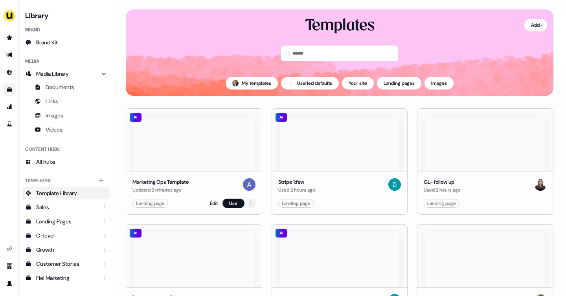
click at [252, 205] on html "For the best experience switch devices to a bigger screen. Go to [DOMAIN_NAME] …" at bounding box center [283, 148] width 566 height 296
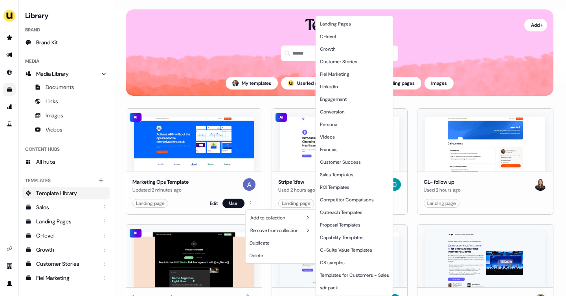
click at [231, 198] on html "For the best experience switch devices to a bigger screen. Go to [DOMAIN_NAME] …" at bounding box center [283, 148] width 566 height 296
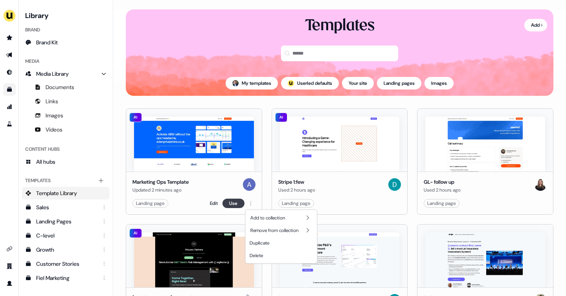
click at [230, 200] on button "Use" at bounding box center [233, 203] width 22 height 9
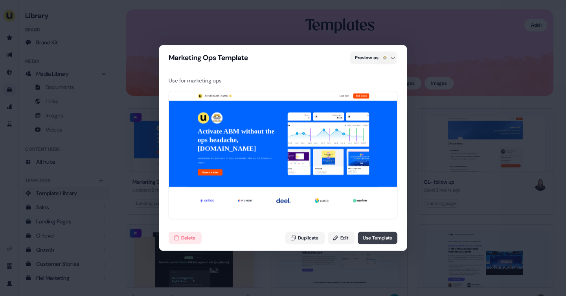
click at [376, 236] on button "Use Template" at bounding box center [377, 238] width 40 height 13
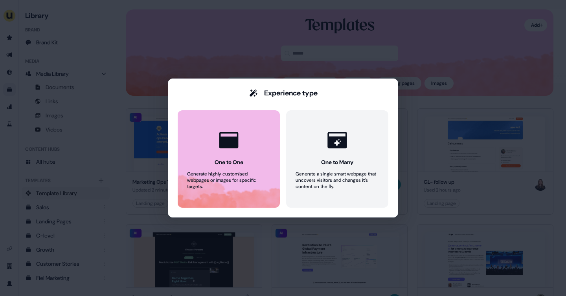
click at [248, 171] on div "Generate highly customised webpages or images for specific targets." at bounding box center [228, 180] width 83 height 19
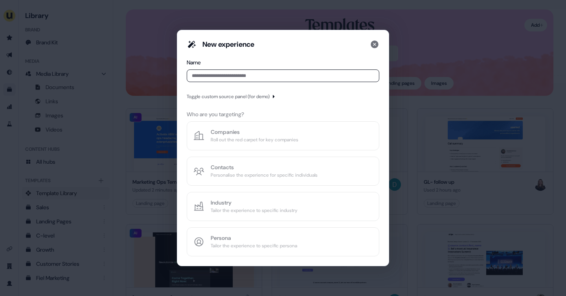
click at [231, 75] on input at bounding box center [283, 76] width 192 height 13
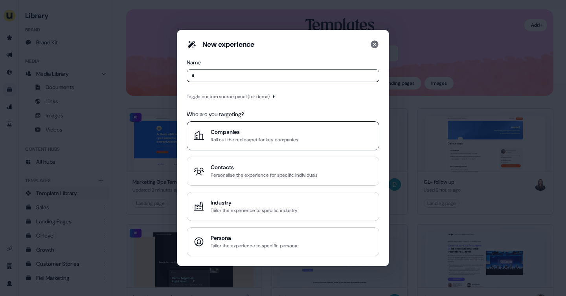
type input "*"
click at [218, 127] on button "Companies Roll out the red carpet for key companies" at bounding box center [283, 135] width 192 height 29
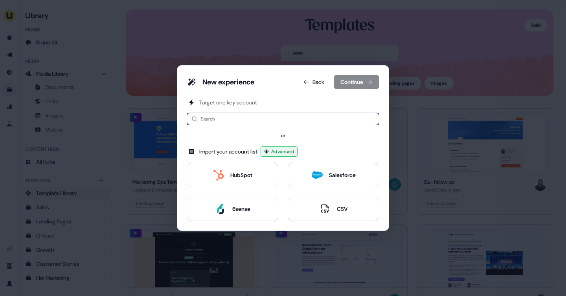
click at [229, 119] on input at bounding box center [283, 119] width 192 height 13
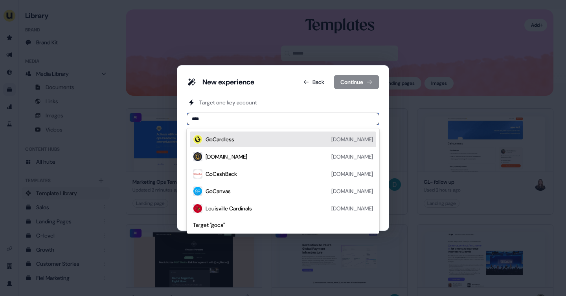
type input "*****"
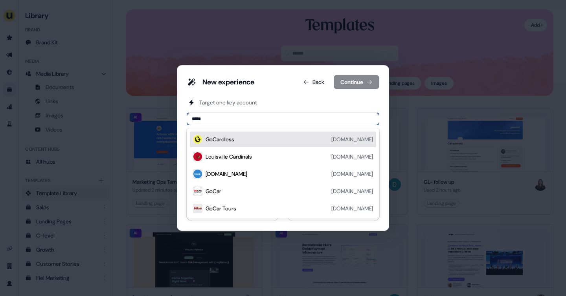
click at [240, 142] on div "GoCardless [DOMAIN_NAME]" at bounding box center [288, 139] width 167 height 9
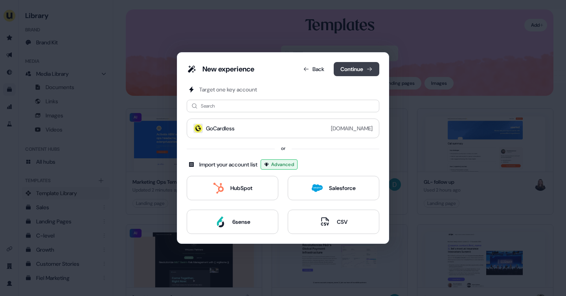
click at [352, 68] on button "Continue" at bounding box center [356, 69] width 46 height 14
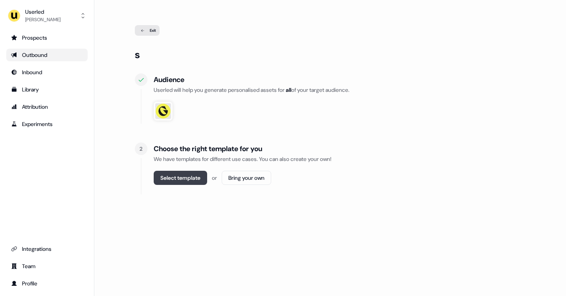
click at [192, 176] on button "Select template" at bounding box center [180, 178] width 53 height 14
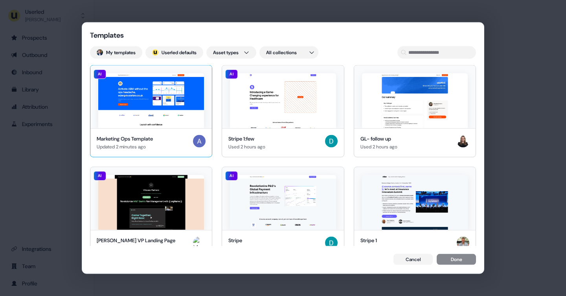
click at [153, 127] on img at bounding box center [151, 100] width 106 height 55
click at [457, 262] on button "Done" at bounding box center [455, 260] width 39 height 11
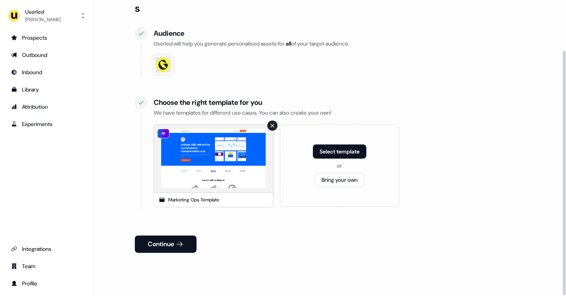
scroll to position [61, 0]
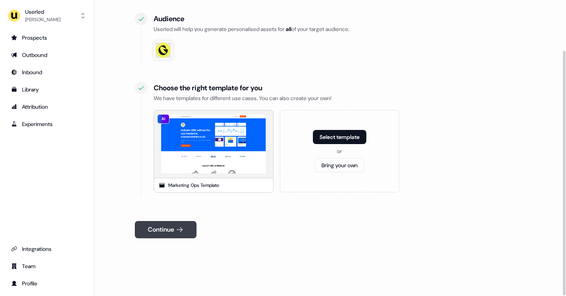
click at [189, 227] on button "Continue" at bounding box center [166, 229] width 62 height 17
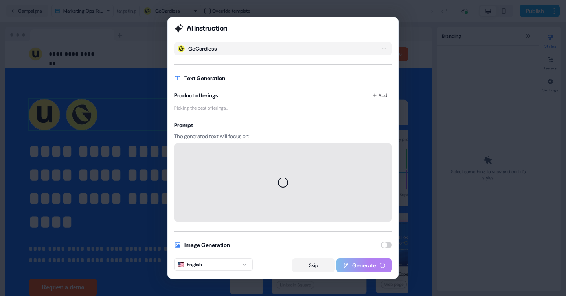
click at [313, 267] on button "Skip" at bounding box center [313, 265] width 43 height 14
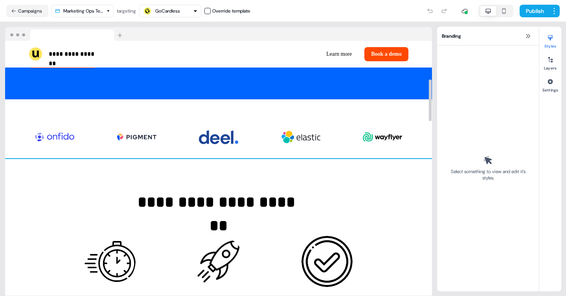
scroll to position [235, 0]
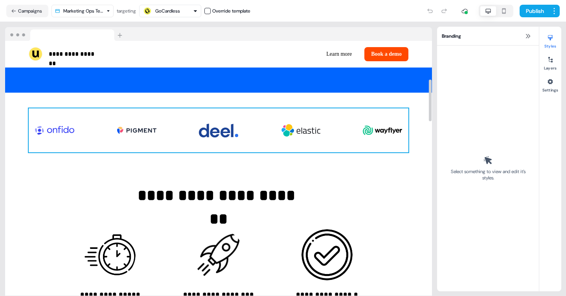
click at [372, 133] on img at bounding box center [382, 130] width 39 height 31
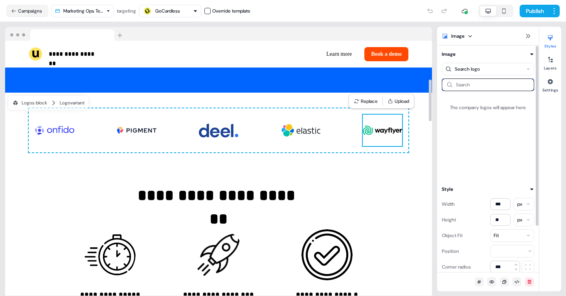
click at [469, 83] on input at bounding box center [488, 85] width 92 height 13
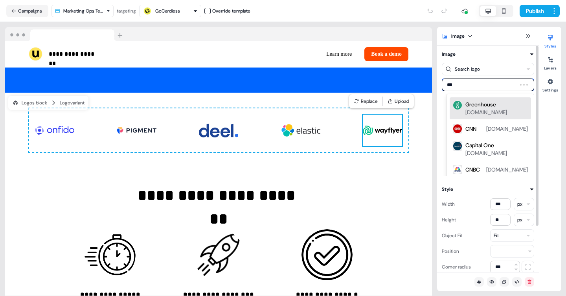
type input "****"
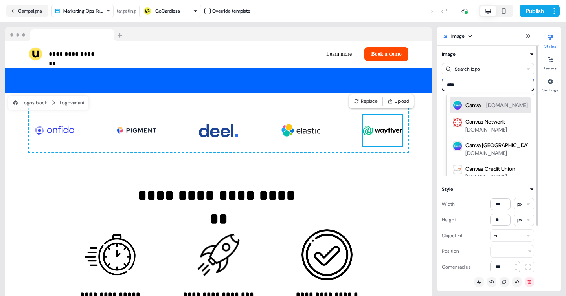
click at [473, 101] on div "Canva canva.com" at bounding box center [496, 105] width 62 height 9
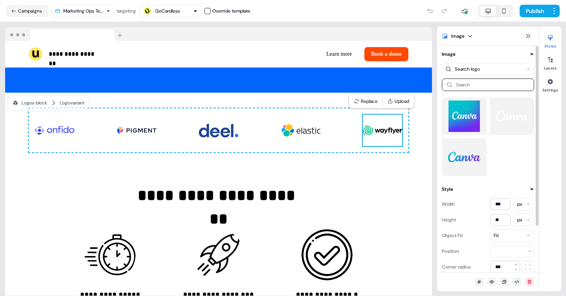
click at [465, 151] on img at bounding box center [464, 156] width 32 height 31
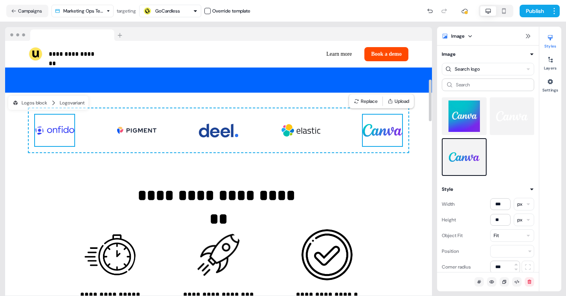
click at [59, 135] on img at bounding box center [54, 130] width 39 height 31
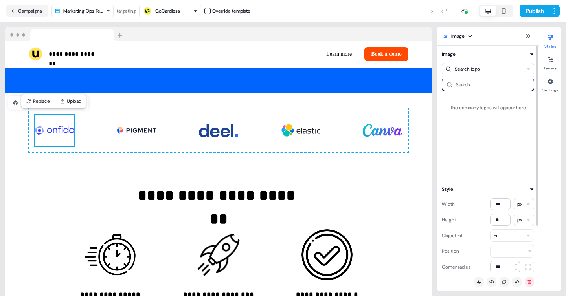
click at [465, 88] on input at bounding box center [488, 85] width 92 height 13
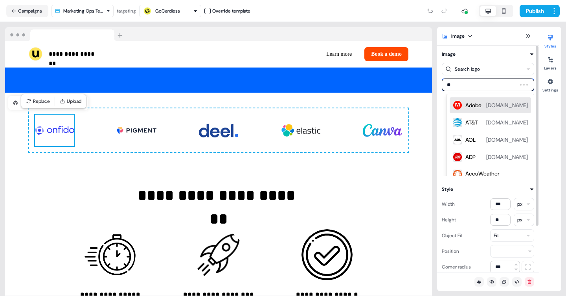
type input "***"
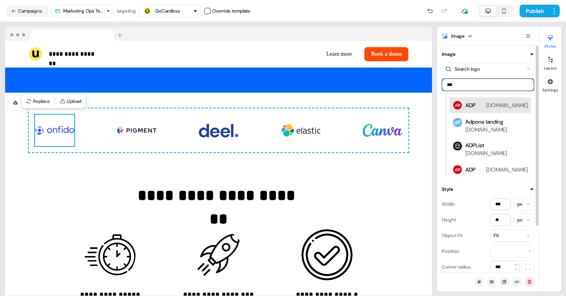
click at [468, 107] on div "ADP" at bounding box center [470, 105] width 10 height 8
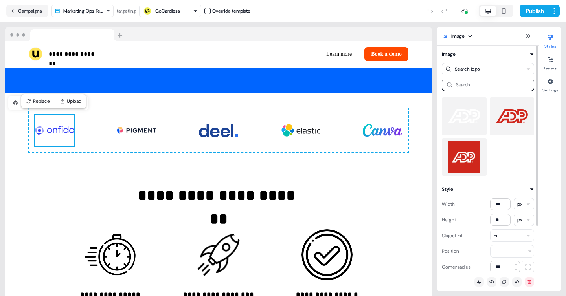
click at [509, 119] on img at bounding box center [512, 116] width 32 height 31
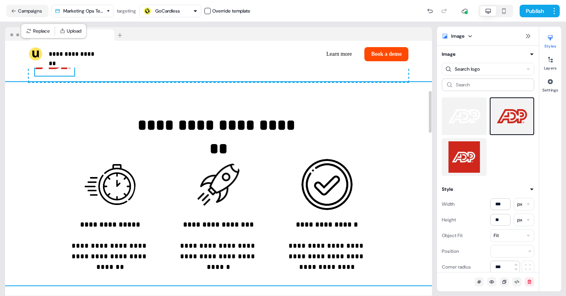
click at [346, 158] on div "**********" at bounding box center [218, 183] width 427 height 203
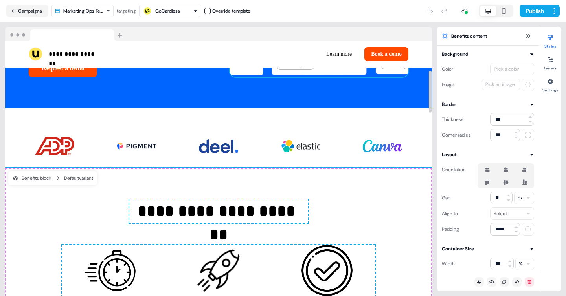
scroll to position [232, 0]
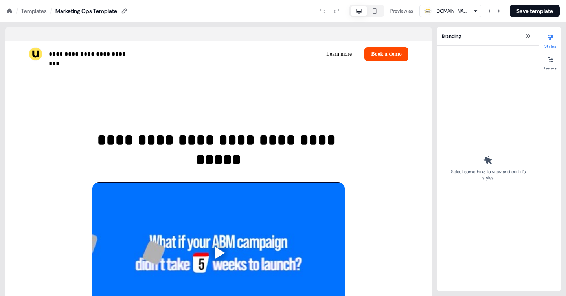
scroll to position [277, 0]
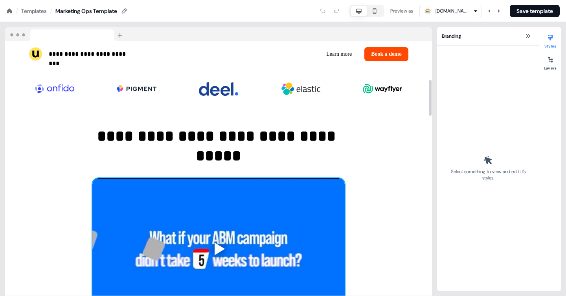
click at [219, 249] on div at bounding box center [218, 249] width 252 height 142
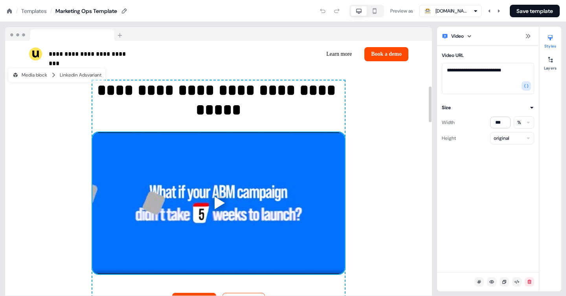
scroll to position [323, 0]
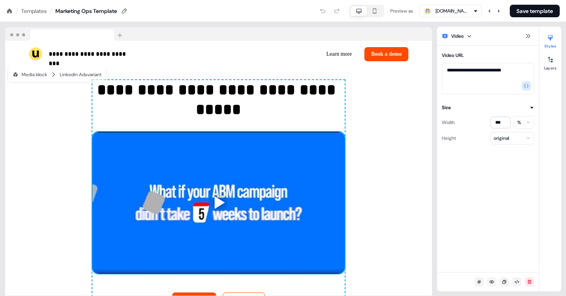
click at [6, 10] on icon at bounding box center [9, 11] width 6 height 6
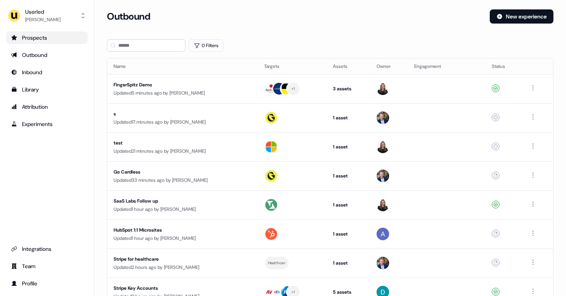
click at [41, 35] on div "Prospects" at bounding box center [47, 38] width 72 height 8
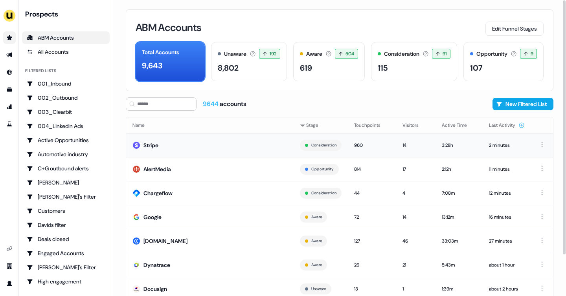
click at [154, 136] on td "Stripe" at bounding box center [209, 145] width 167 height 24
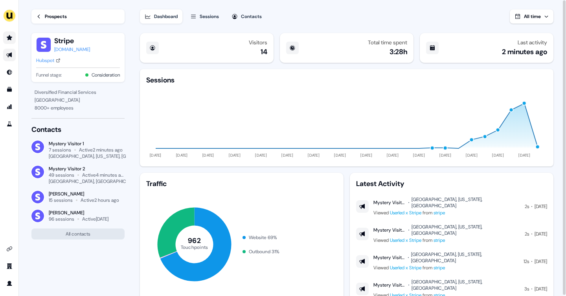
click at [9, 53] on icon "Go to outbound experience" at bounding box center [9, 55] width 6 height 6
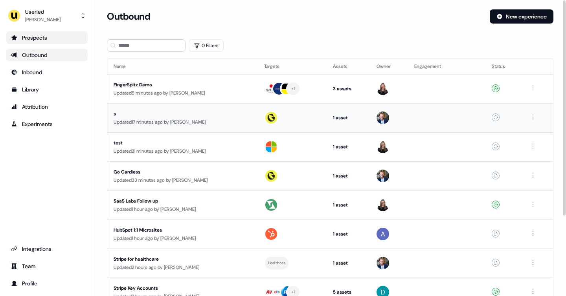
click at [162, 114] on div "s" at bounding box center [183, 114] width 138 height 8
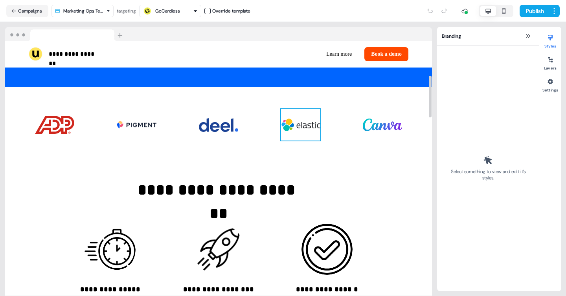
scroll to position [212, 0]
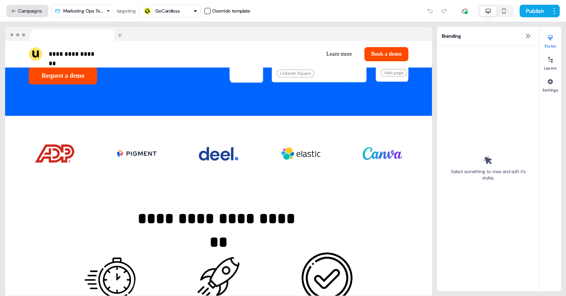
click at [24, 10] on button "Campaigns" at bounding box center [27, 11] width 42 height 13
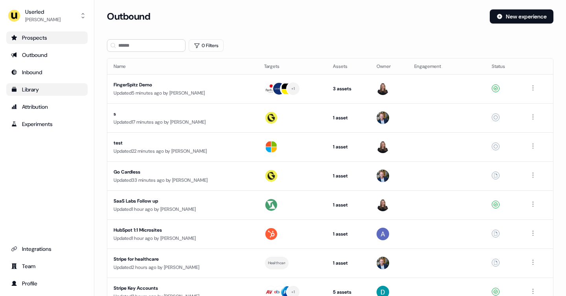
click at [42, 86] on div "Library" at bounding box center [47, 90] width 72 height 8
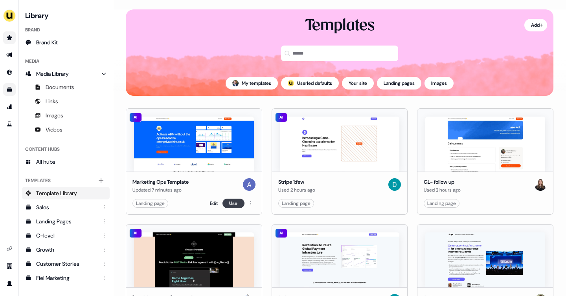
click at [235, 204] on button "Use" at bounding box center [233, 203] width 22 height 9
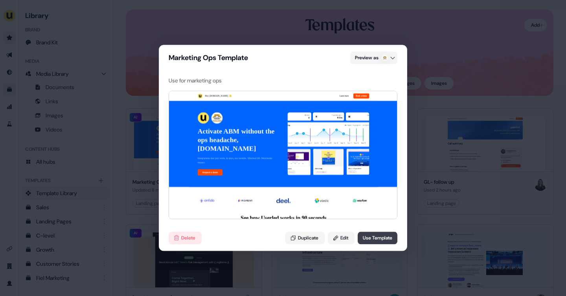
click at [384, 235] on button "Use Template" at bounding box center [377, 238] width 40 height 13
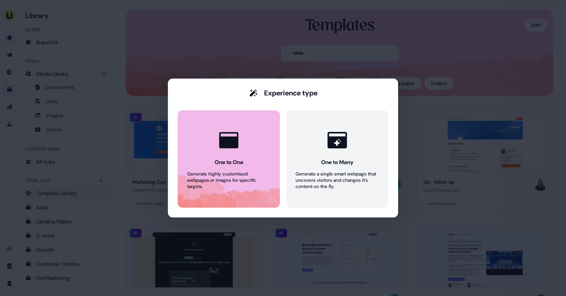
click at [213, 173] on div "Generate highly customised webpages or images for specific targets." at bounding box center [228, 180] width 83 height 19
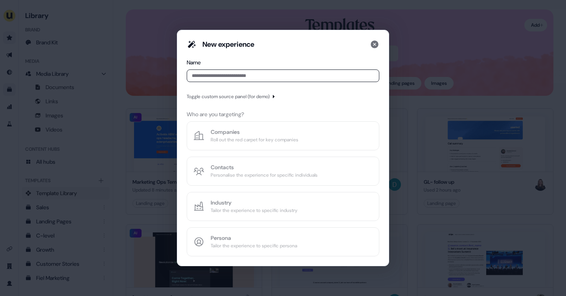
click at [213, 70] on input at bounding box center [283, 76] width 192 height 13
click at [220, 79] on input at bounding box center [283, 76] width 192 height 13
click at [216, 76] on input at bounding box center [283, 76] width 192 height 13
type input "*"
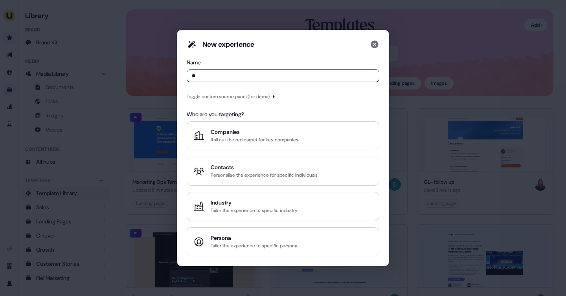
type input "**"
click at [236, 97] on div "Toggle custom source panel (for demo)" at bounding box center [228, 97] width 83 height 8
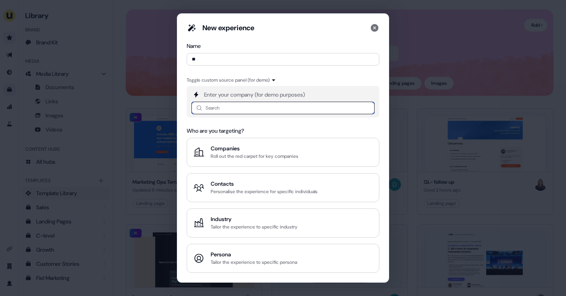
click at [235, 108] on input at bounding box center [282, 108] width 183 height 13
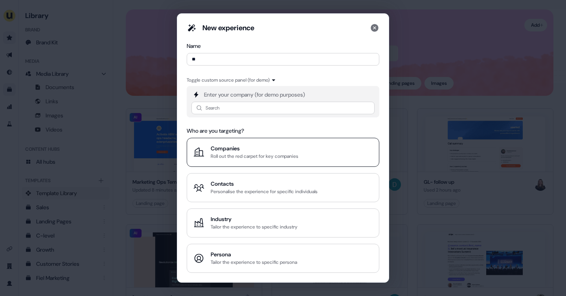
click at [228, 146] on div "Companies" at bounding box center [255, 149] width 88 height 8
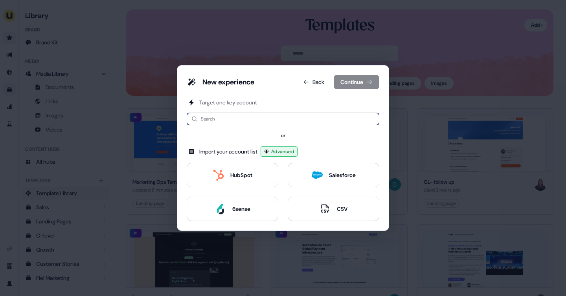
click at [213, 119] on input at bounding box center [283, 119] width 192 height 13
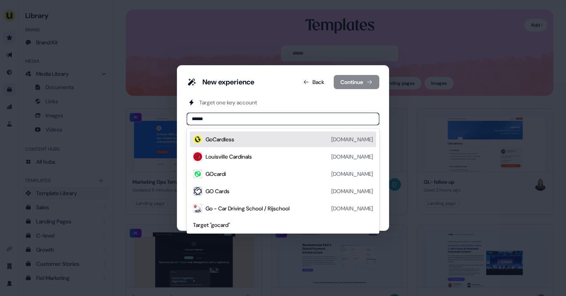
type input "*******"
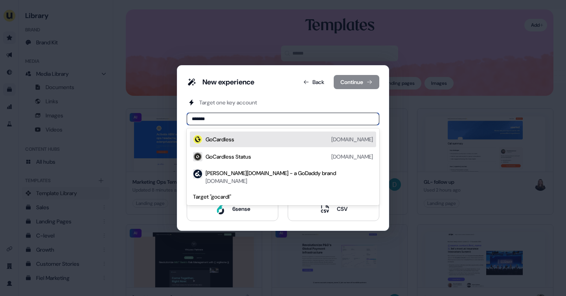
click at [240, 136] on div "GoCardless gocardless.com" at bounding box center [288, 139] width 167 height 9
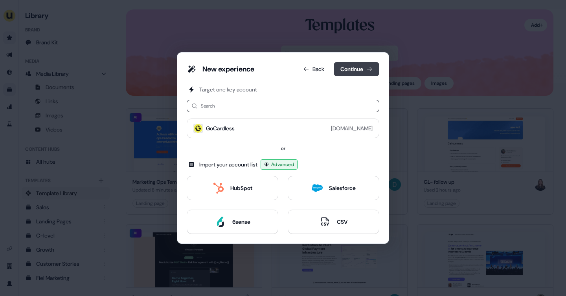
click at [355, 69] on button "Continue" at bounding box center [356, 69] width 46 height 14
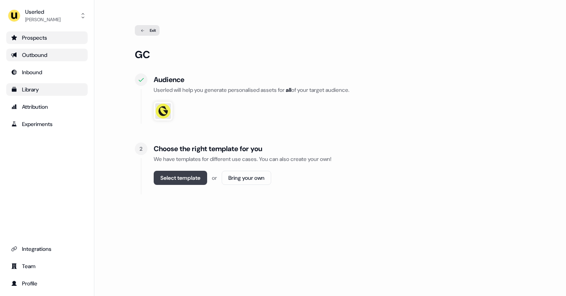
click at [194, 178] on button "Select template" at bounding box center [180, 178] width 53 height 14
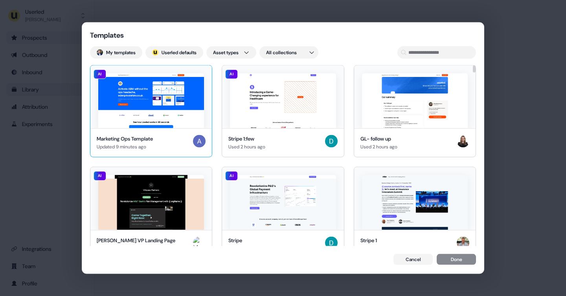
click at [174, 123] on img at bounding box center [151, 100] width 106 height 55
click at [464, 261] on button "Done" at bounding box center [455, 260] width 39 height 11
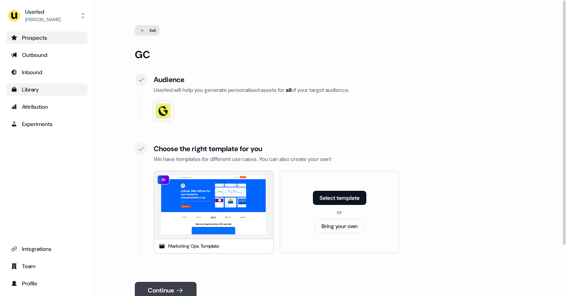
click at [182, 287] on icon at bounding box center [180, 291] width 8 height 8
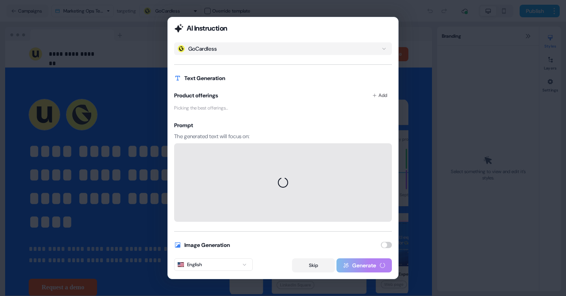
click at [308, 263] on button "Skip" at bounding box center [313, 265] width 43 height 14
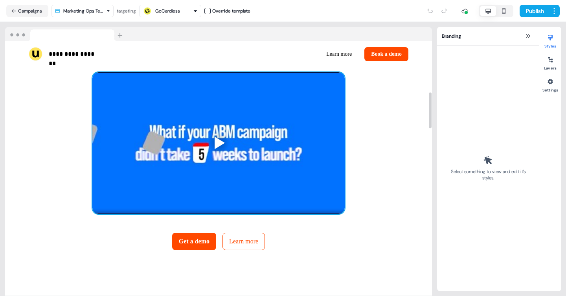
scroll to position [365, 0]
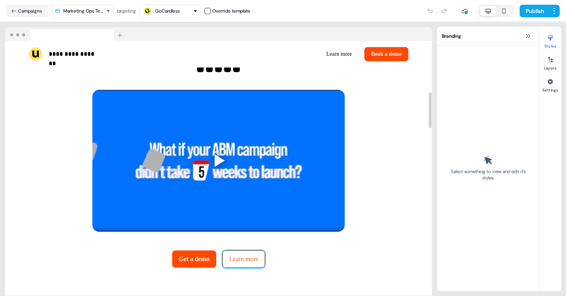
click at [255, 252] on button "Learn more" at bounding box center [243, 259] width 42 height 17
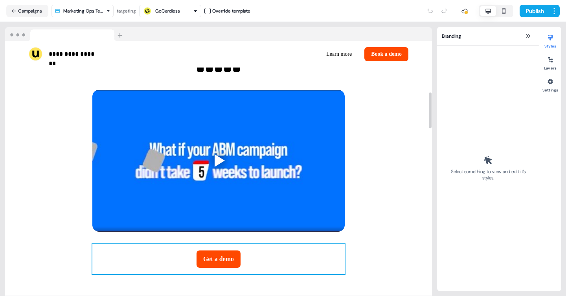
click at [247, 255] on div "Get a demo To pick up a draggable item, press the space bar. While dragging, us…" at bounding box center [218, 259] width 252 height 30
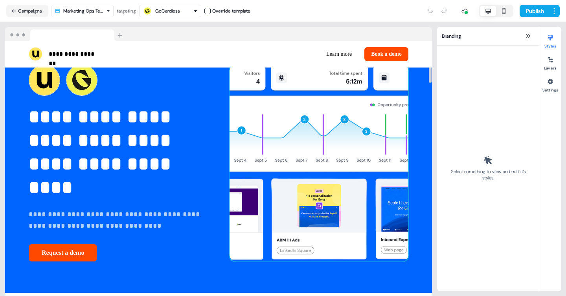
scroll to position [0, 0]
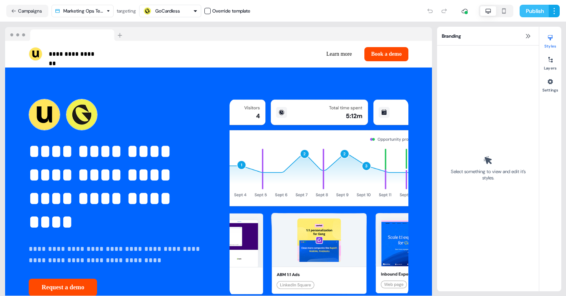
click at [525, 11] on button "Publish" at bounding box center [533, 11] width 29 height 13
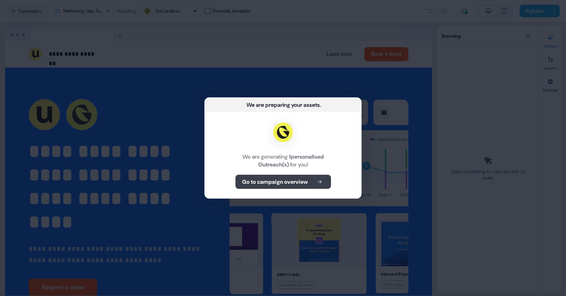
click at [289, 185] on b "Go to campaign overview" at bounding box center [275, 182] width 66 height 8
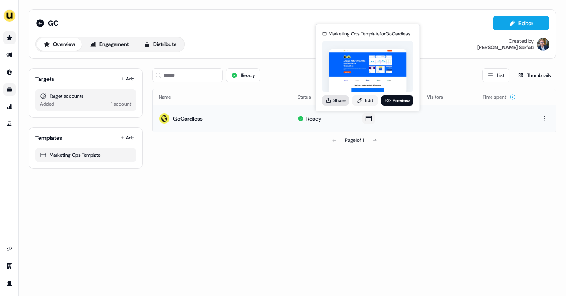
click at [338, 103] on button "Share" at bounding box center [335, 100] width 27 height 10
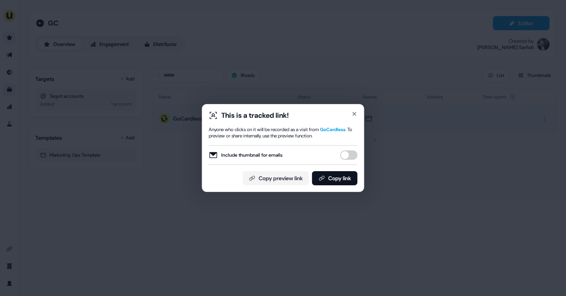
click at [349, 153] on button "Include thumbnail for emails" at bounding box center [348, 154] width 17 height 9
click at [347, 158] on button "Include thumbnail for emails" at bounding box center [348, 154] width 17 height 9
click at [328, 180] on button "Copy link" at bounding box center [335, 178] width 46 height 14
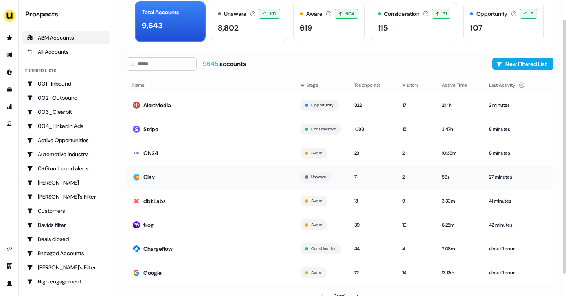
scroll to position [42, 0]
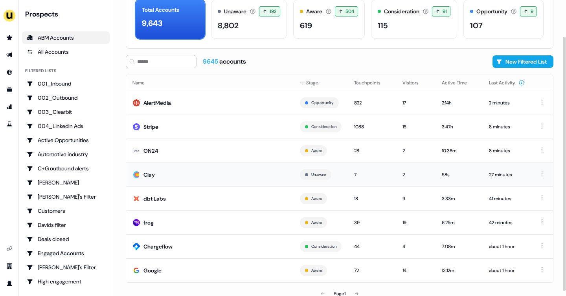
click at [197, 174] on td "Clay" at bounding box center [209, 175] width 167 height 24
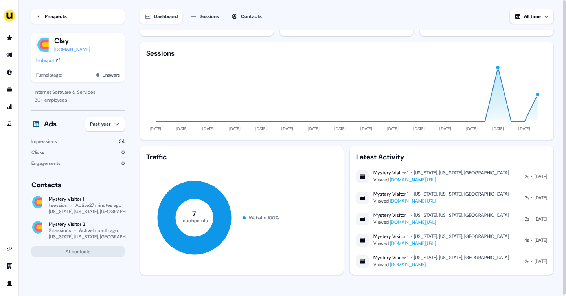
scroll to position [1, 0]
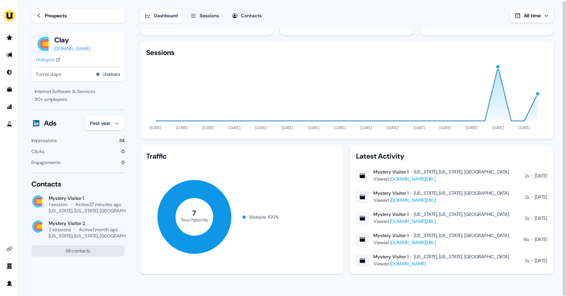
click at [62, 16] on div "Prospects" at bounding box center [56, 16] width 22 height 8
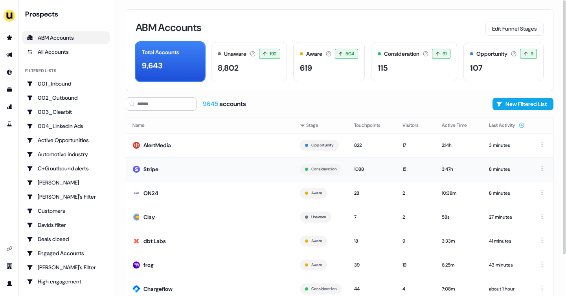
click at [154, 172] on div "Stripe" at bounding box center [150, 169] width 15 height 8
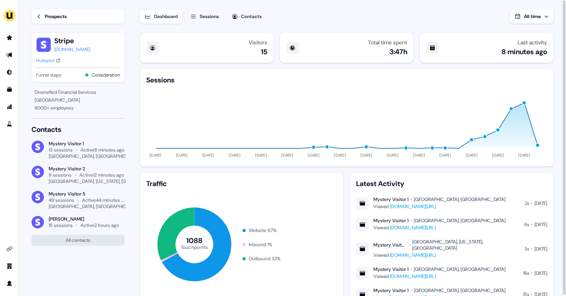
click at [45, 17] on div "Prospects" at bounding box center [56, 17] width 22 height 8
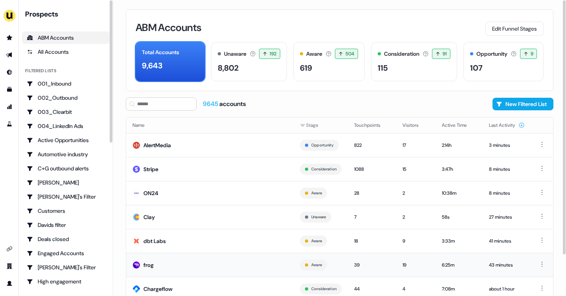
scroll to position [48, 0]
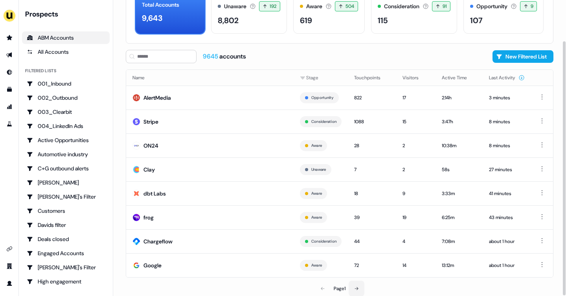
click at [363, 288] on button at bounding box center [356, 289] width 16 height 16
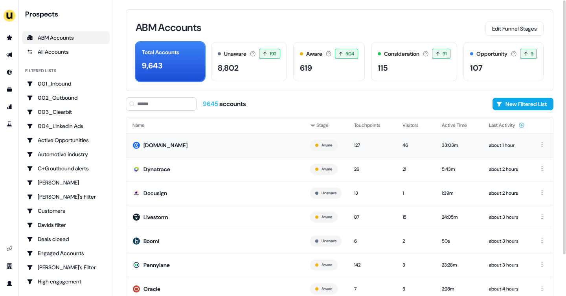
click at [209, 141] on td "[DOMAIN_NAME]" at bounding box center [215, 145] width 178 height 24
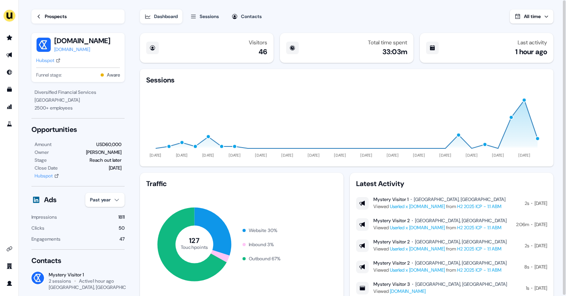
click at [5, 45] on ul "side nav menu" at bounding box center [9, 80] width 18 height 99
click at [44, 18] on link "Prospects" at bounding box center [77, 16] width 93 height 14
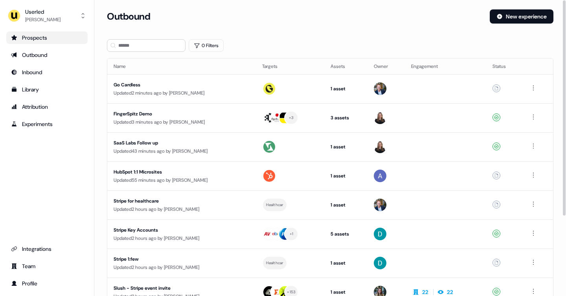
click at [47, 39] on div "Prospects" at bounding box center [47, 38] width 72 height 8
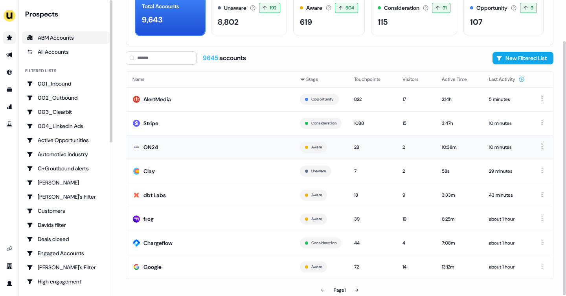
scroll to position [48, 0]
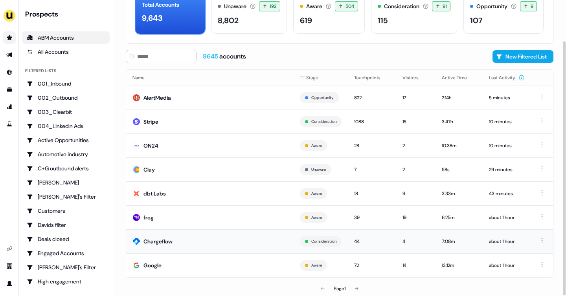
click at [173, 245] on td "Chargeflow" at bounding box center [209, 241] width 167 height 24
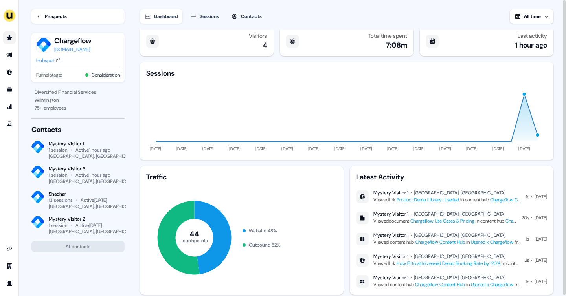
scroll to position [27, 0]
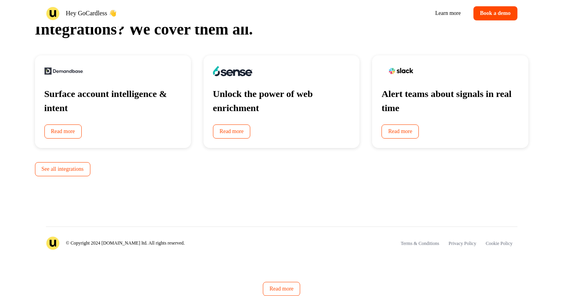
scroll to position [1466, 0]
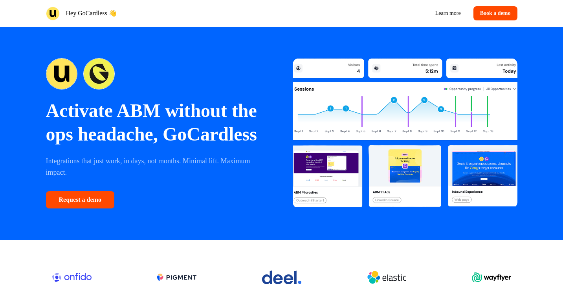
scroll to position [1257, 0]
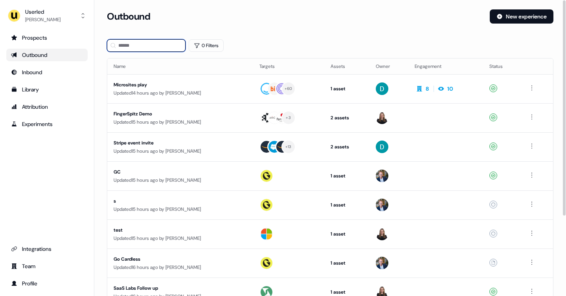
click at [147, 44] on input at bounding box center [146, 45] width 79 height 13
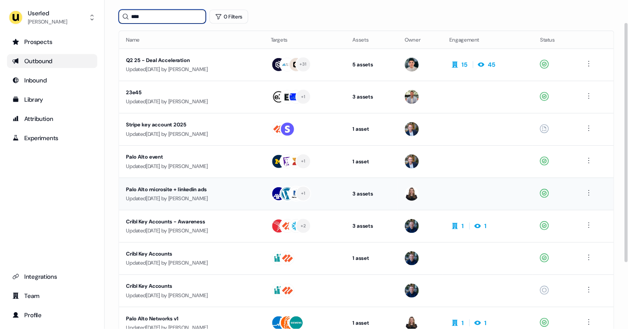
scroll to position [27, 0]
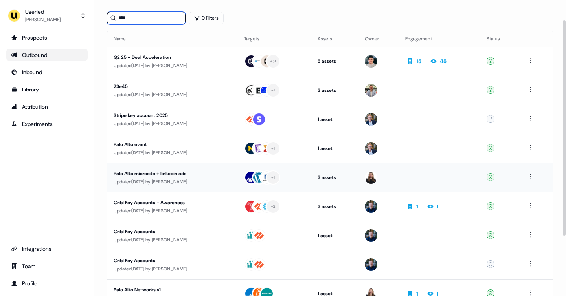
type input "****"
click at [206, 171] on div "Palo Alto microsite + linkedin ads" at bounding box center [173, 174] width 118 height 8
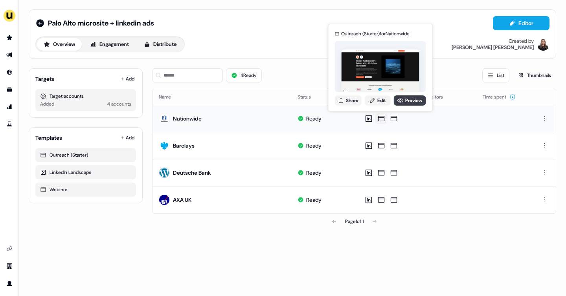
click at [411, 98] on link "Preview" at bounding box center [410, 100] width 32 height 10
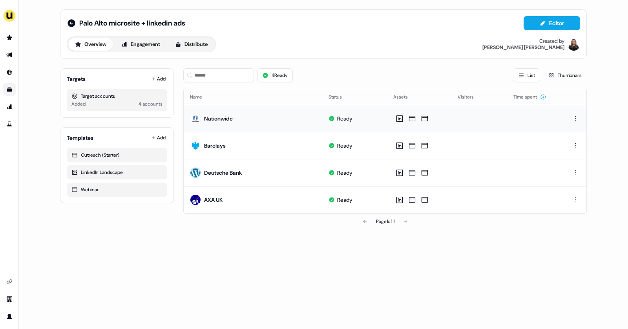
click at [7, 92] on icon "Go to templates" at bounding box center [9, 89] width 6 height 6
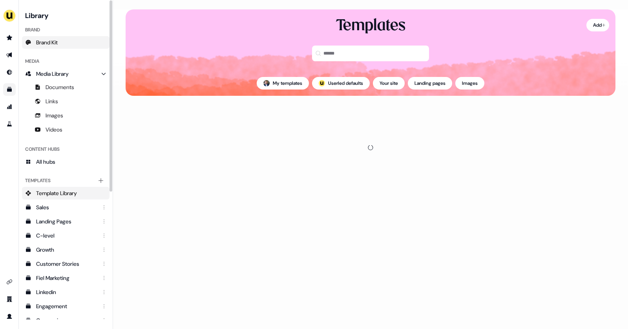
click at [62, 44] on link "Brand Kit" at bounding box center [66, 42] width 88 height 13
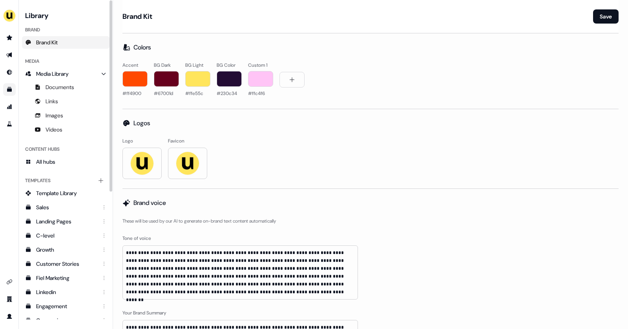
click at [58, 41] on span "Brand Kit" at bounding box center [47, 42] width 22 height 8
click at [10, 277] on link "Go to integrations" at bounding box center [9, 282] width 13 height 13
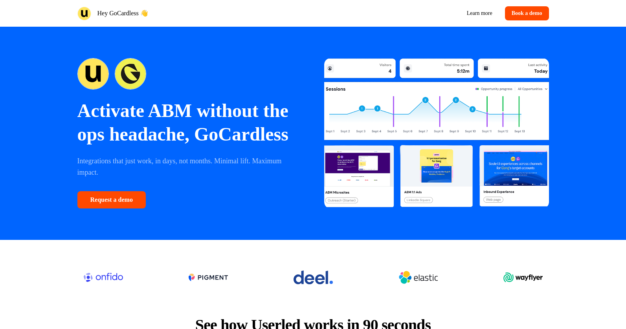
scroll to position [1433, 0]
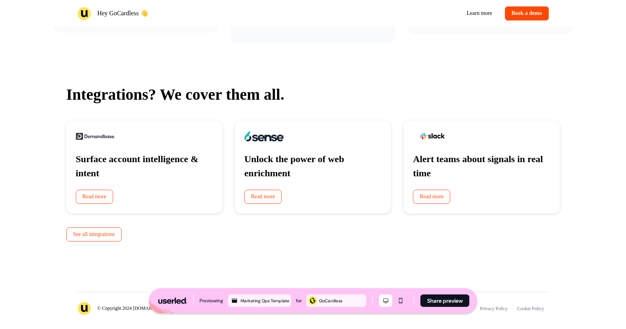
scroll to position [1433, 0]
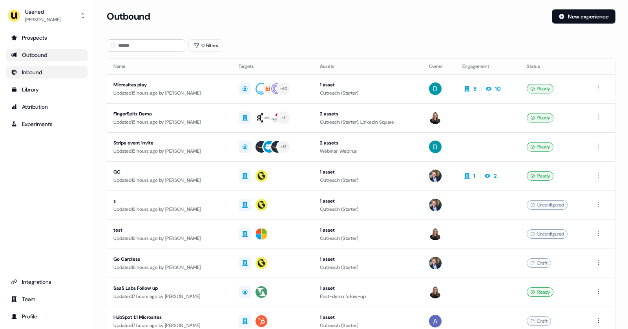
click at [33, 75] on div "Inbound" at bounding box center [47, 72] width 72 height 8
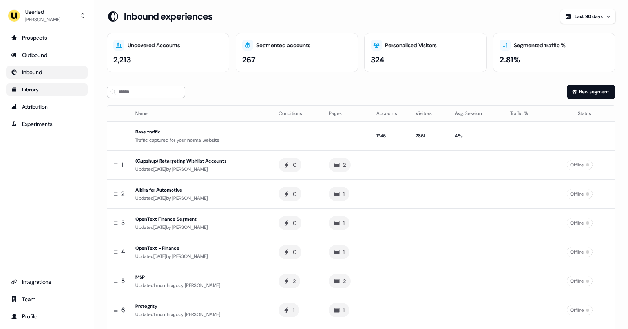
click at [50, 93] on div "Library" at bounding box center [47, 90] width 72 height 8
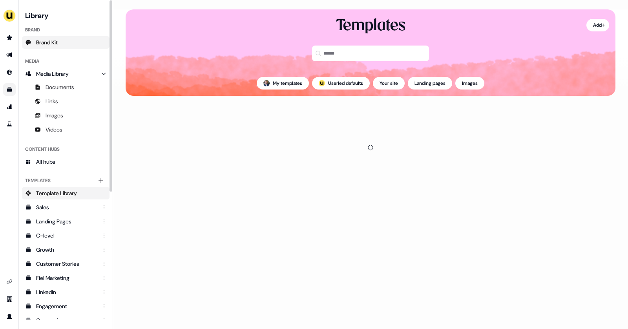
click at [59, 46] on link "Brand Kit" at bounding box center [66, 42] width 88 height 13
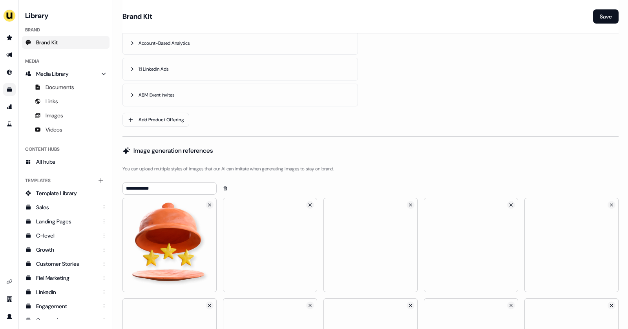
scroll to position [515, 0]
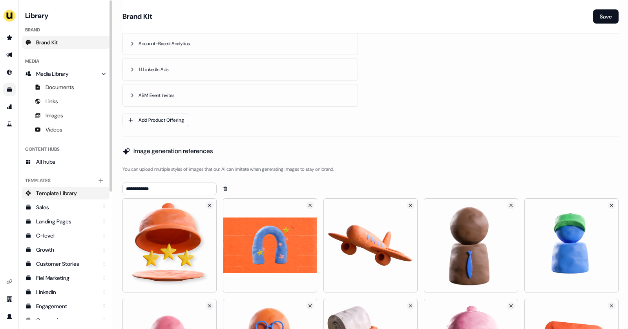
click at [61, 194] on span "Template Library" at bounding box center [56, 193] width 41 height 8
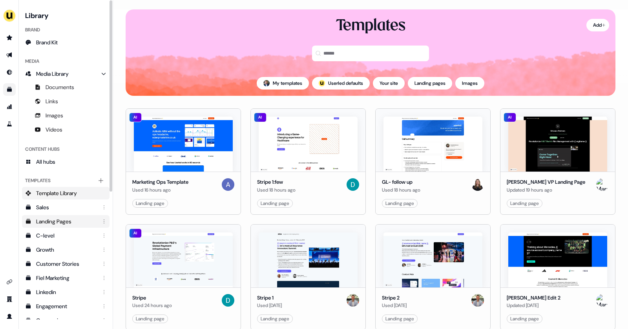
click at [59, 221] on div "Landing Pages" at bounding box center [66, 222] width 61 height 8
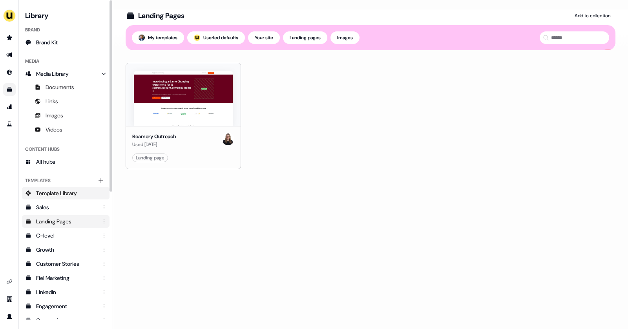
click at [49, 189] on link "Template Library" at bounding box center [66, 193] width 88 height 13
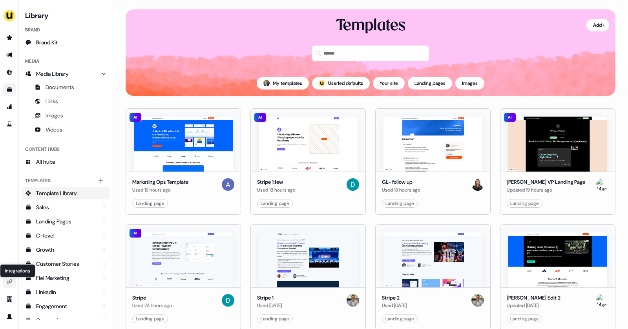
click at [9, 283] on icon "Go to integrations" at bounding box center [9, 282] width 6 height 6
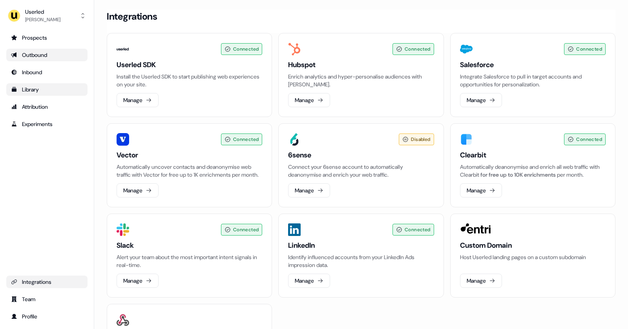
click at [33, 56] on div "Outbound" at bounding box center [47, 55] width 72 height 8
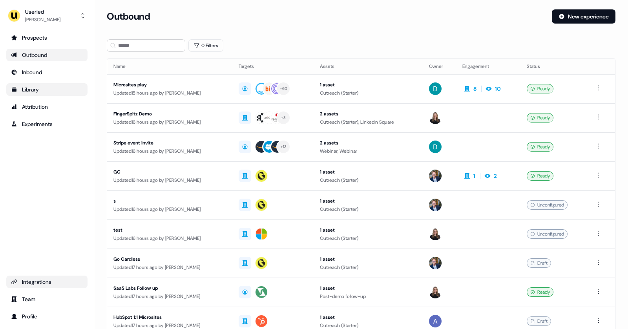
click at [49, 93] on link "Library" at bounding box center [46, 89] width 81 height 13
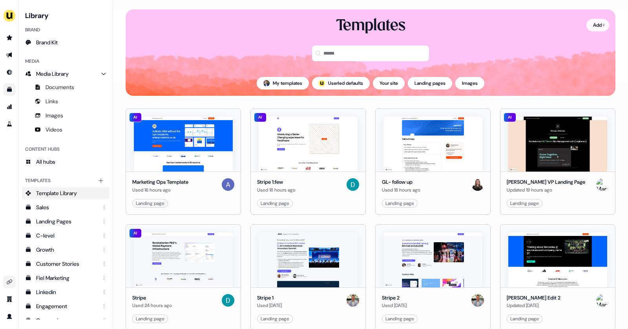
click at [594, 25] on html "For the best experience switch devices to a bigger screen. Go to Userled.io Lib…" at bounding box center [314, 164] width 628 height 329
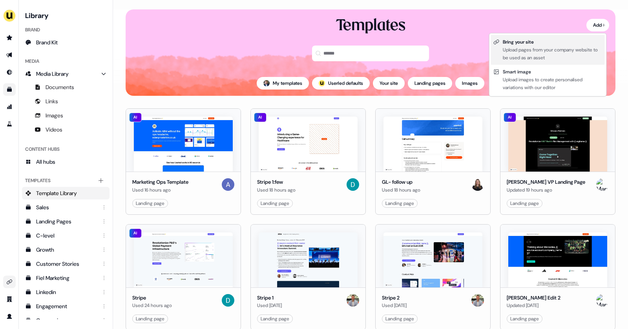
click at [520, 49] on div "Upload pages from your company website to be used as an asset" at bounding box center [553, 54] width 100 height 16
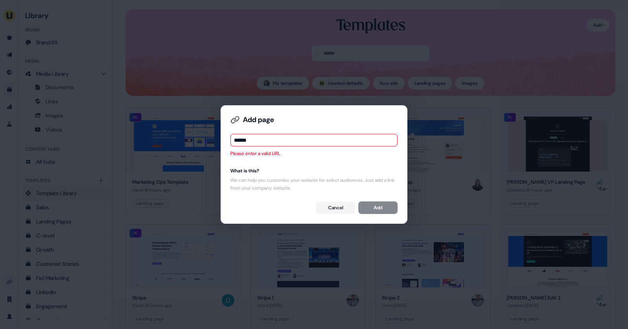
type input "**********"
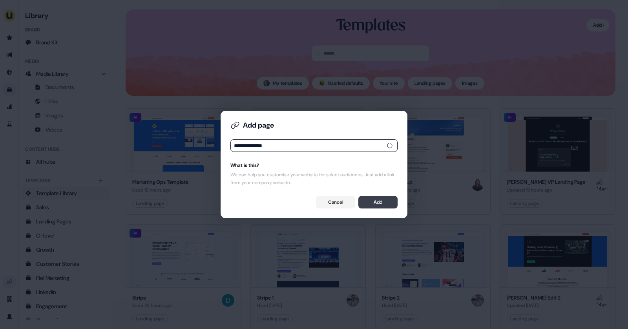
click at [375, 205] on button "Add" at bounding box center [378, 202] width 39 height 13
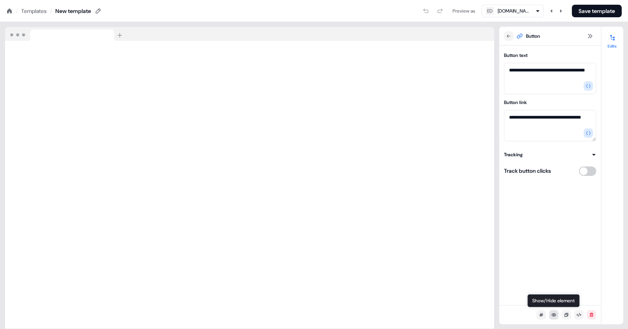
click at [552, 314] on icon at bounding box center [554, 315] width 5 height 5
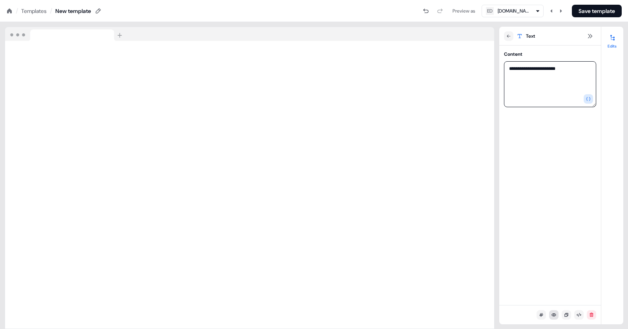
click at [581, 69] on textarea "**********" at bounding box center [550, 84] width 92 height 46
click at [541, 68] on textarea "**********" at bounding box center [550, 84] width 92 height 46
type textarea "**********"
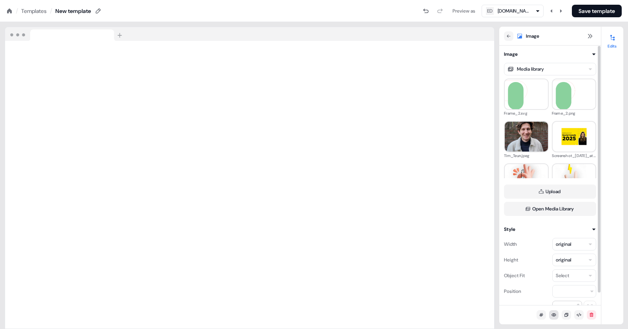
click at [564, 75] on div "Media library Frame_2.svg Frame_2.png Tim_Teun.jpeg Screenshot_2025-08-20_at_17…" at bounding box center [550, 137] width 92 height 158
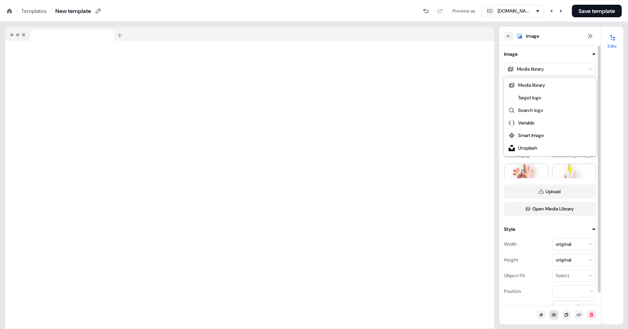
click at [560, 0] on html "For the best experience switch devices to a bigger screen. Go to Userled.io Loa…" at bounding box center [314, 0] width 628 height 0
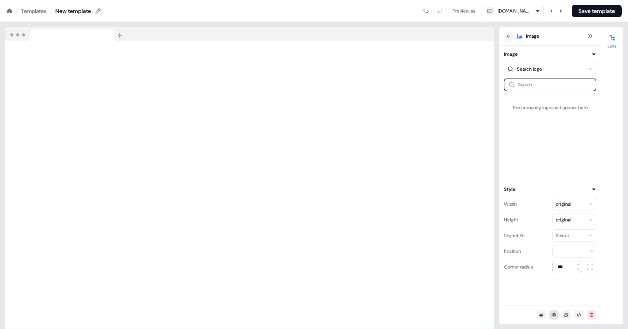
click at [525, 82] on input at bounding box center [550, 85] width 92 height 13
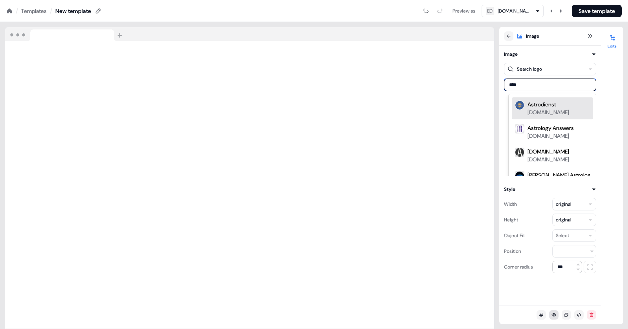
type input "*****"
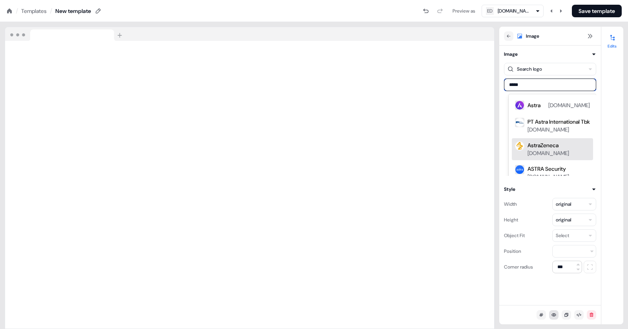
click at [533, 150] on div "astrazeneca.com" at bounding box center [549, 153] width 42 height 8
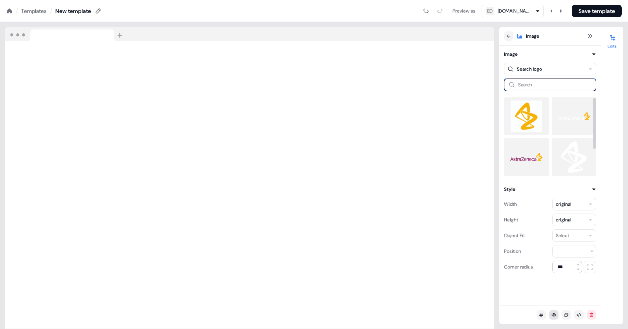
scroll to position [30, 0]
click at [33, 11] on div "Templates" at bounding box center [34, 11] width 26 height 8
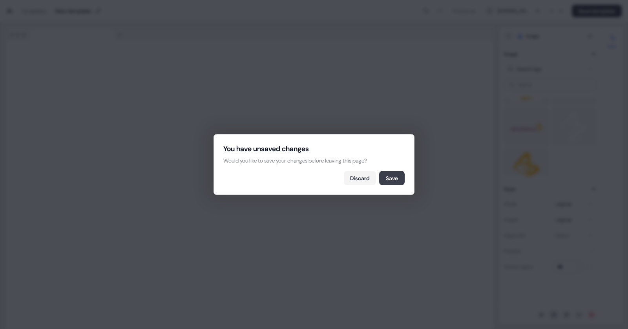
click at [385, 172] on button "Save" at bounding box center [392, 178] width 26 height 14
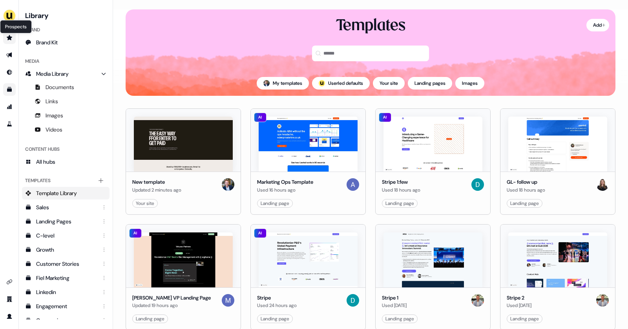
click at [10, 39] on icon "Go to prospects" at bounding box center [9, 37] width 5 height 5
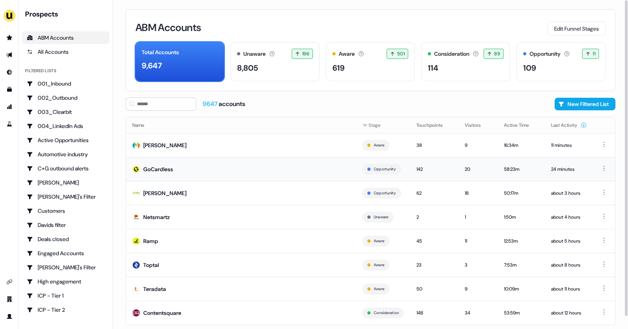
click at [198, 165] on td "GoCardless" at bounding box center [241, 169] width 230 height 24
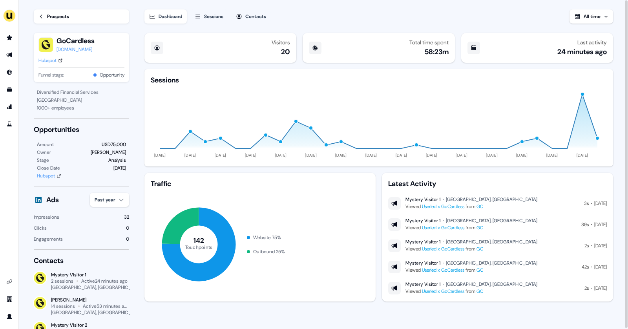
click at [213, 20] on div "Sessions" at bounding box center [213, 17] width 19 height 8
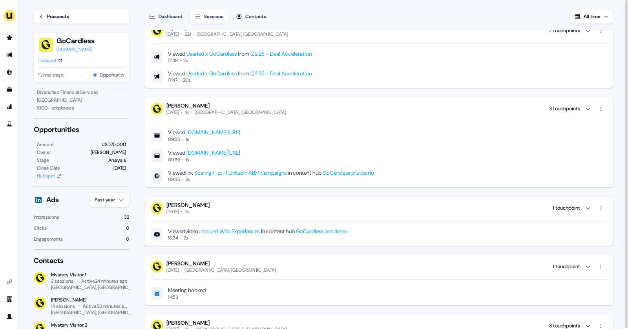
scroll to position [327, 0]
click at [11, 110] on link "Go to attribution" at bounding box center [9, 107] width 13 height 13
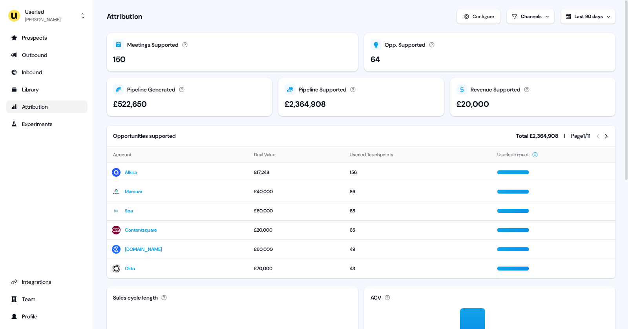
click at [601, 17] on span "Last 90 days" at bounding box center [589, 16] width 28 height 6
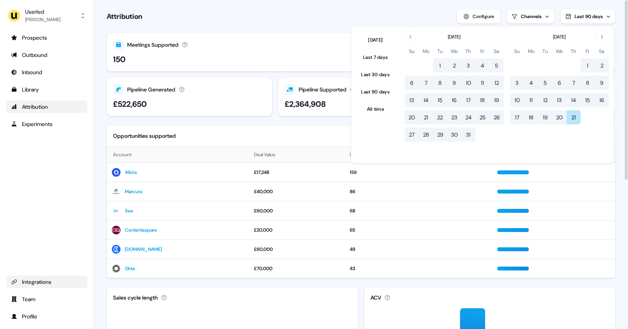
click at [36, 279] on div "Integrations" at bounding box center [47, 282] width 72 height 8
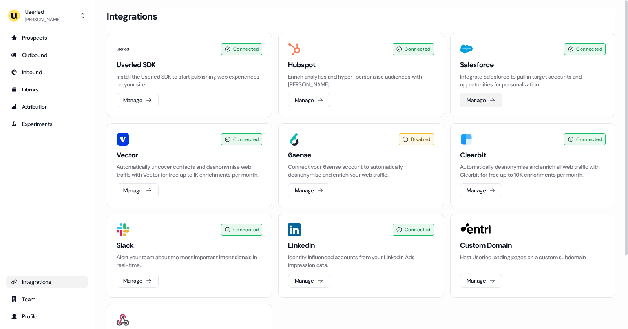
click at [475, 100] on button "Manage" at bounding box center [481, 100] width 42 height 14
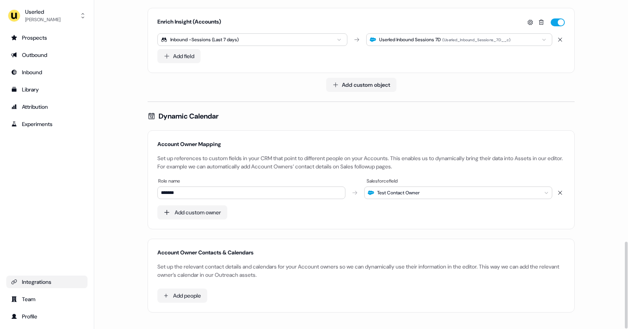
scroll to position [914, 0]
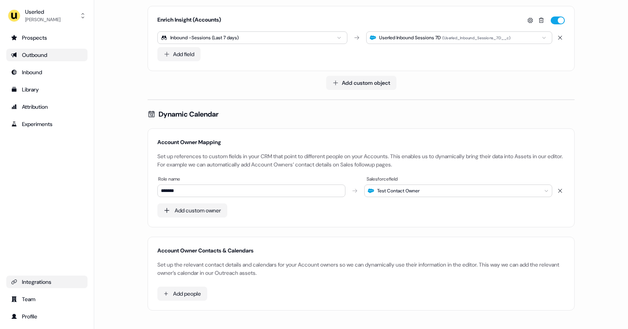
click at [43, 57] on div "Outbound" at bounding box center [47, 55] width 72 height 8
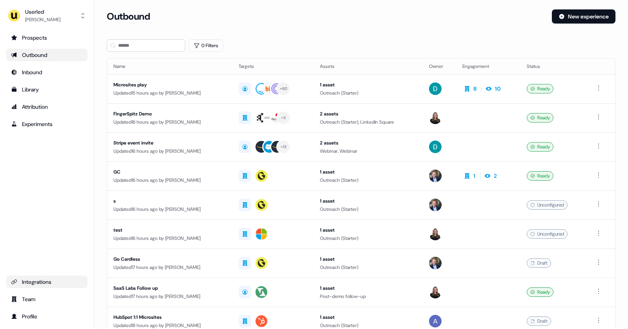
click at [49, 281] on div "Integrations" at bounding box center [47, 282] width 72 height 8
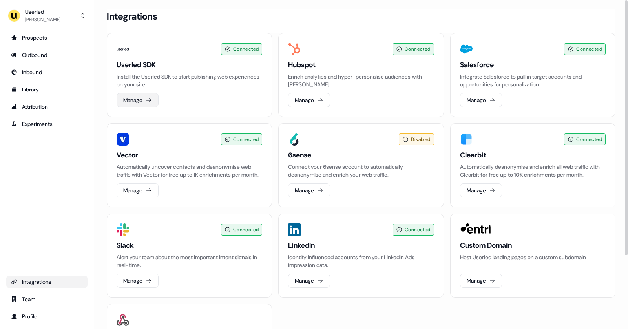
click at [154, 99] on button "Manage" at bounding box center [138, 100] width 42 height 14
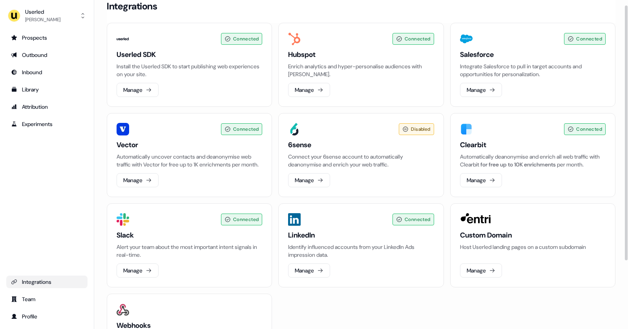
scroll to position [4, 0]
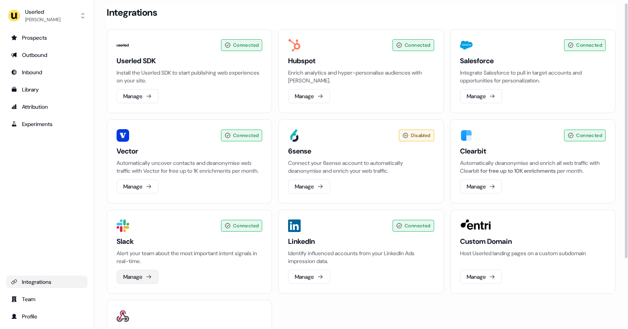
click at [143, 284] on button "Manage" at bounding box center [138, 277] width 42 height 14
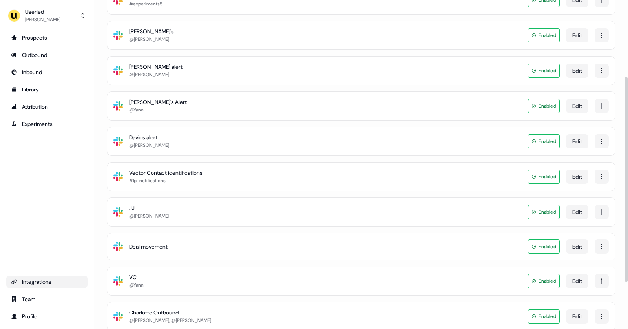
scroll to position [154, 0]
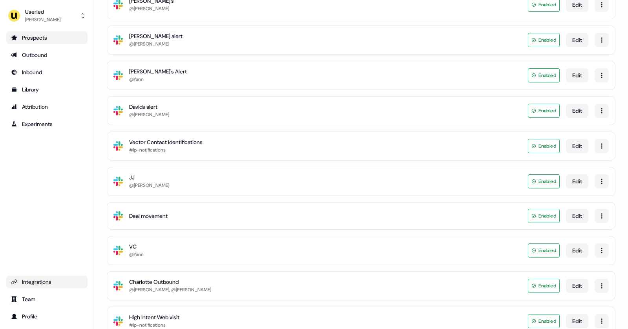
click at [31, 37] on div "Prospects" at bounding box center [47, 38] width 72 height 8
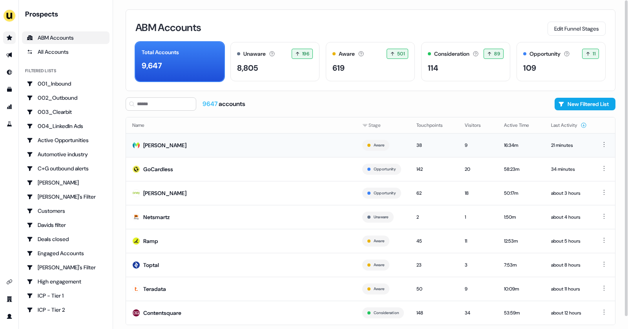
click at [177, 137] on td "Monzo" at bounding box center [241, 145] width 230 height 24
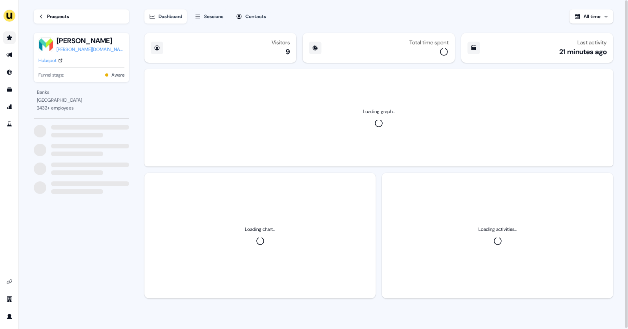
click at [255, 16] on div "Contacts" at bounding box center [255, 17] width 21 height 8
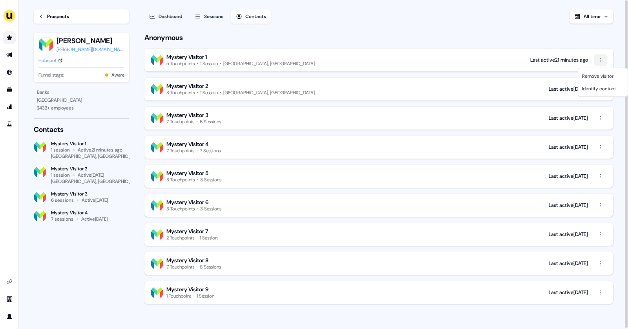
click at [602, 60] on html "For the best experience switch devices to a bigger screen. Go to Userled.io Loa…" at bounding box center [314, 164] width 628 height 329
click at [60, 22] on html "For the best experience switch devices to a bigger screen. Go to Userled.io Loa…" at bounding box center [314, 164] width 628 height 329
click at [54, 21] on link "Prospects" at bounding box center [81, 16] width 95 height 14
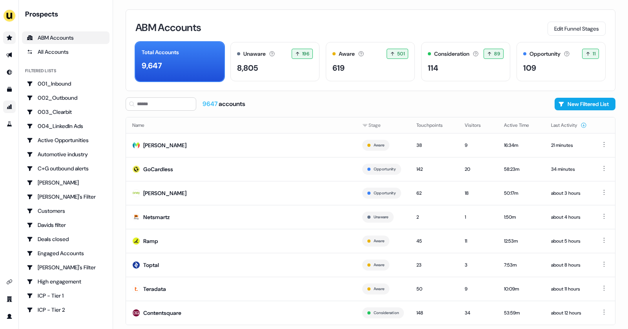
click at [13, 106] on link "Go to attribution" at bounding box center [9, 107] width 13 height 13
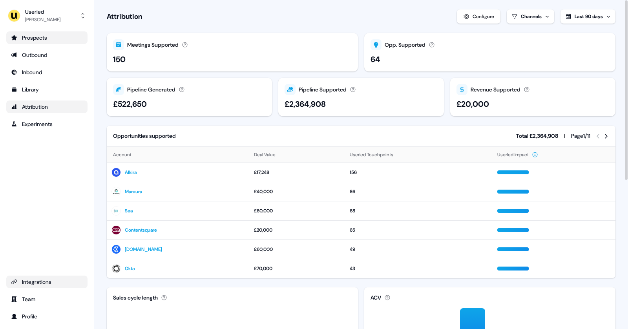
click at [41, 279] on div "Integrations" at bounding box center [47, 282] width 72 height 8
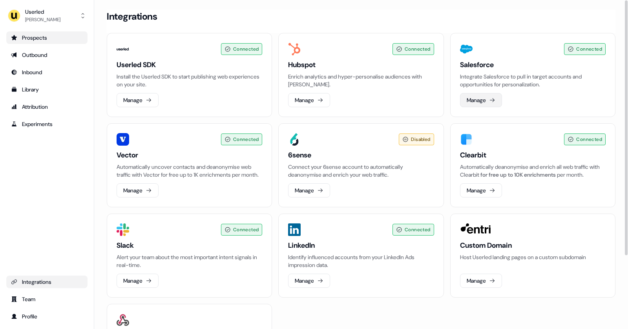
click at [484, 96] on button "Manage" at bounding box center [481, 100] width 42 height 14
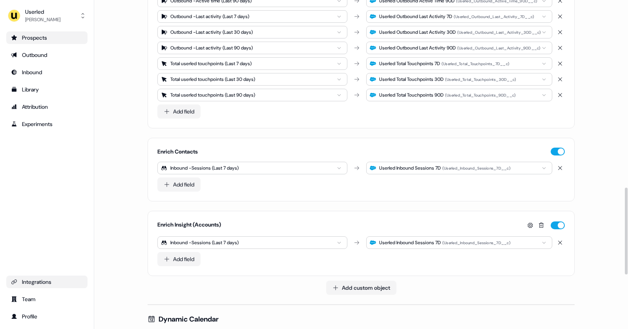
scroll to position [710, 0]
click at [33, 110] on div "Attribution" at bounding box center [47, 107] width 72 height 8
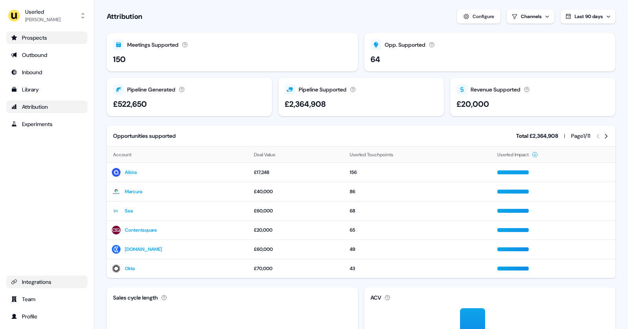
click at [36, 277] on link "Integrations" at bounding box center [46, 282] width 81 height 13
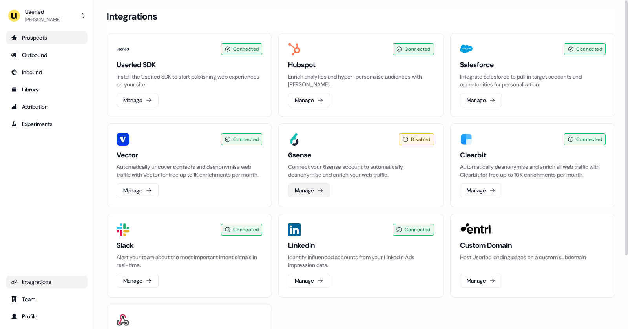
click at [321, 194] on icon at bounding box center [320, 190] width 6 height 6
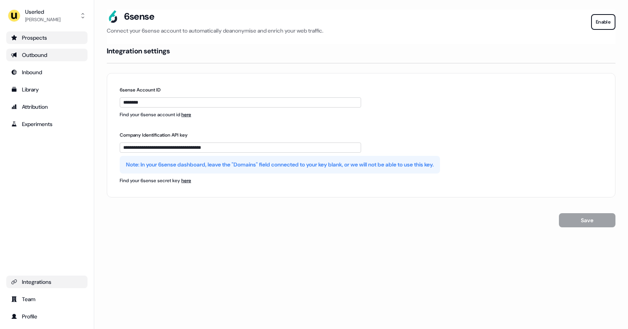
click at [59, 58] on div "Outbound" at bounding box center [47, 55] width 72 height 8
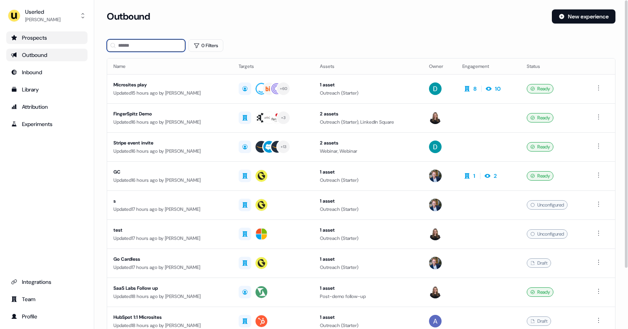
click at [147, 45] on input at bounding box center [146, 45] width 79 height 13
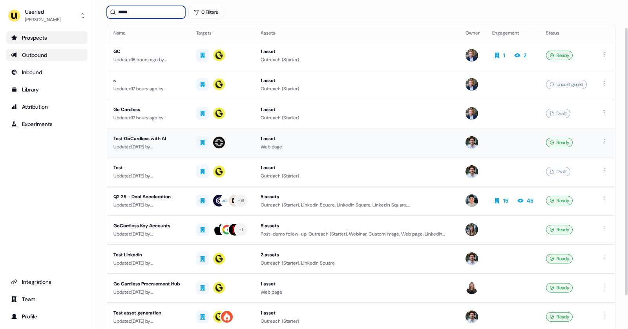
scroll to position [34, 0]
type input "*****"
click at [184, 226] on div "GoCardless Key Accounts" at bounding box center [149, 226] width 70 height 8
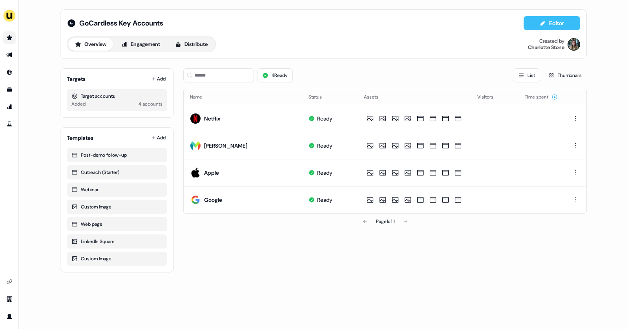
click at [542, 22] on icon at bounding box center [543, 23] width 6 height 6
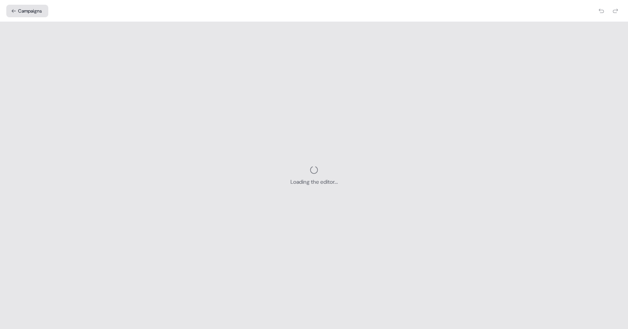
click at [22, 10] on button "Campaigns" at bounding box center [27, 11] width 42 height 13
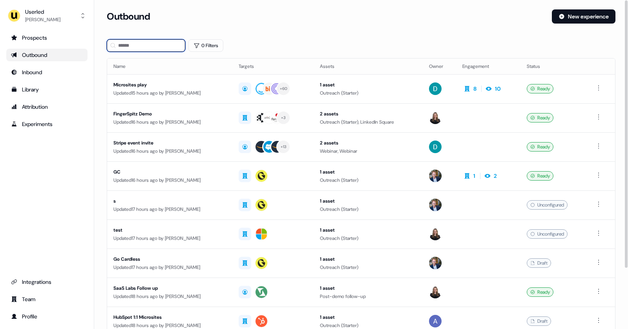
click at [167, 47] on input at bounding box center [146, 45] width 79 height 13
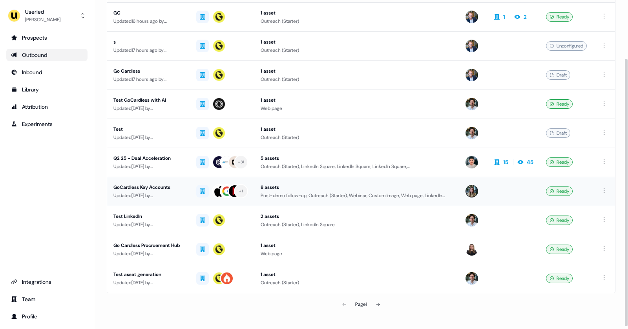
scroll to position [75, 0]
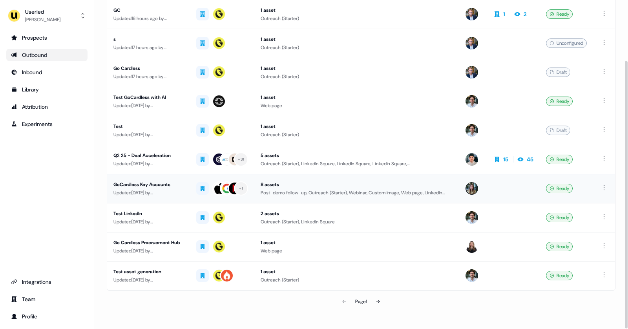
type input "**********"
click at [255, 187] on td "+ 1" at bounding box center [222, 188] width 64 height 29
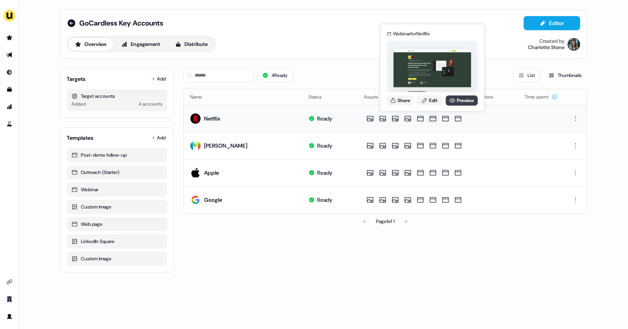
click at [456, 101] on link "Preview" at bounding box center [462, 100] width 32 height 10
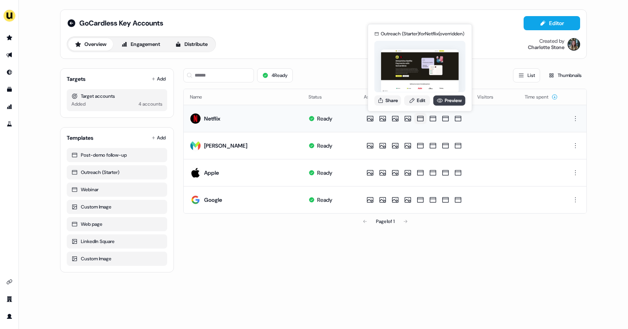
click at [445, 101] on link "Preview" at bounding box center [450, 100] width 32 height 10
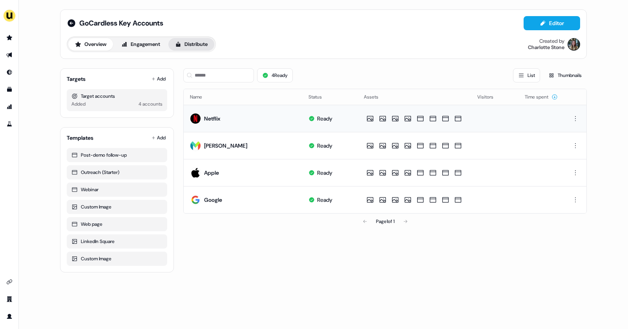
click at [191, 48] on button "Distribute" at bounding box center [192, 44] width 46 height 13
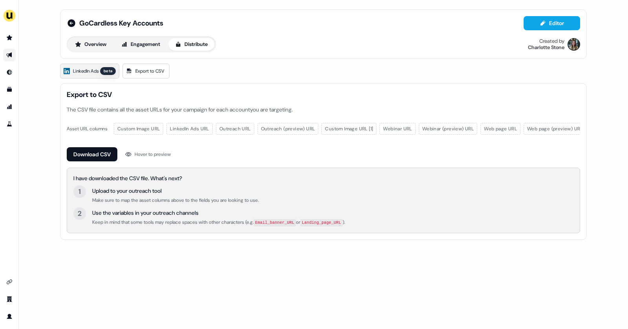
click at [86, 74] on link "LinkedIn Ads beta" at bounding box center [89, 71] width 59 height 15
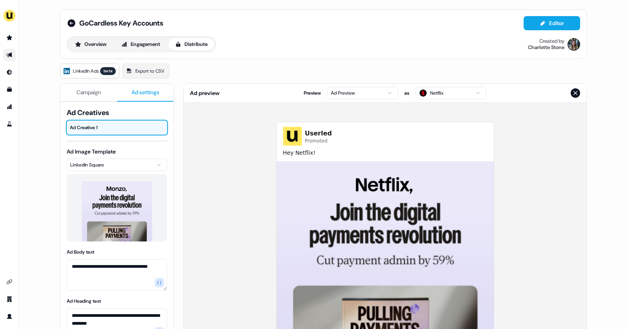
click at [132, 89] on span "Ad settings" at bounding box center [146, 92] width 28 height 8
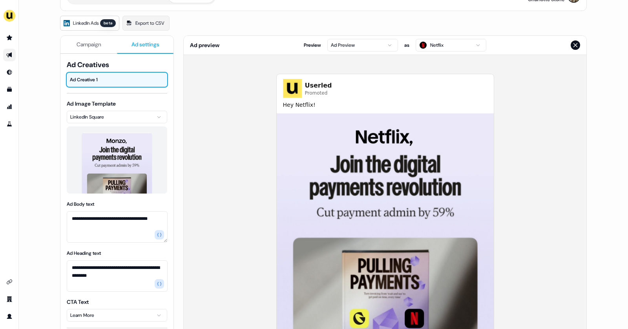
scroll to position [40, 0]
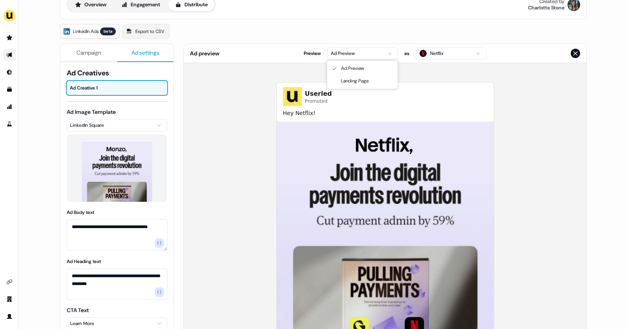
click at [394, 51] on html "**********" at bounding box center [314, 164] width 628 height 329
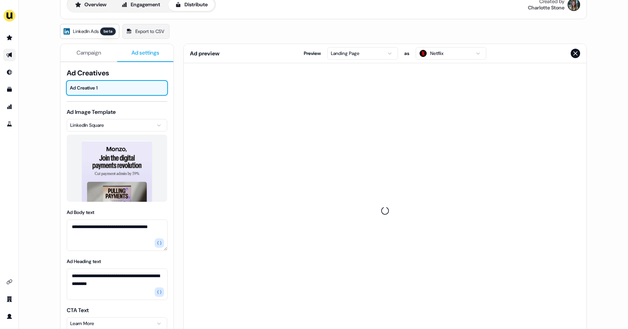
scroll to position [0, 0]
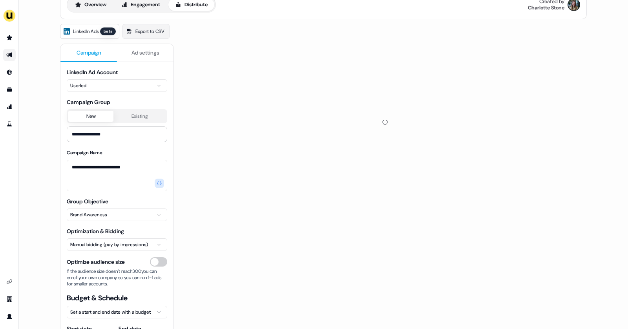
click at [96, 50] on span "Campaign" at bounding box center [89, 53] width 25 height 8
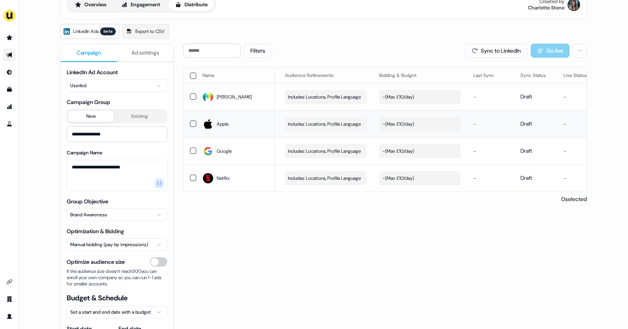
scroll to position [0, 150]
click at [409, 93] on div "- ( Max £10/day )" at bounding box center [397, 97] width 32 height 8
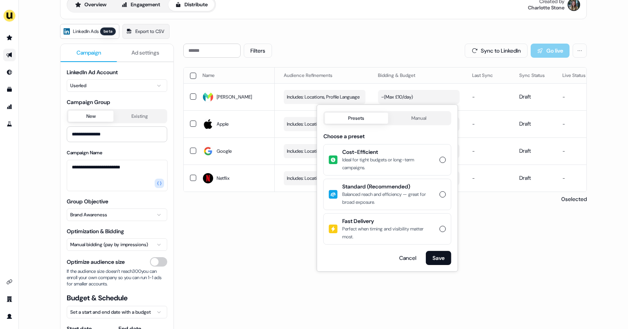
click at [442, 158] on button "Cost-Efficient Ideal for tight budgets or long-term campaigns." at bounding box center [443, 160] width 6 height 6
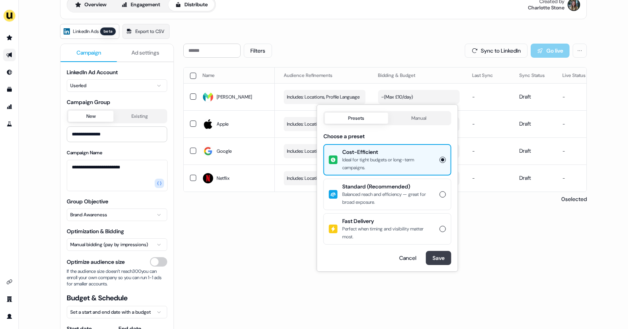
click at [443, 254] on button "Save" at bounding box center [439, 258] width 26 height 14
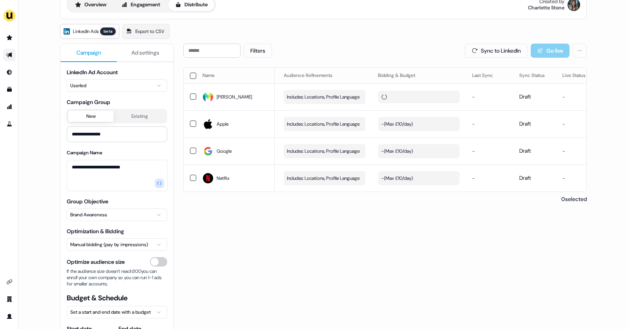
click at [190, 74] on button "button" at bounding box center [193, 76] width 6 height 6
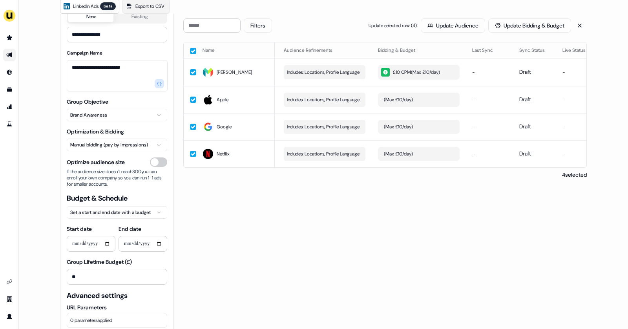
scroll to position [77, 0]
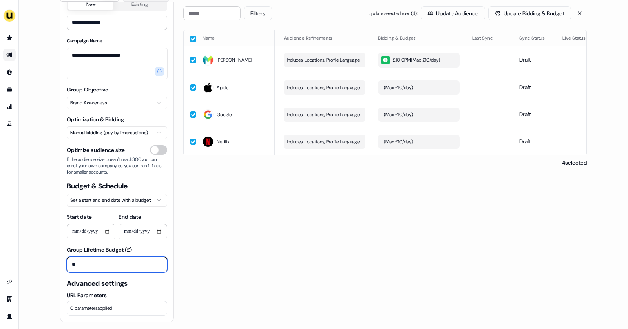
click at [98, 265] on input "**" at bounding box center [117, 265] width 101 height 16
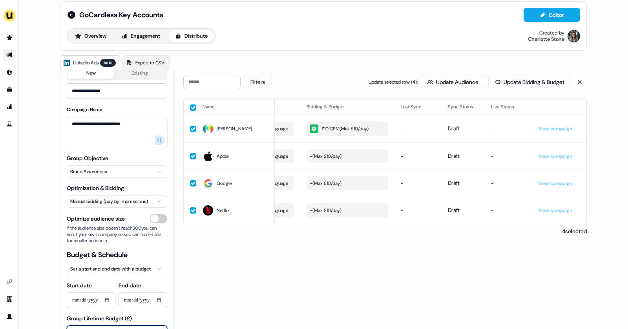
scroll to position [0, 0]
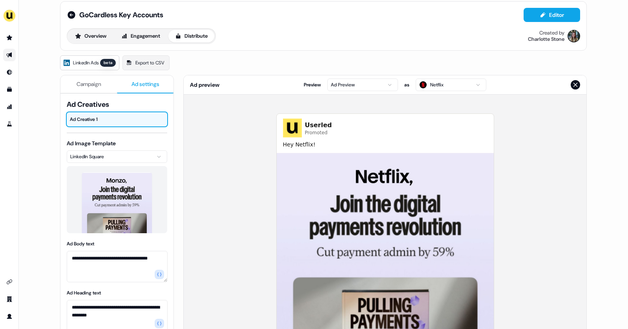
click at [132, 86] on span "Ad settings" at bounding box center [146, 84] width 28 height 8
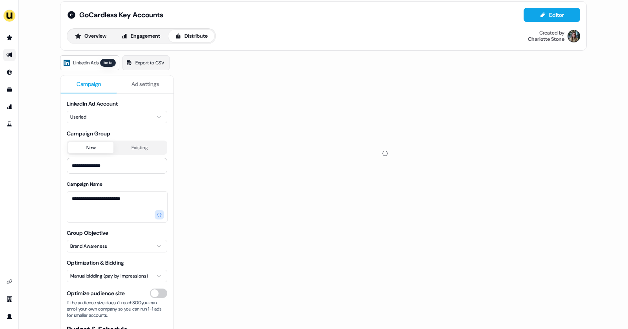
click at [99, 81] on span "Campaign" at bounding box center [89, 84] width 25 height 8
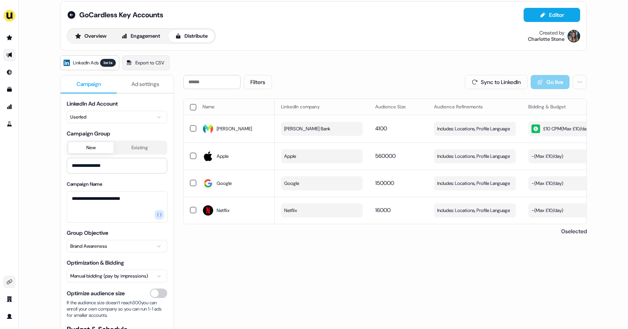
click at [12, 278] on link "Go to integrations" at bounding box center [9, 282] width 13 height 13
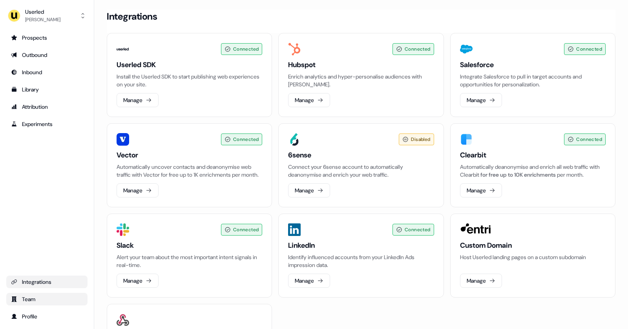
click at [47, 299] on div "Team" at bounding box center [47, 299] width 72 height 8
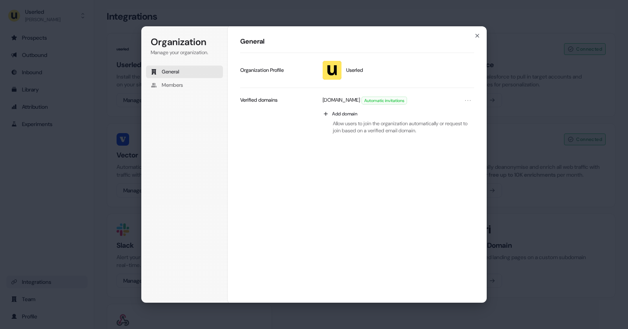
click at [509, 55] on div "Organization Manage your organization. General Members Organization General Use…" at bounding box center [314, 164] width 628 height 329
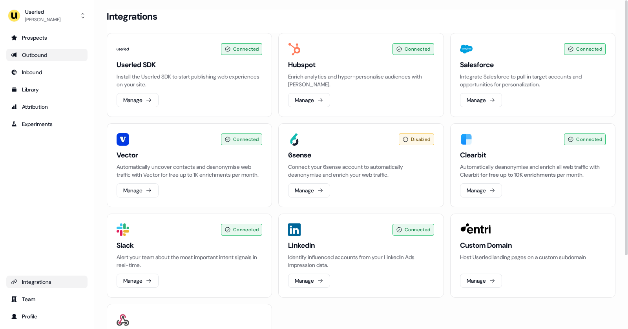
click at [53, 57] on div "Outbound" at bounding box center [47, 55] width 72 height 8
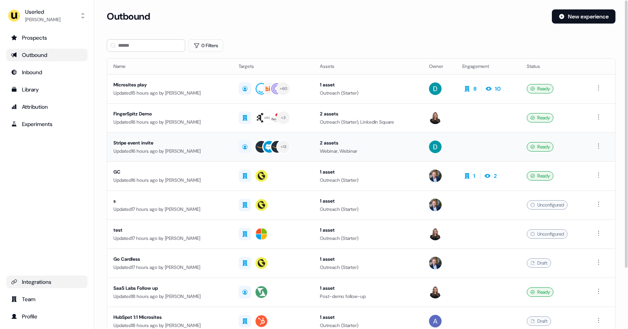
click at [226, 152] on div "Updated 16 hours ago by Oliver Grogan" at bounding box center [170, 151] width 113 height 8
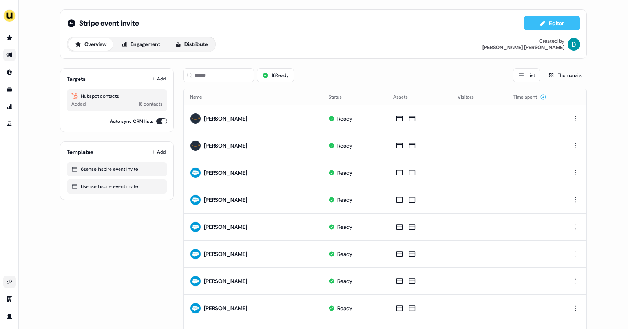
click at [541, 24] on icon at bounding box center [543, 22] width 5 height 5
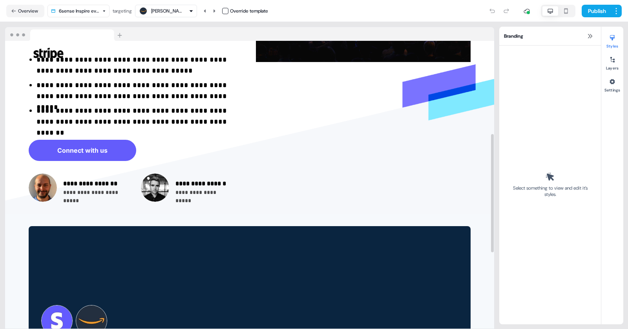
scroll to position [226, 0]
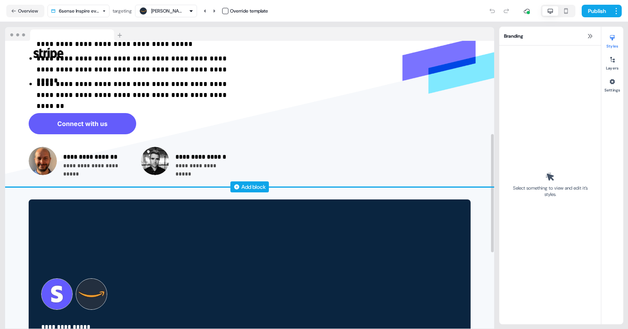
click at [250, 185] on div "Add block" at bounding box center [254, 187] width 24 height 8
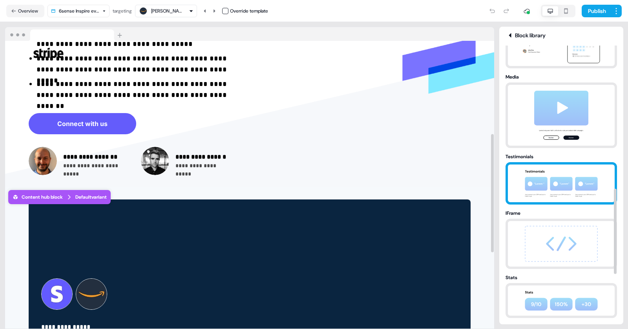
scroll to position [463, 0]
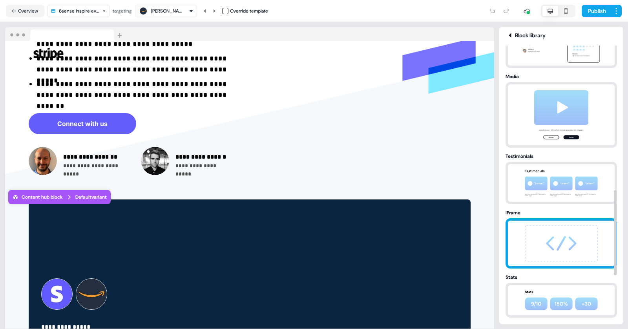
click at [559, 251] on img at bounding box center [561, 244] width 82 height 46
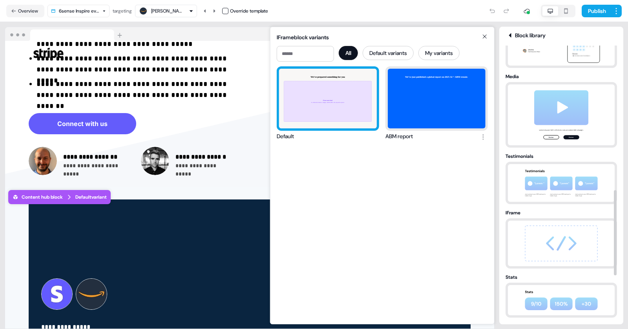
click at [320, 108] on div "We've prepared something for you IFrame embed To embed a website or widget, add…" at bounding box center [328, 99] width 98 height 60
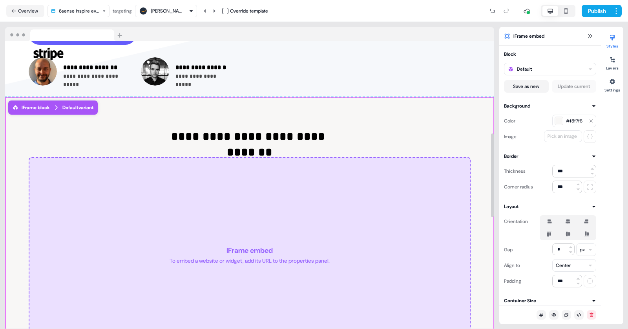
scroll to position [317, 0]
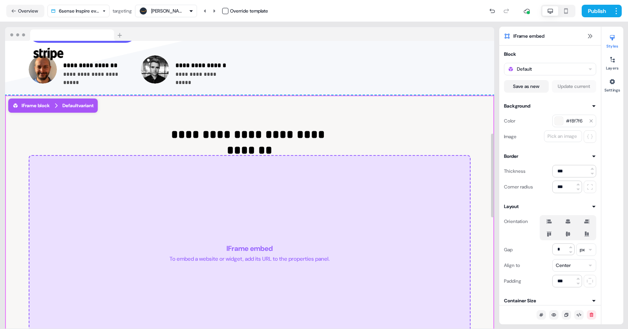
click at [463, 146] on div "**********" at bounding box center [249, 239] width 489 height 288
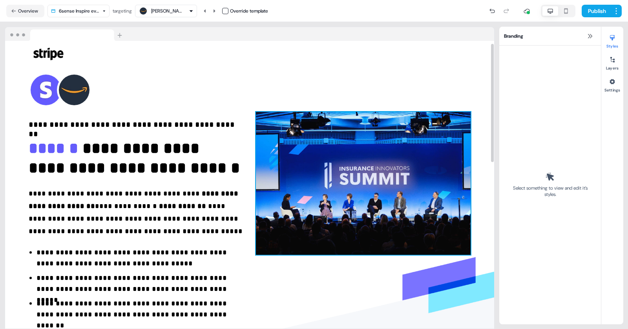
scroll to position [0, 0]
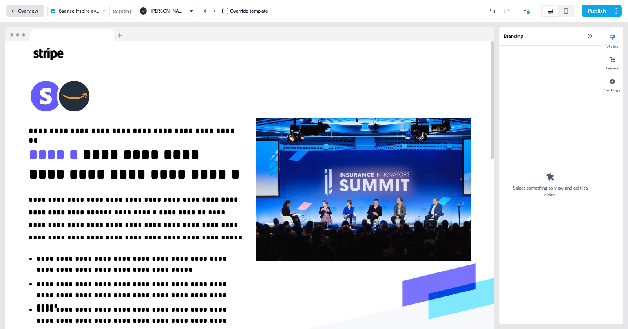
click at [34, 10] on button "Overview" at bounding box center [25, 11] width 38 height 13
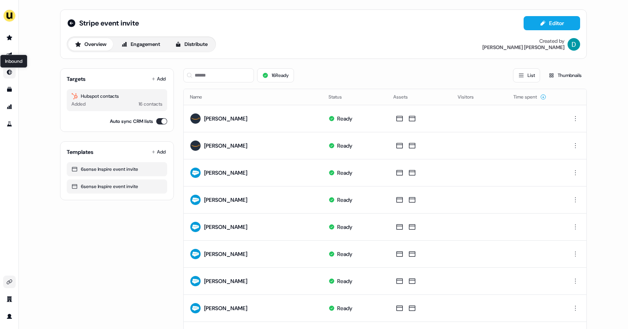
click at [11, 72] on icon "Go to Inbound" at bounding box center [9, 72] width 6 height 6
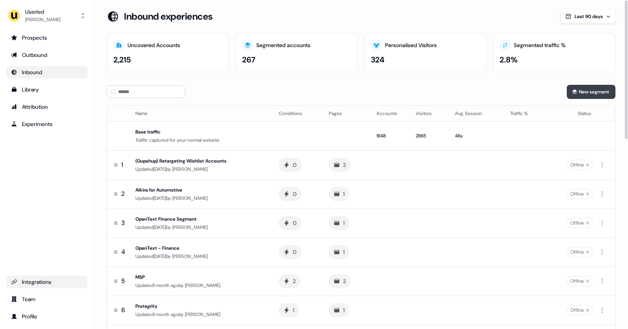
click at [589, 90] on button "New segment" at bounding box center [591, 92] width 49 height 14
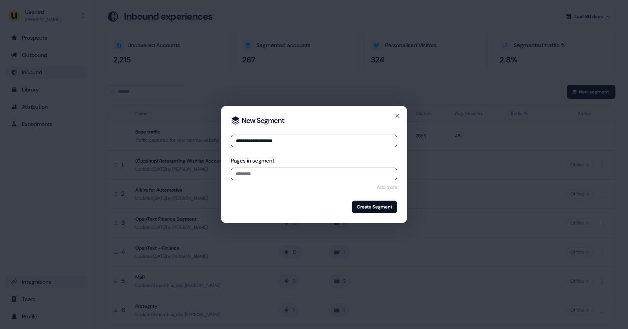
type input "**********"
click at [242, 177] on input at bounding box center [314, 174] width 167 height 13
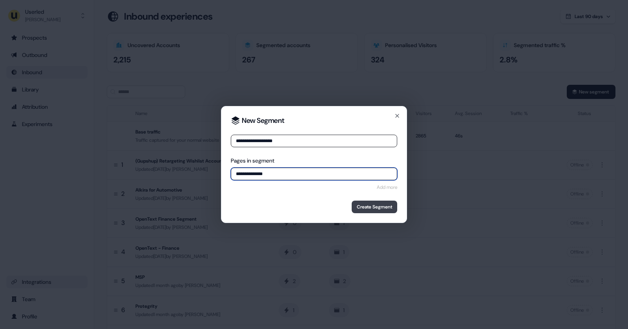
type input "**********"
click at [376, 206] on button "Create Segment" at bounding box center [375, 207] width 46 height 13
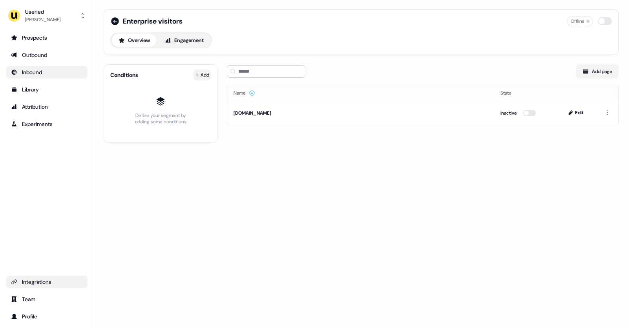
click at [201, 75] on html "For the best experience switch devices to a bigger screen. Go to Userled.io Use…" at bounding box center [314, 164] width 628 height 329
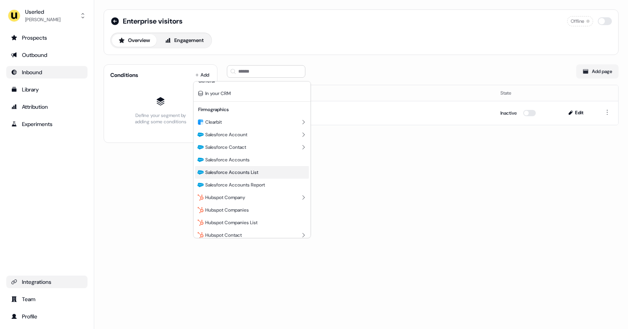
scroll to position [8, 0]
click at [258, 184] on span "Salesforce Accounts Report" at bounding box center [235, 185] width 60 height 6
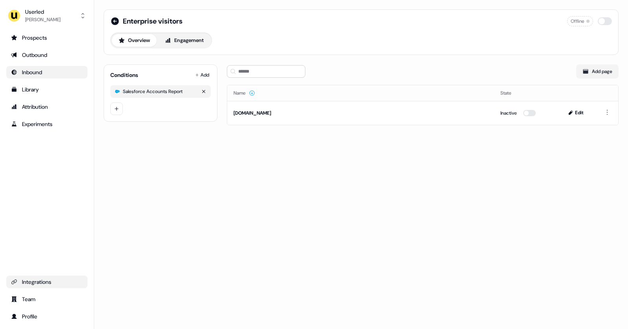
click at [159, 93] on div "Salesforce Accounts Report" at bounding box center [153, 91] width 60 height 6
click at [116, 107] on html "For the best experience switch devices to a bigger screen. Go to Userled.io Use…" at bounding box center [314, 164] width 628 height 329
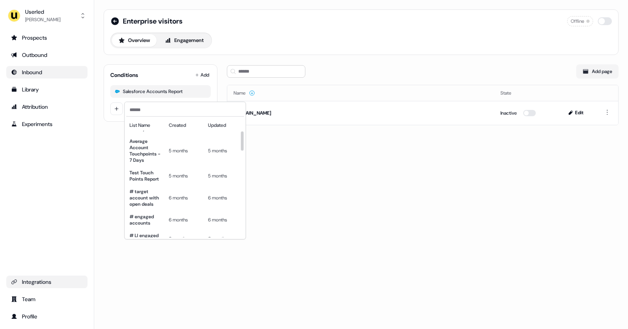
scroll to position [66, 0]
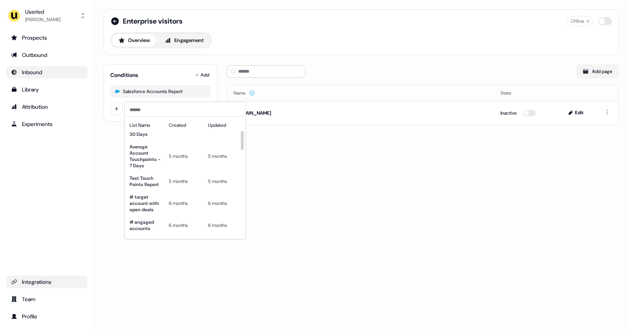
click at [185, 60] on html "For the best experience switch devices to a bigger screen. Go to Userled.io Use…" at bounding box center [314, 164] width 628 height 329
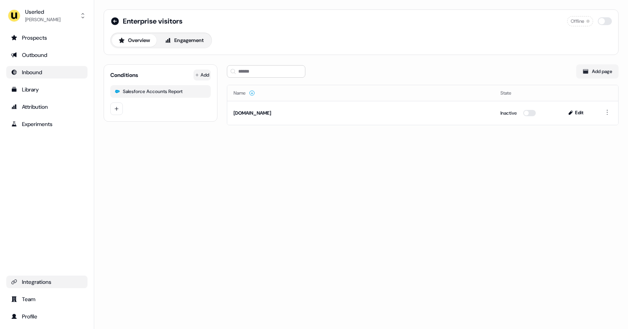
click at [205, 75] on html "For the best experience switch devices to a bigger screen. Go to Userled.io Use…" at bounding box center [314, 164] width 628 height 329
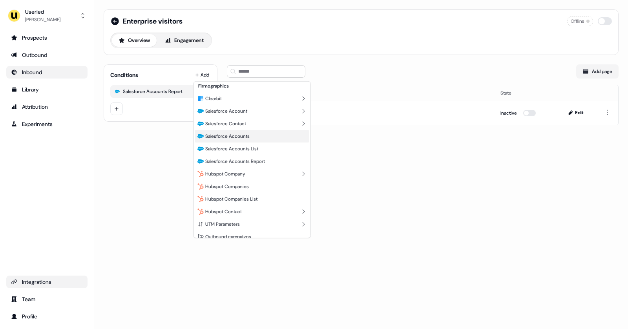
scroll to position [38, 0]
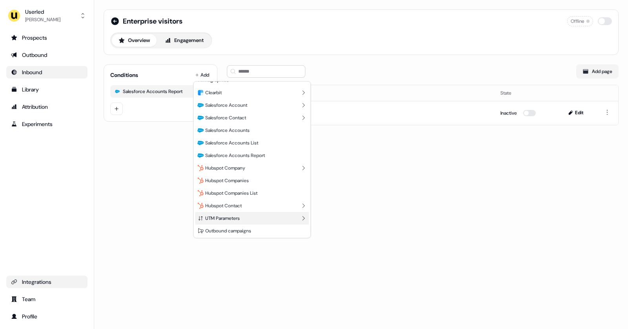
click at [238, 218] on span "UTM Parameters" at bounding box center [222, 218] width 35 height 6
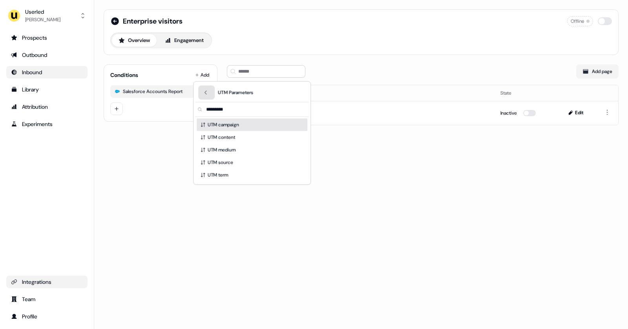
click at [208, 96] on button "Back" at bounding box center [206, 93] width 16 height 14
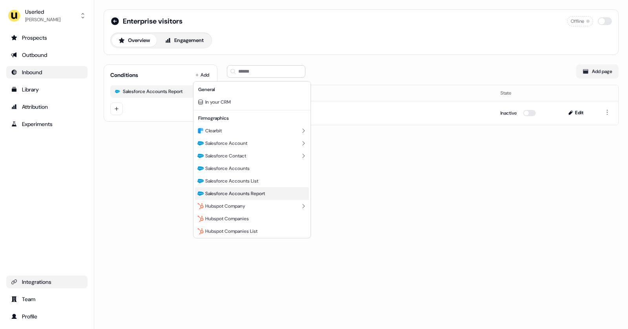
scroll to position [38, 0]
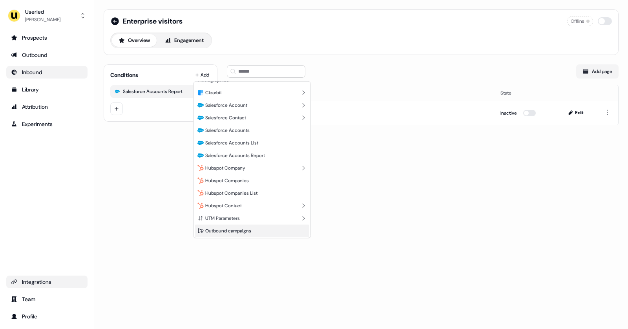
click at [237, 231] on span "Outbound campaigns" at bounding box center [228, 231] width 46 height 6
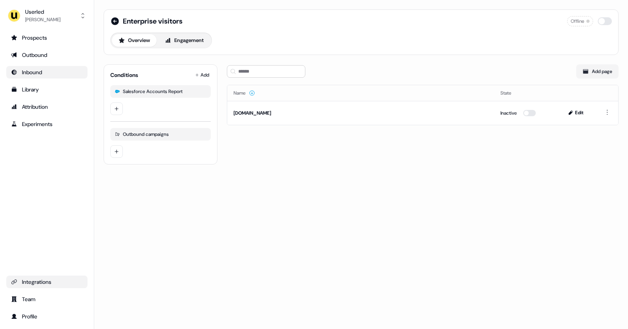
click at [115, 153] on html "For the best experience switch devices to a bigger screen. Go to Userled.io Use…" at bounding box center [314, 164] width 628 height 329
click at [115, 151] on html "For the best experience switch devices to a bigger screen. Go to Userled.io Use…" at bounding box center [314, 164] width 628 height 329
click at [142, 112] on html "For the best experience switch devices to a bigger screen. Go to Userled.io Use…" at bounding box center [314, 164] width 628 height 329
click at [121, 107] on html "For the best experience switch devices to a bigger screen. Go to Userled.io Use…" at bounding box center [314, 164] width 628 height 329
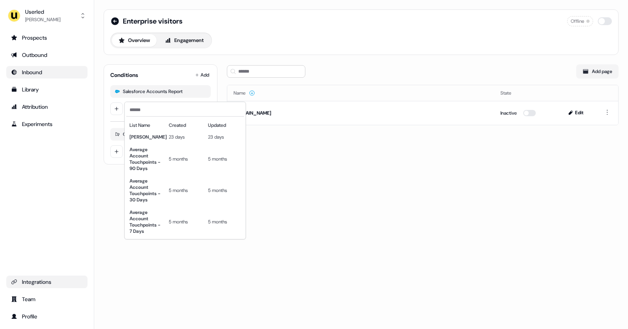
click at [123, 92] on html "For the best experience switch devices to a bigger screen. Go to Userled.io Use…" at bounding box center [314, 164] width 628 height 329
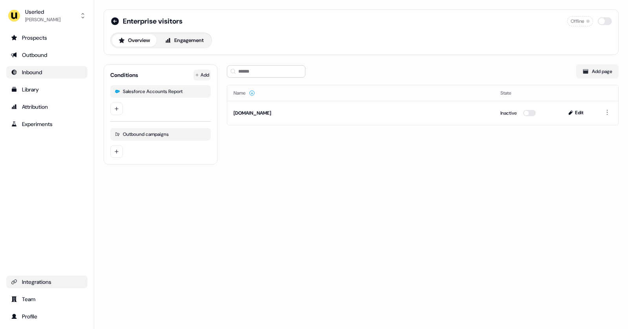
click at [202, 72] on html "For the best experience switch devices to a bigger screen. Go to Userled.io Use…" at bounding box center [314, 164] width 628 height 329
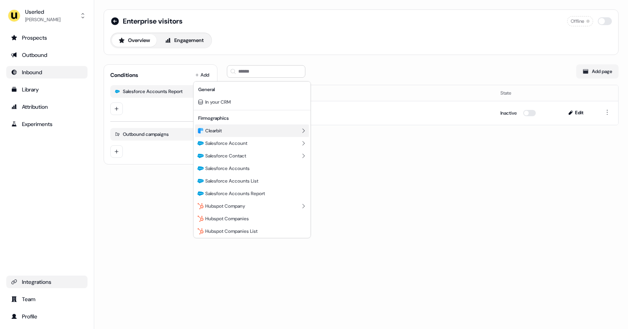
click at [237, 129] on div "Clearbit" at bounding box center [252, 131] width 114 height 13
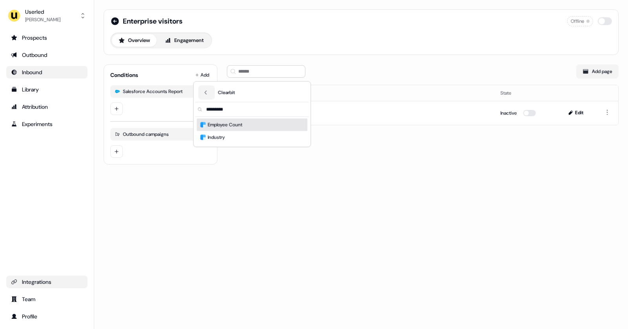
click at [421, 77] on html "For the best experience switch devices to a bigger screen. Go to Userled.io Use…" at bounding box center [314, 164] width 628 height 329
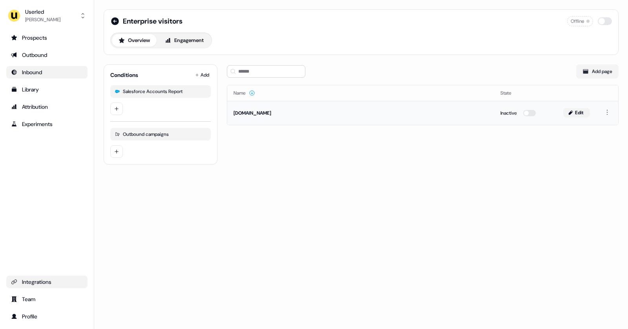
click at [583, 112] on button "Edit" at bounding box center [577, 112] width 27 height 9
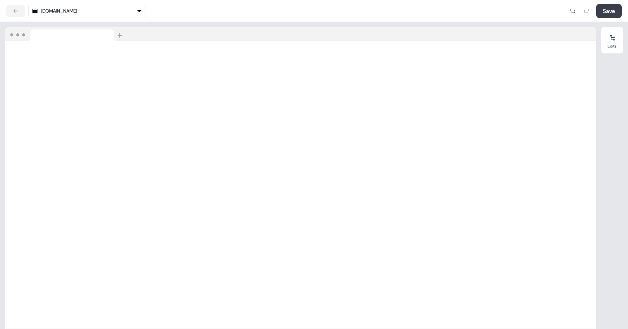
click at [603, 11] on button "Save" at bounding box center [610, 11] width 26 height 14
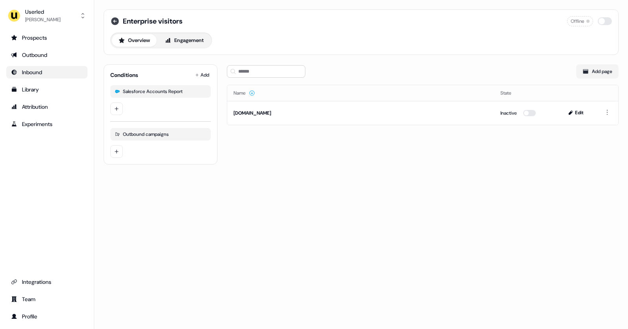
click at [117, 21] on icon at bounding box center [115, 21] width 8 height 8
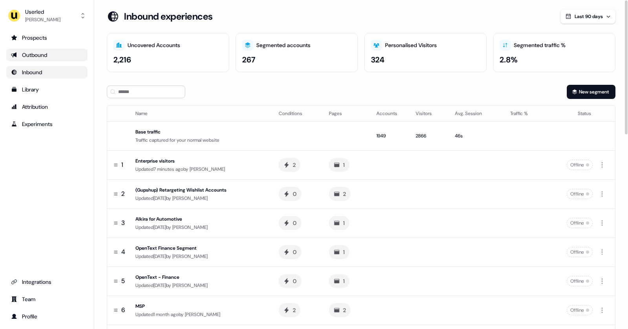
click at [52, 55] on div "Outbound" at bounding box center [47, 55] width 72 height 8
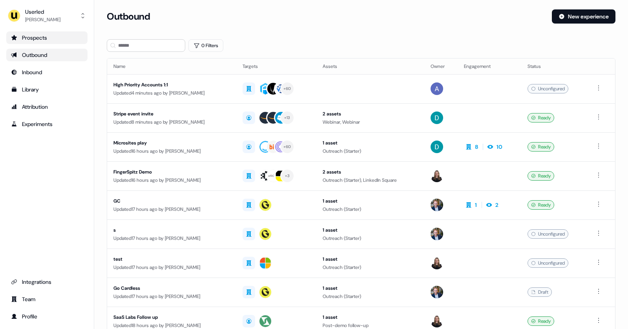
click at [60, 40] on div "Prospects" at bounding box center [47, 38] width 72 height 8
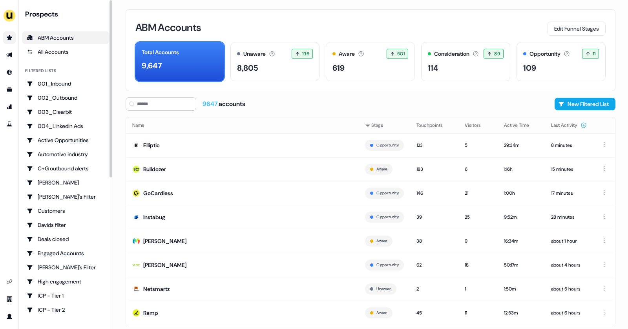
click at [73, 38] on div "ABM Accounts" at bounding box center [66, 38] width 78 height 8
click at [6, 40] on link "Go to prospects" at bounding box center [9, 37] width 13 height 13
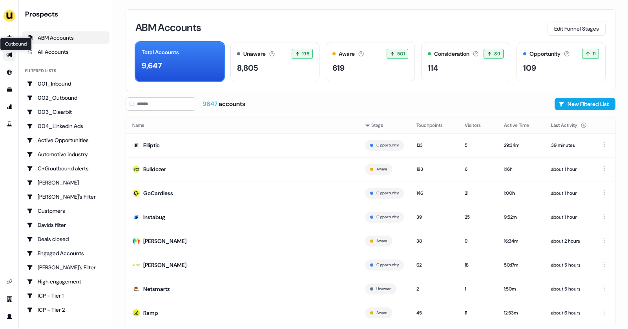
click at [10, 53] on icon "Go to outbound experience" at bounding box center [9, 55] width 6 height 6
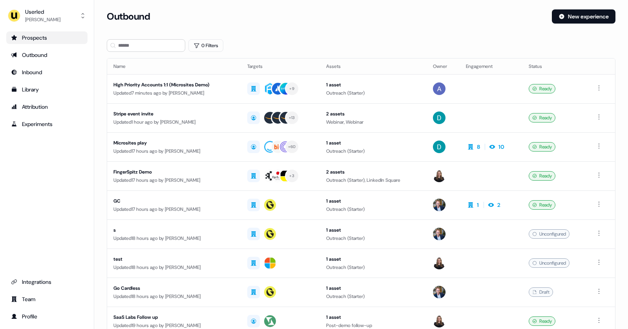
click at [53, 36] on div "Prospects" at bounding box center [47, 38] width 72 height 8
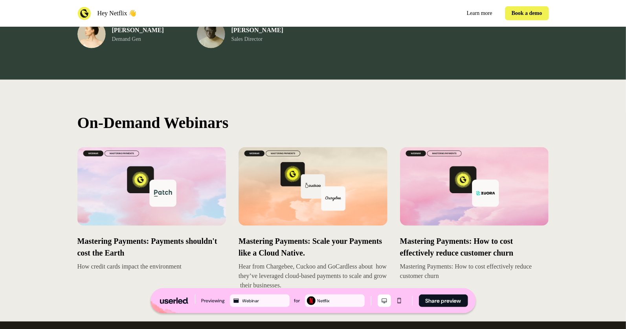
scroll to position [276, 0]
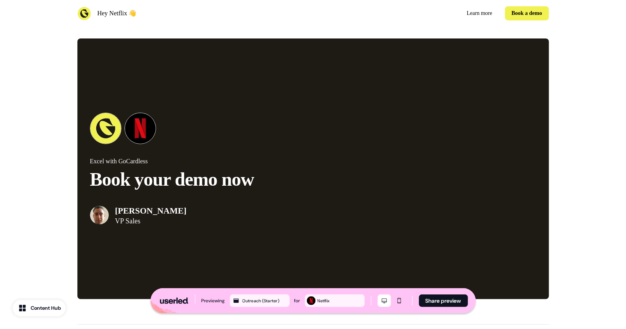
scroll to position [1951, 0]
